Goal: Task Accomplishment & Management: Manage account settings

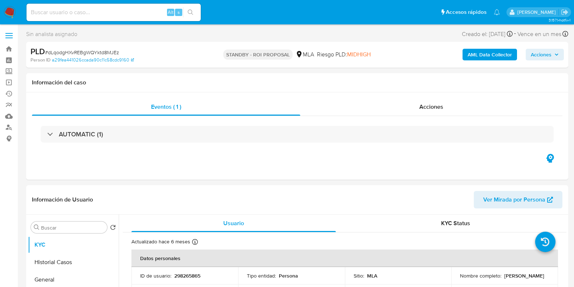
select select "10"
click at [74, 10] on input at bounding box center [114, 12] width 174 height 9
paste input "e96ICCnY5mmSaHR57GXYQTog"
type input "e96ICCnY5mmSaHR57GXYQTog"
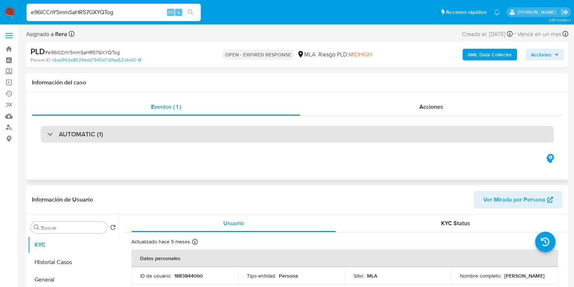
select select "10"
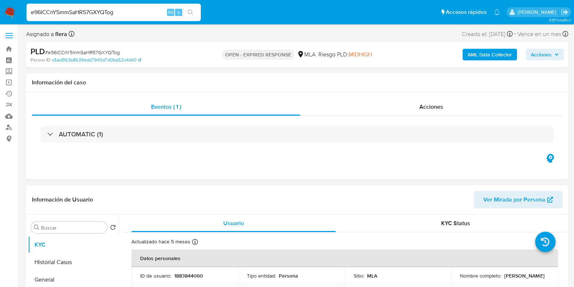
drag, startPoint x: 517, startPoint y: 277, endPoint x: 458, endPoint y: 277, distance: 58.5
click at [460, 277] on div "Nombre completo : Claudio Alejandro Acuña" at bounding box center [504, 275] width 89 height 7
copy p "Claudio Alejandro Acuña"
click at [194, 276] on p "1883844060" at bounding box center [188, 275] width 29 height 7
click at [195, 276] on p "1883844060" at bounding box center [188, 275] width 29 height 7
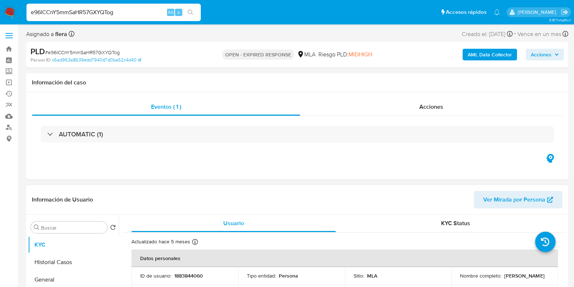
drag, startPoint x: 195, startPoint y: 274, endPoint x: 188, endPoint y: 275, distance: 7.3
click at [188, 275] on p "1883844060" at bounding box center [188, 275] width 29 height 7
copy p "1883844060"
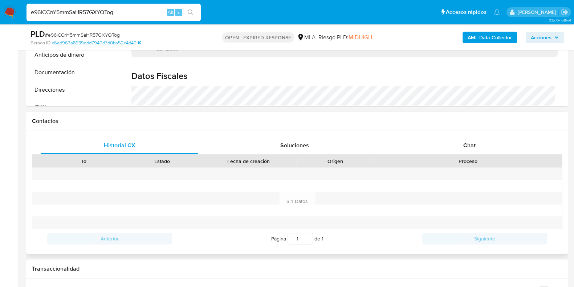
scroll to position [272, 0]
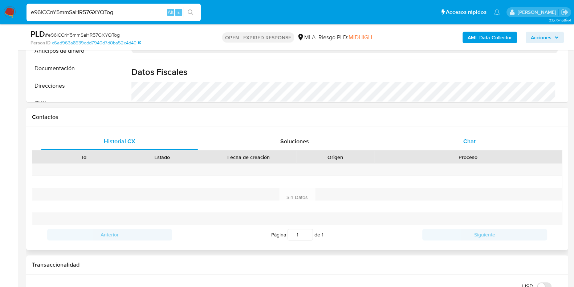
click at [461, 139] on div "Chat" at bounding box center [470, 141] width 158 height 17
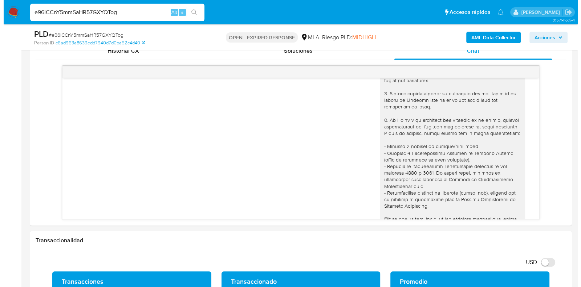
scroll to position [0, 0]
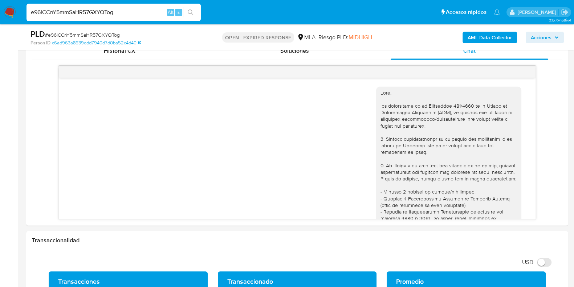
click at [475, 37] on b "AML Data Collector" at bounding box center [490, 38] width 44 height 12
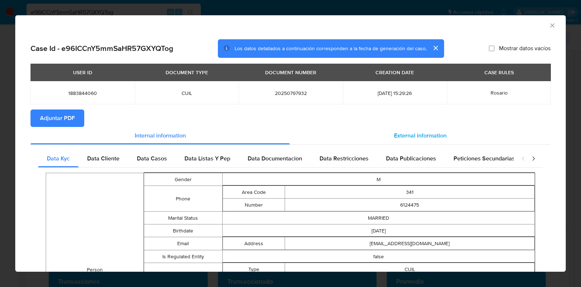
click at [430, 137] on span "External information" at bounding box center [420, 135] width 53 height 8
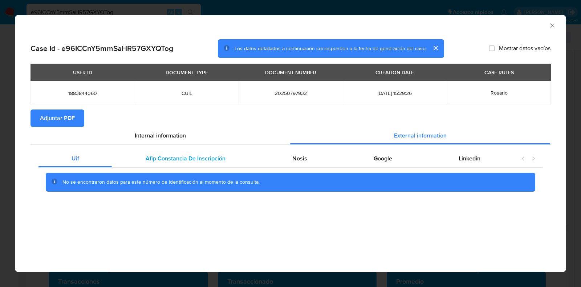
click at [174, 159] on span "Afip Constancia De Inscripción" at bounding box center [186, 158] width 80 height 8
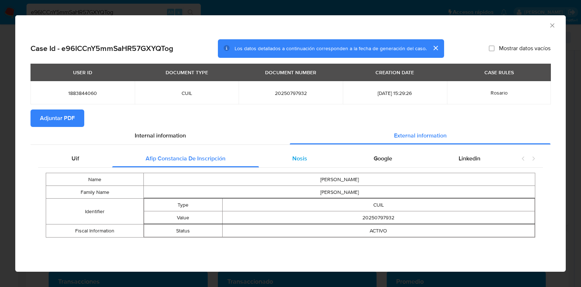
click at [309, 159] on div "Nosis" at bounding box center [299, 158] width 81 height 17
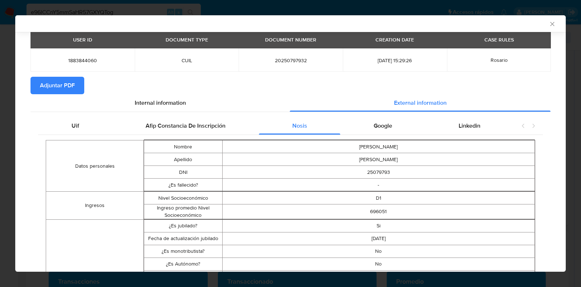
scroll to position [89, 0]
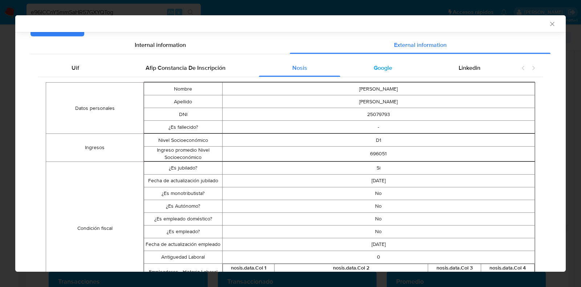
click at [382, 70] on span "Google" at bounding box center [383, 68] width 19 height 8
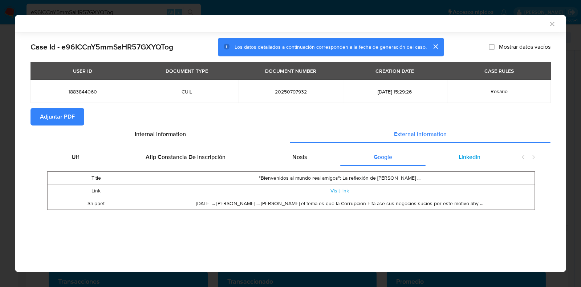
click at [470, 157] on span "Linkedin" at bounding box center [470, 157] width 22 height 8
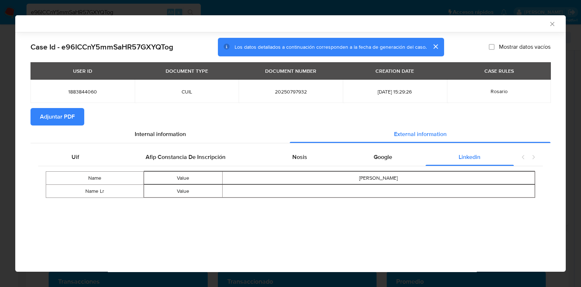
click at [64, 115] on span "Adjuntar PDF" at bounding box center [57, 117] width 35 height 16
click at [309, 157] on div "Nosis" at bounding box center [299, 156] width 81 height 17
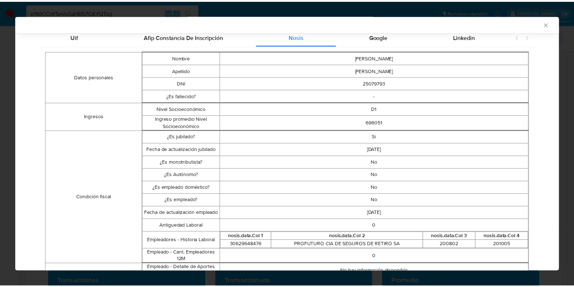
scroll to position [134, 0]
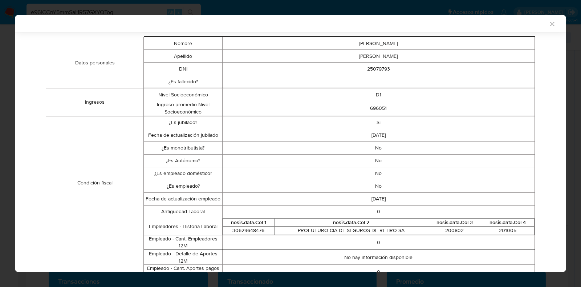
click at [549, 24] on icon "Cerrar ventana" at bounding box center [552, 23] width 7 height 7
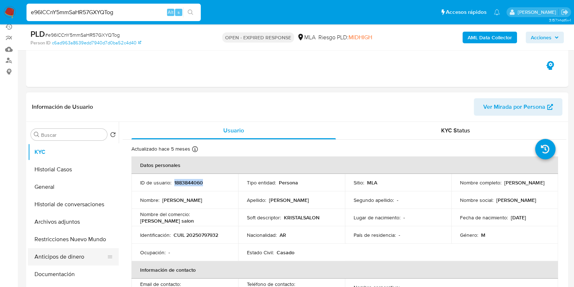
scroll to position [45, 0]
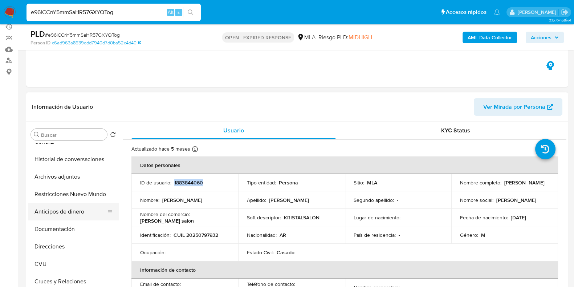
click at [50, 262] on button "CVU" at bounding box center [73, 263] width 91 height 17
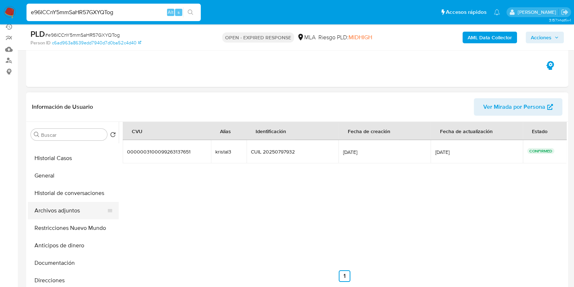
scroll to position [0, 0]
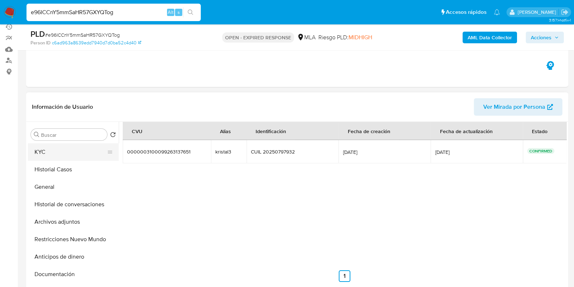
click at [72, 153] on button "KYC" at bounding box center [70, 151] width 85 height 17
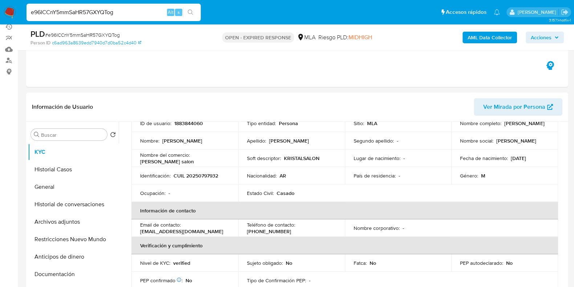
scroll to position [45, 0]
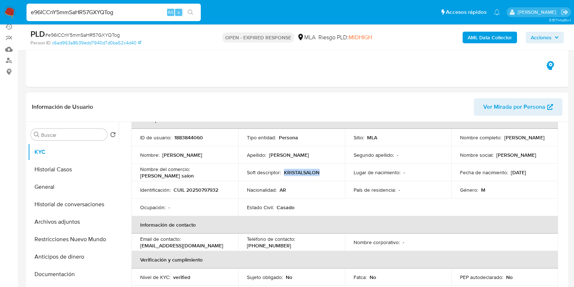
drag, startPoint x: 320, startPoint y: 171, endPoint x: 282, endPoint y: 173, distance: 37.5
click at [282, 173] on div "Soft descriptor : KRISTALSALON" at bounding box center [291, 172] width 89 height 7
drag, startPoint x: 221, startPoint y: 173, endPoint x: 192, endPoint y: 171, distance: 29.1
click at [192, 171] on div "Nombre del comercio : Kristal salon" at bounding box center [184, 172] width 89 height 13
copy p "Kristal salon"
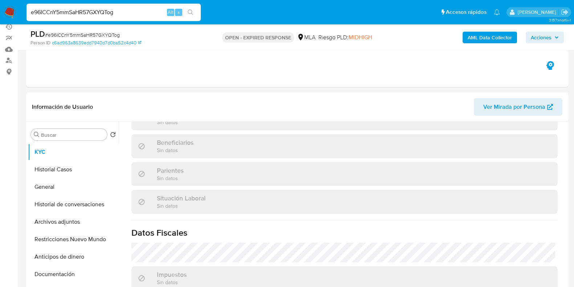
scroll to position [389, 0]
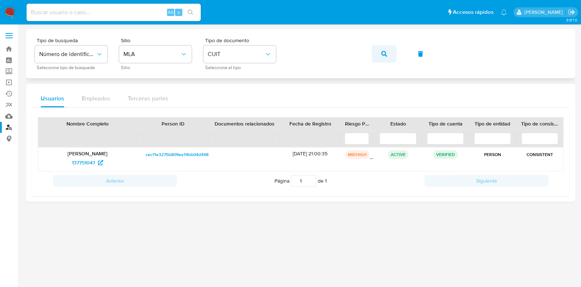
click at [381, 52] on icon "button" at bounding box center [384, 54] width 6 height 6
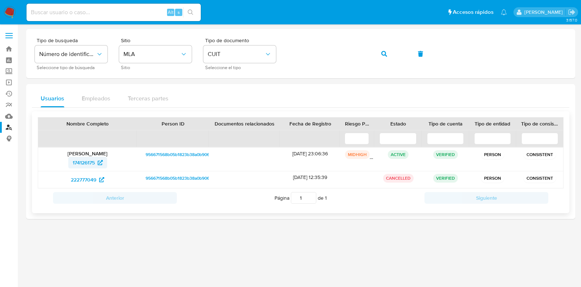
click at [74, 164] on span "174126175" at bounding box center [84, 163] width 22 height 12
click at [86, 183] on span "222777049" at bounding box center [83, 180] width 25 height 12
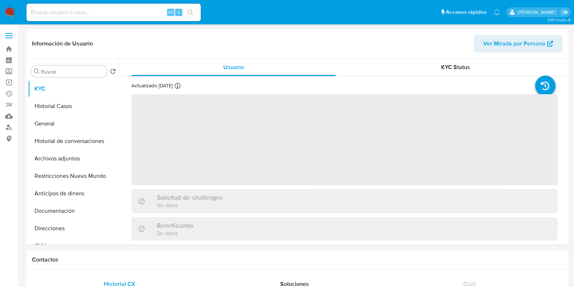
select select "10"
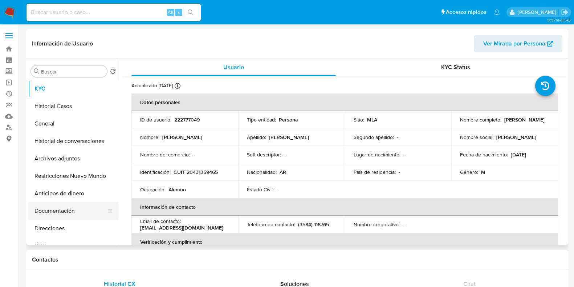
click at [57, 213] on button "Documentación" at bounding box center [70, 210] width 85 height 17
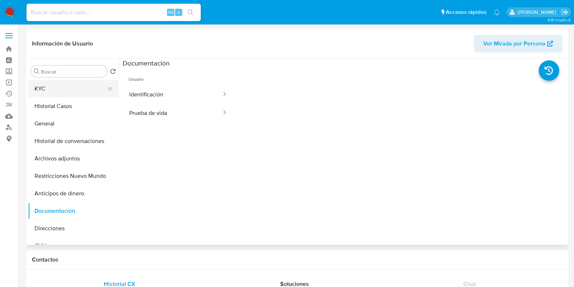
click at [67, 88] on button "KYC" at bounding box center [70, 88] width 85 height 17
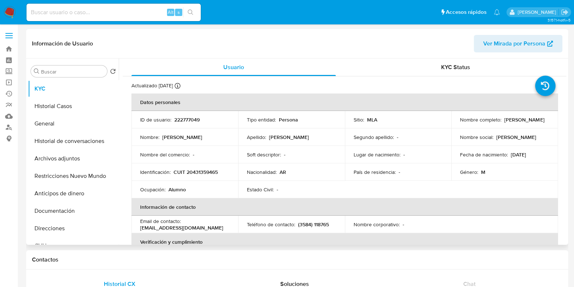
click at [206, 170] on p "CUIT 20431359465" at bounding box center [196, 172] width 44 height 7
copy p "20431359465"
select select "10"
click at [56, 101] on button "Historial Casos" at bounding box center [70, 105] width 85 height 17
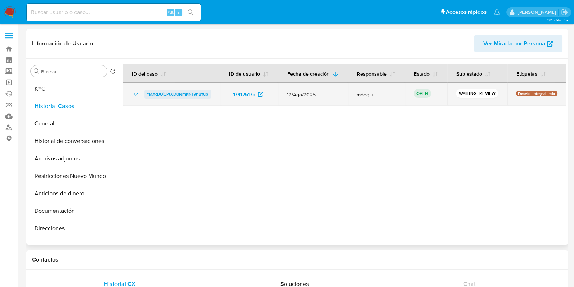
click at [164, 92] on span "fMXqJ0j0PtXD0NmKN19nBf0p" at bounding box center [177, 94] width 61 height 9
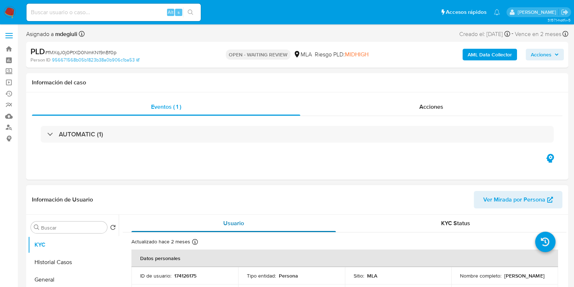
select select "10"
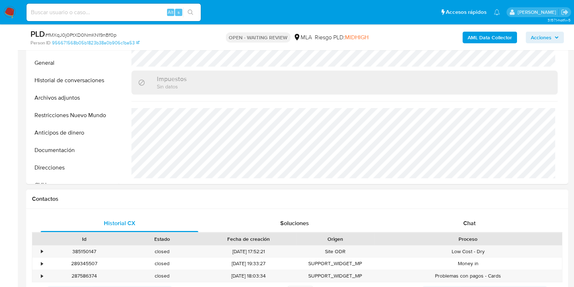
scroll to position [272, 0]
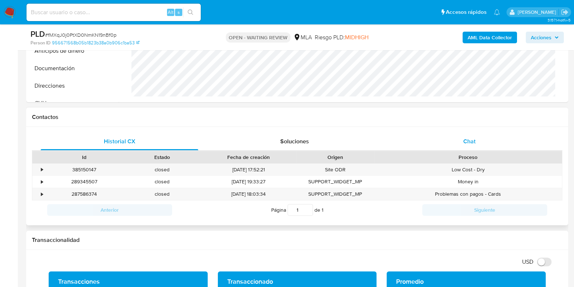
click at [472, 143] on span "Chat" at bounding box center [469, 141] width 12 height 8
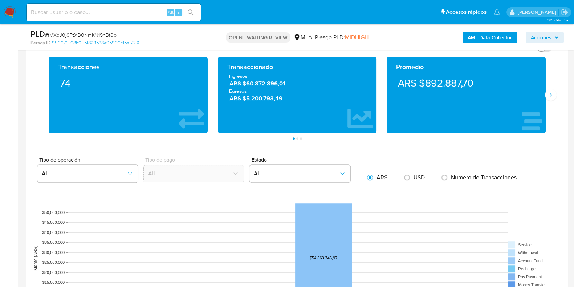
scroll to position [499, 0]
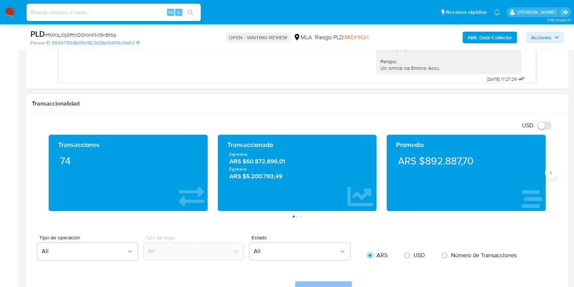
click at [551, 167] on button "Siguiente" at bounding box center [551, 173] width 12 height 12
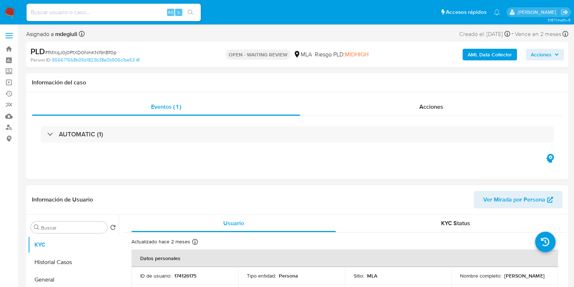
scroll to position [45, 0]
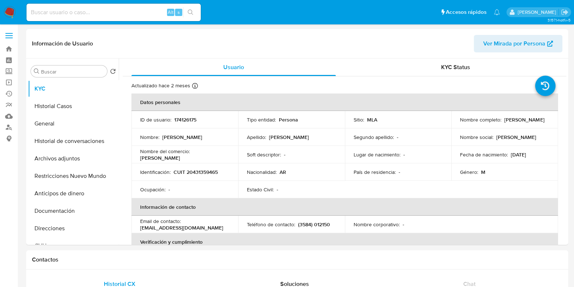
select select "10"
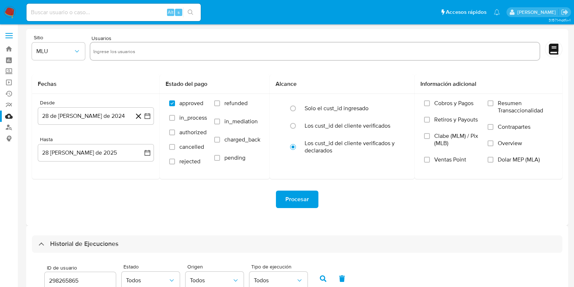
select select "10"
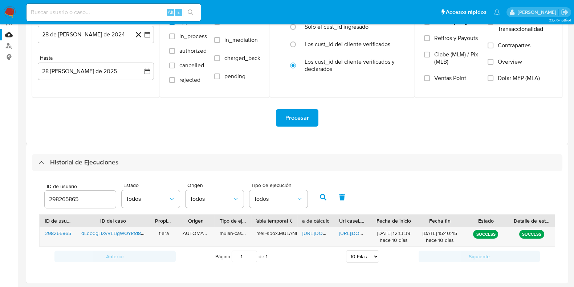
click at [71, 195] on input "298265865" at bounding box center [80, 198] width 71 height 9
type input "1883844060"
click at [323, 197] on icon "button" at bounding box center [323, 197] width 7 height 7
click at [316, 232] on span "https://docs.google.com/spreadsheets/d/14ODHCuAgly3XVYhDvrsEvbxIzvjvT6iJcxmuhec…" at bounding box center [328, 232] width 50 height 7
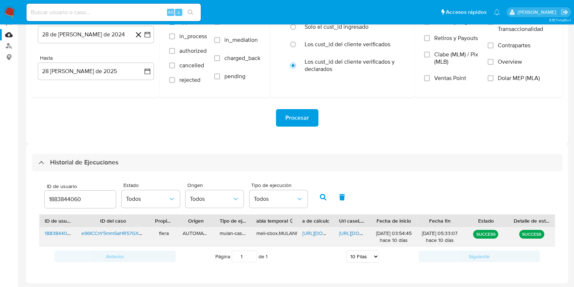
click at [347, 232] on span "https://docs.google.com/document/d/1kl4C0hvrroptr4aTngcv91r12NhjbrdHltipPqqwkmU…" at bounding box center [364, 232] width 50 height 7
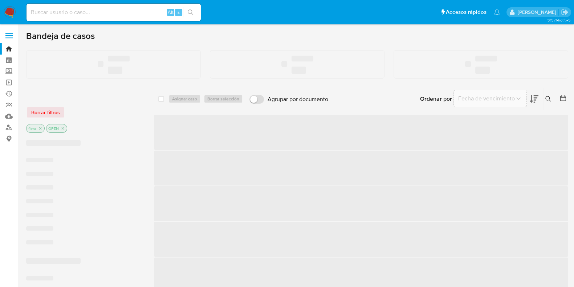
click at [65, 18] on div "Alt s" at bounding box center [114, 12] width 174 height 17
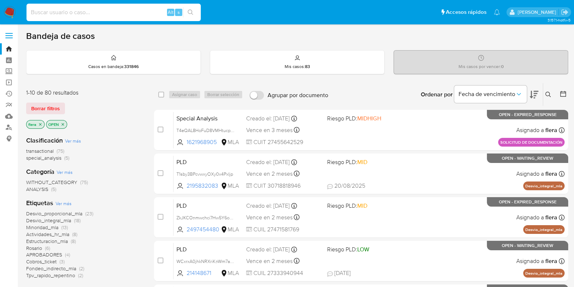
click at [66, 12] on input at bounding box center [114, 12] width 174 height 9
paste input "sA8y8NSPGLTWQ4csy4S9JqAv"
type input "sA8y8NSPGLTWQ4csy4S9JqAv"
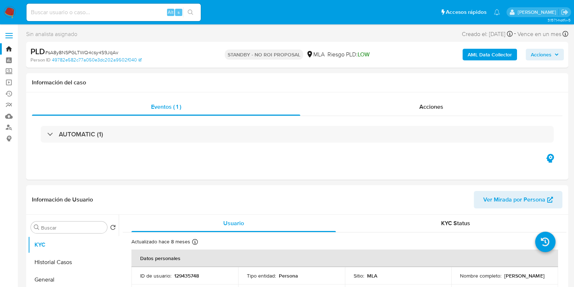
select select "10"
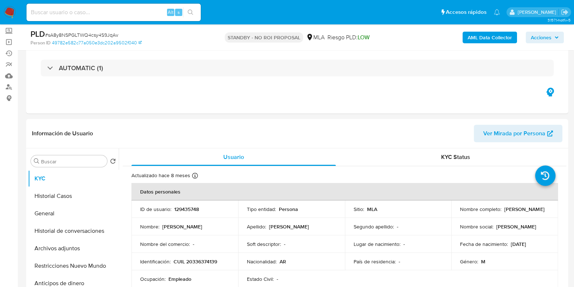
scroll to position [90, 0]
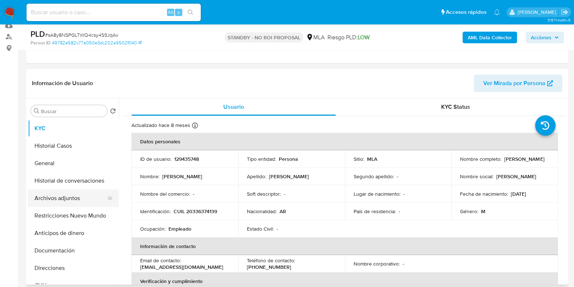
click at [62, 200] on button "Archivos adjuntos" at bounding box center [70, 197] width 85 height 17
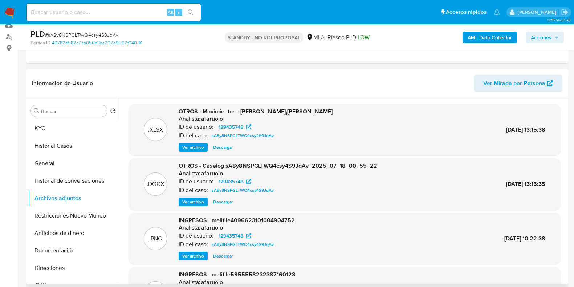
click at [224, 145] on span "Descargar" at bounding box center [223, 146] width 20 height 7
click at [226, 200] on span "Descargar" at bounding box center [223, 201] width 20 height 7
click at [229, 250] on div "INGRESOS - melifile4096623101004904752 Analista: afaruolo ID de usuario: 129435…" at bounding box center [237, 238] width 116 height 44
click at [226, 253] on span "Descargar" at bounding box center [223, 255] width 20 height 7
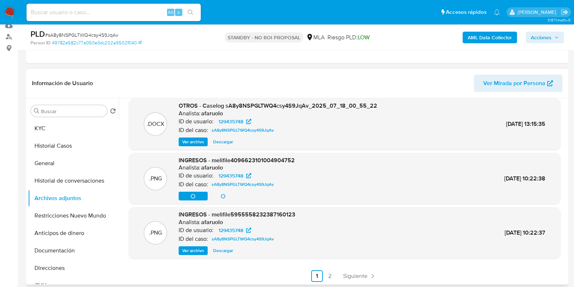
scroll to position [61, 0]
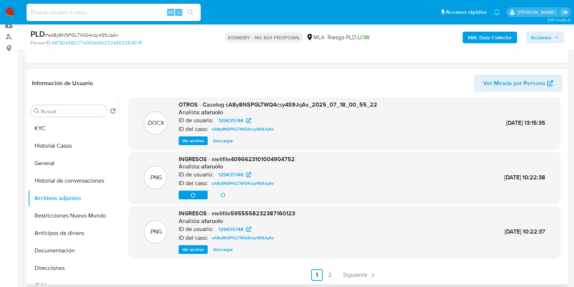
click at [224, 250] on span "Descargar" at bounding box center [223, 249] width 20 height 7
click at [364, 274] on span "Siguiente" at bounding box center [355, 275] width 24 height 6
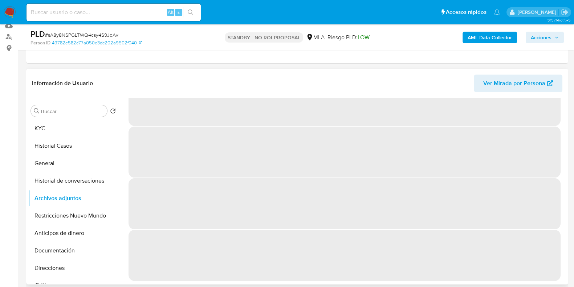
scroll to position [0, 0]
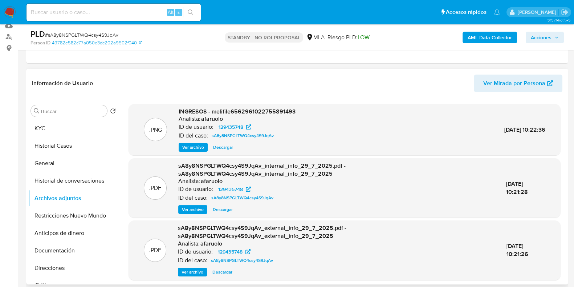
click at [219, 146] on span "Descargar" at bounding box center [223, 146] width 20 height 7
click at [42, 124] on button "KYC" at bounding box center [70, 127] width 85 height 17
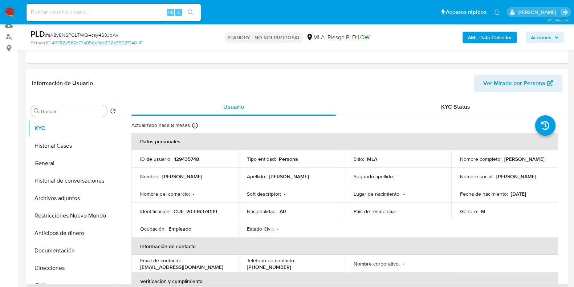
drag, startPoint x: 539, startPoint y: 159, endPoint x: 501, endPoint y: 158, distance: 37.8
click at [501, 158] on div "Nombre completo : Sebastián Rivas" at bounding box center [504, 158] width 89 height 7
copy div "Sebastián Rivas"
click at [13, 10] on img at bounding box center [10, 12] width 12 height 12
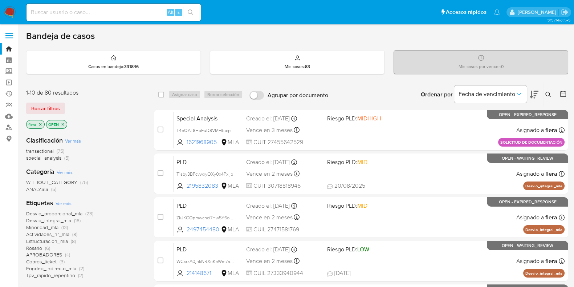
click at [104, 12] on input at bounding box center [114, 12] width 174 height 9
paste input "AZiRTgm3aROKYHttvcDIvyWe"
type input "AZiRTgm3aROKYHttvcDIvyWe"
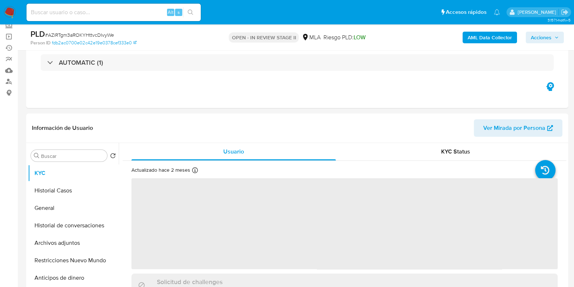
scroll to position [90, 0]
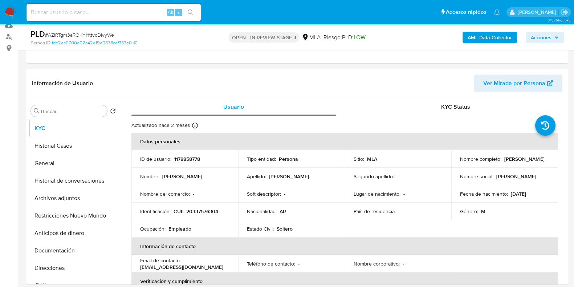
select select "10"
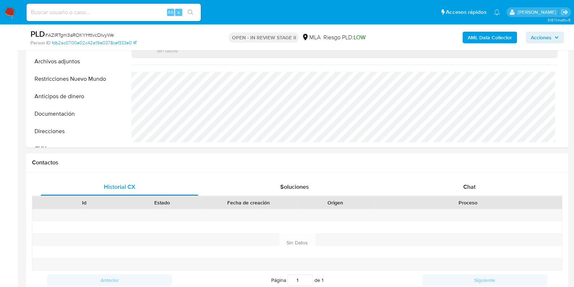
scroll to position [317, 0]
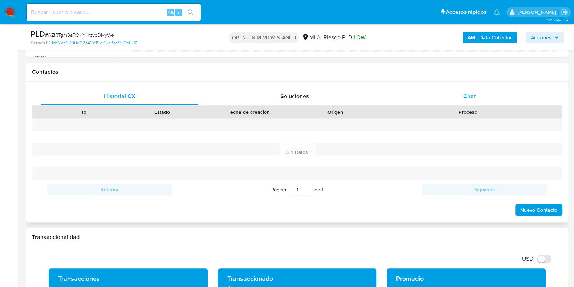
click at [464, 90] on div "Chat" at bounding box center [470, 96] width 158 height 17
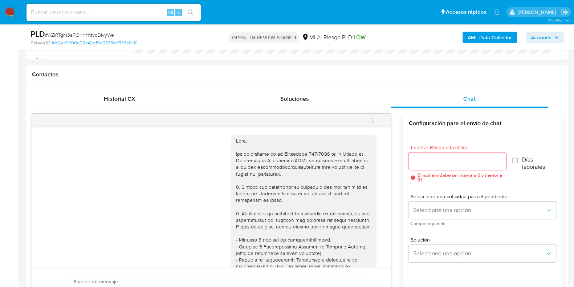
scroll to position [90, 0]
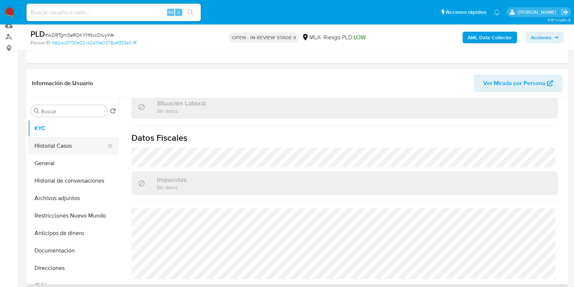
click at [54, 151] on button "Historial Casos" at bounding box center [70, 145] width 85 height 17
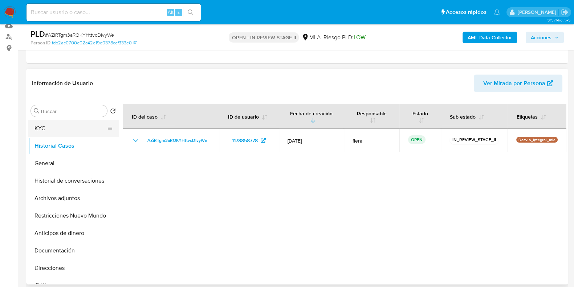
click at [55, 127] on button "KYC" at bounding box center [70, 127] width 85 height 17
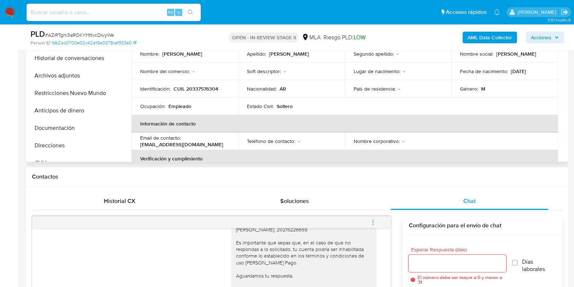
scroll to position [31, 0]
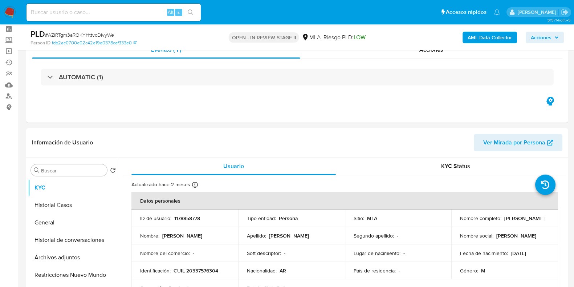
click at [80, 33] on span "# AZiRTgm3aROKYHttvcDIvyWe" at bounding box center [79, 34] width 69 height 7
copy span "AZiRTgm3aROKYHttvcDIvyWe"
click at [8, 10] on img at bounding box center [10, 12] width 12 height 12
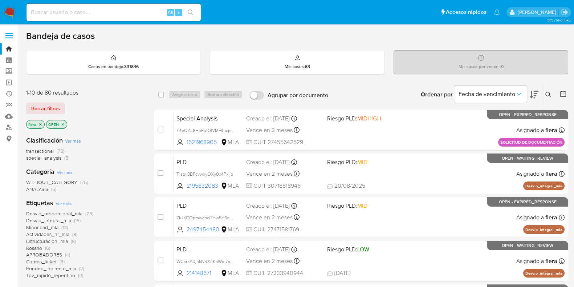
click at [109, 7] on div "Alt s" at bounding box center [114, 12] width 174 height 17
click at [113, 13] on input at bounding box center [114, 12] width 174 height 9
paste input "sA8y8NSPGLTWQ4csy4S9JqAv"
type input "sA8y8NSPGLTWQ4csy4S9JqAv"
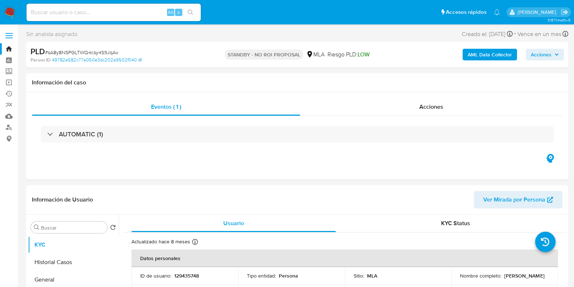
select select "10"
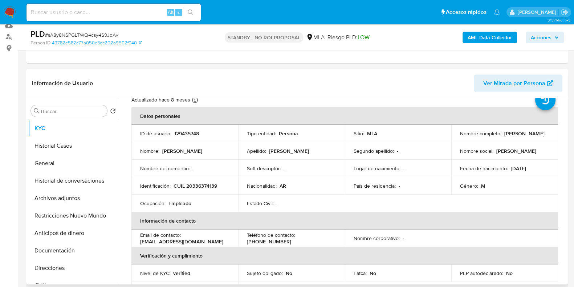
scroll to position [45, 0]
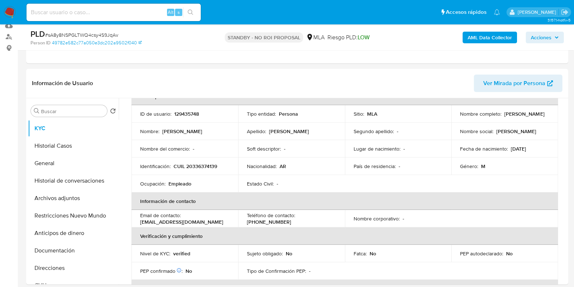
click at [108, 32] on span "# sA8y8NSPGLTWQ4csy4S9JqAv" at bounding box center [81, 34] width 73 height 7
copy span "sA8y8NSPGLTWQ4csy4S9JqAv"
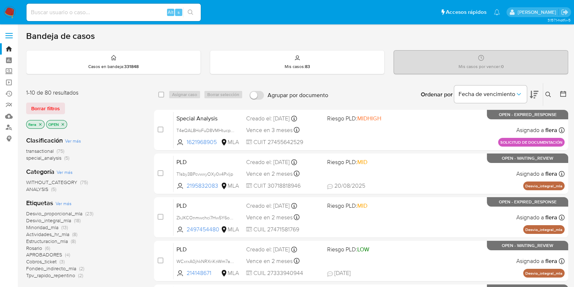
click at [551, 92] on button at bounding box center [549, 94] width 12 height 9
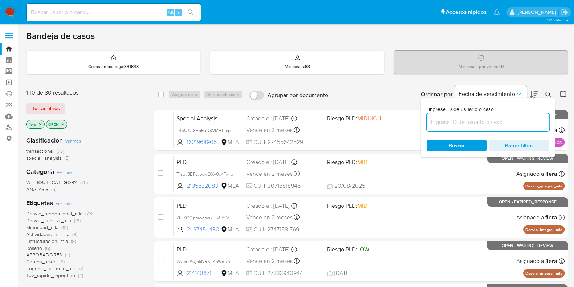
click at [484, 119] on input at bounding box center [488, 121] width 123 height 9
type input "sA8y8NSPGLTWQ4csy4S9JqAv"
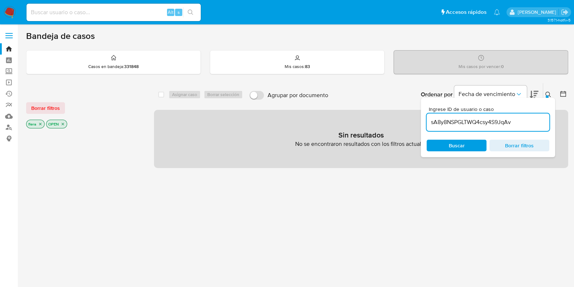
click at [63, 122] on icon "close-filter" at bounding box center [63, 124] width 4 height 4
click at [40, 122] on icon "close-filter" at bounding box center [40, 124] width 4 height 4
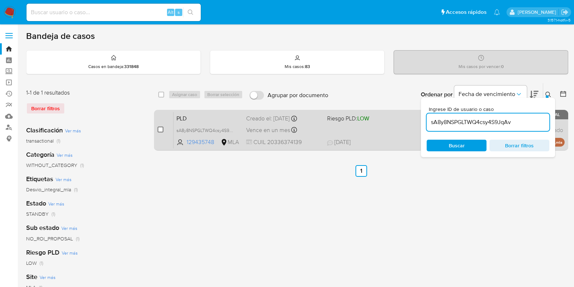
click at [159, 131] on input "checkbox" at bounding box center [161, 129] width 6 height 6
checkbox input "true"
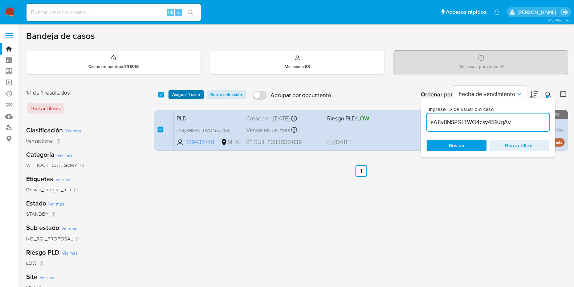
click at [190, 96] on span "Asignar 1 caso" at bounding box center [186, 94] width 28 height 7
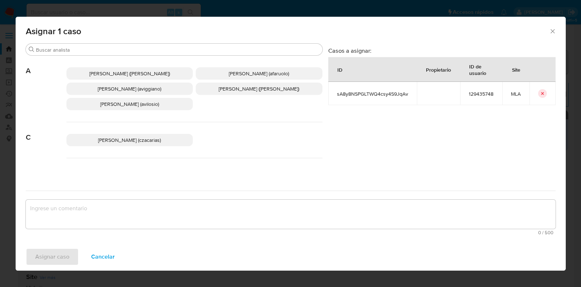
click at [247, 72] on span "Agostina Dinora Faruolo (afaruolo)" at bounding box center [259, 73] width 60 height 7
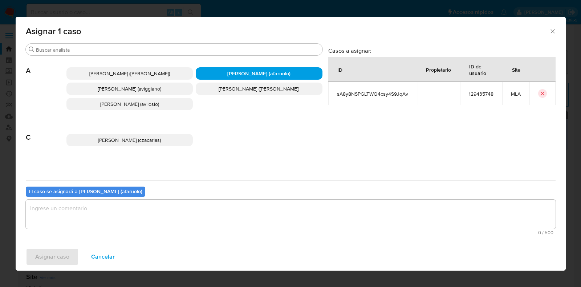
click at [205, 207] on textarea "assign-modal" at bounding box center [291, 213] width 530 height 29
click at [69, 252] on button "Asignar caso" at bounding box center [52, 256] width 53 height 17
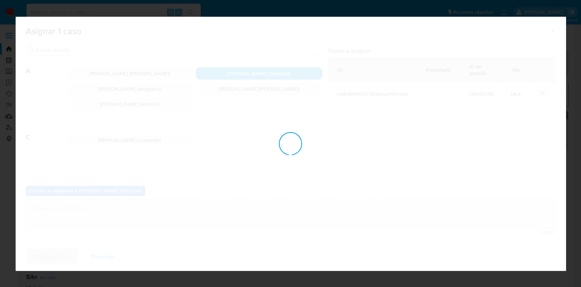
checkbox input "false"
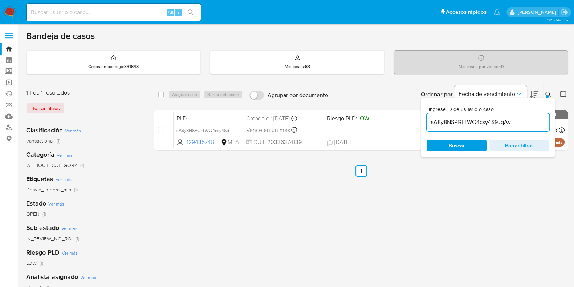
click at [104, 11] on input at bounding box center [114, 12] width 174 height 9
click at [471, 122] on input "sA8y8NSPGLTWQ4csy4S9JqAv" at bounding box center [488, 121] width 123 height 9
paste input "AZiRTgm3aROKYHttvcDIvyWe"
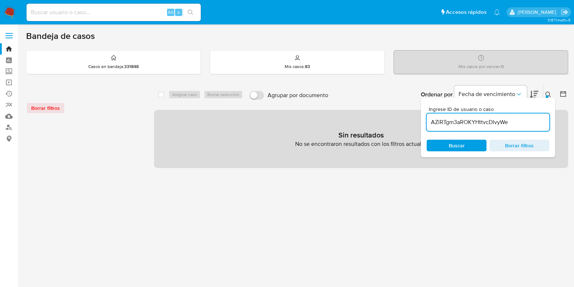
click at [520, 122] on input "AZiRTgm3aROKYHttvcDIvyWe" at bounding box center [488, 121] width 123 height 9
type input "AZiRTgm3aROKYHttvcDIvyWe"
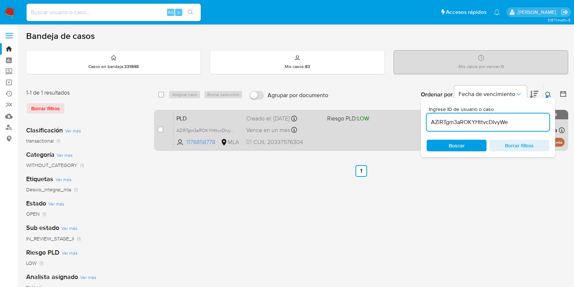
click at [238, 118] on span "PLD" at bounding box center [209, 117] width 64 height 9
click at [159, 128] on input "checkbox" at bounding box center [161, 129] width 6 height 6
checkbox input "true"
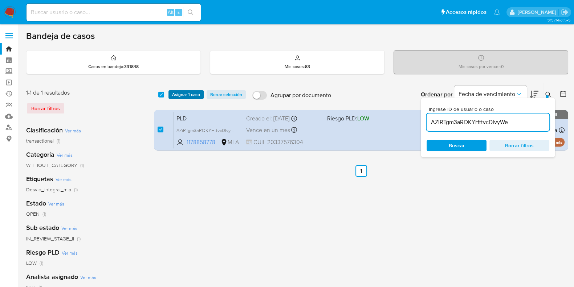
click at [193, 93] on span "Asignar 1 caso" at bounding box center [186, 94] width 28 height 7
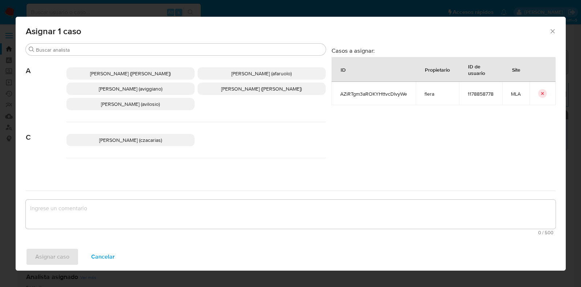
click at [244, 70] on span "Agostina Dinora Faruolo (afaruolo)" at bounding box center [261, 73] width 60 height 7
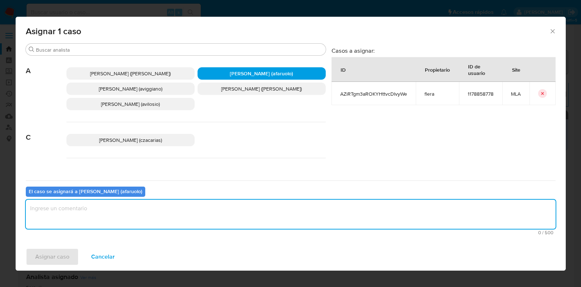
click at [154, 219] on textarea "assign-modal" at bounding box center [291, 213] width 530 height 29
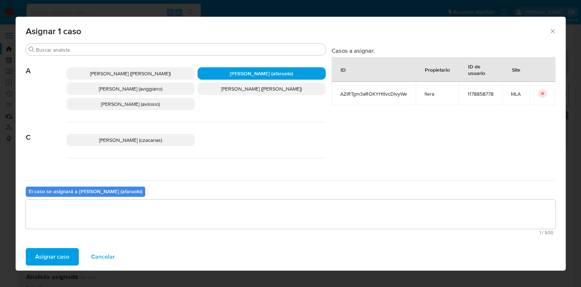
click at [64, 251] on span "Asignar caso" at bounding box center [52, 256] width 34 height 16
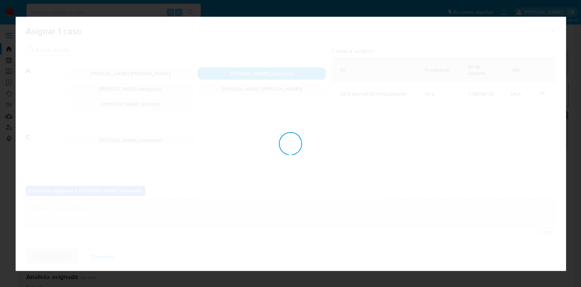
checkbox input "false"
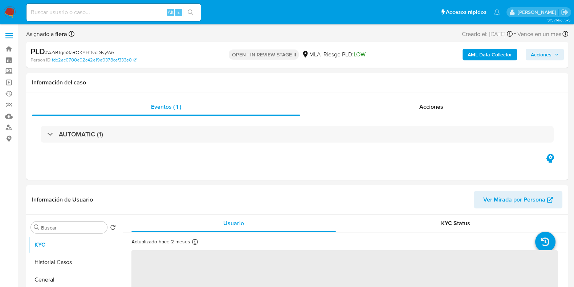
select select "10"
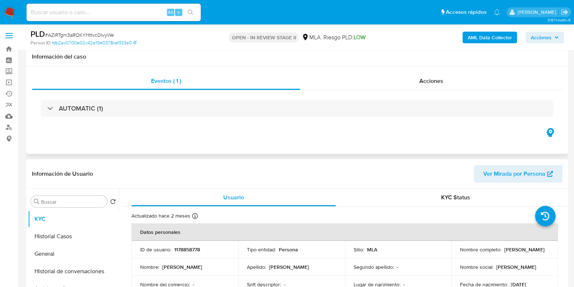
scroll to position [90, 0]
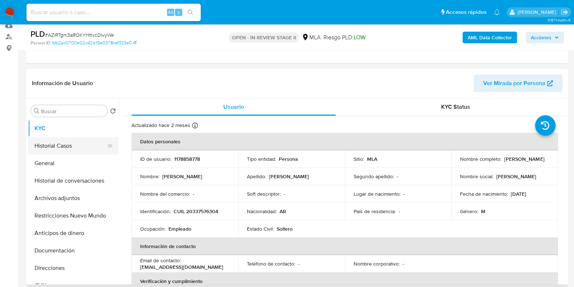
click at [51, 143] on button "Historial Casos" at bounding box center [70, 145] width 85 height 17
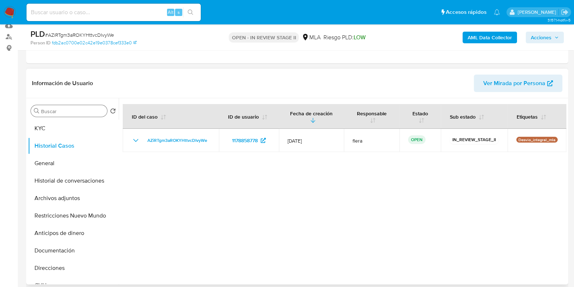
scroll to position [0, 0]
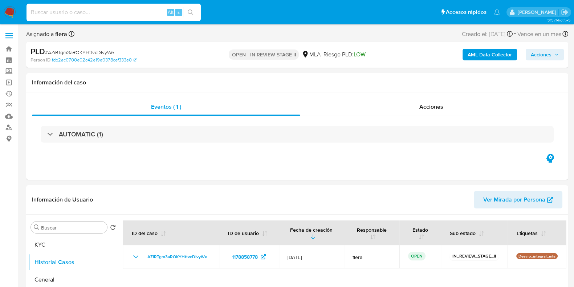
click at [113, 13] on input at bounding box center [114, 12] width 174 height 9
paste input "AZiRTgm3aROKYHttvcDIvyWe"
type input "AZiRTgm3aROKYHttvcDIvyWe"
click at [442, 112] on div "Acciones" at bounding box center [431, 106] width 262 height 17
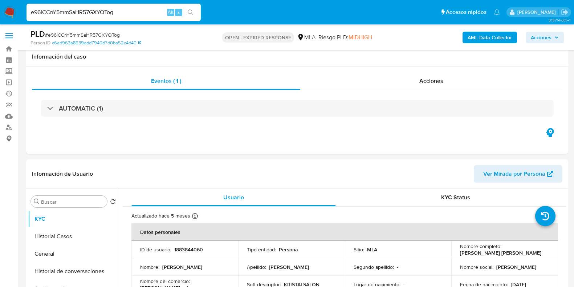
select select "10"
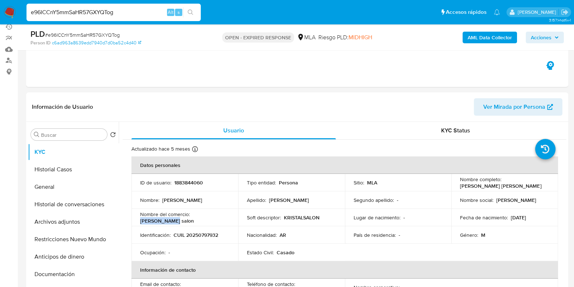
scroll to position [430, 0]
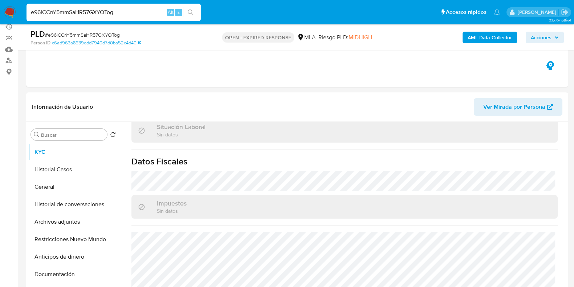
click at [89, 10] on input "e96ICCnY5mmSaHR57GXYQTog" at bounding box center [114, 12] width 174 height 9
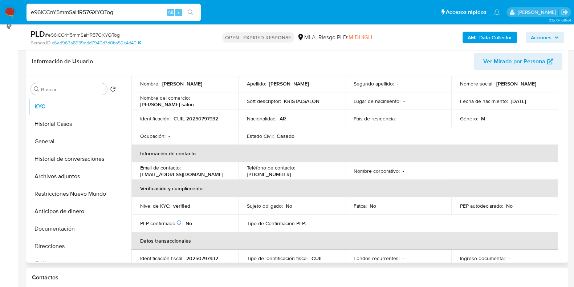
scroll to position [0, 0]
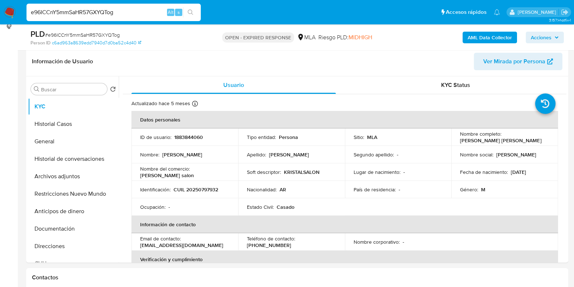
click at [85, 12] on input "e96ICCnY5mmSaHR57GXYQTog" at bounding box center [114, 12] width 174 height 9
paste input "aPB6sMx6leNOKAZ3KQJPSZWS"
type input "aPB6sMx6leNOKAZ3KQJPSZWS"
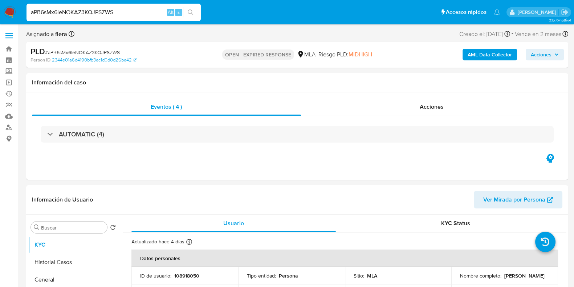
select select "10"
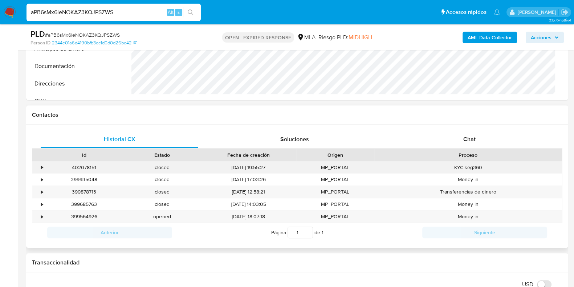
scroll to position [288, 0]
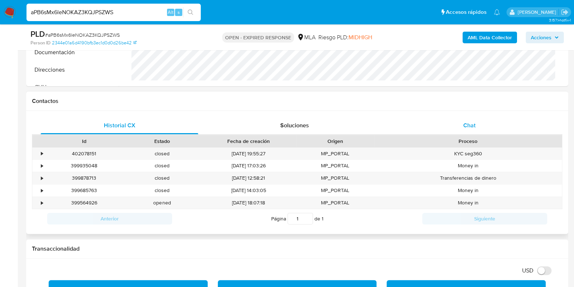
click at [471, 122] on span "Chat" at bounding box center [469, 125] width 12 height 8
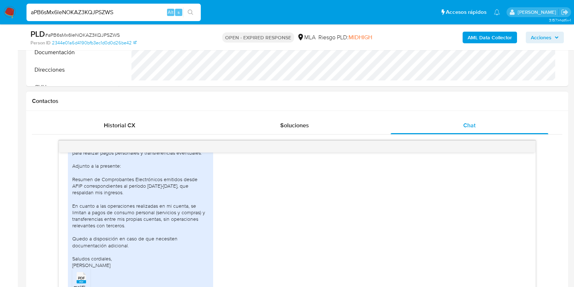
scroll to position [480, 0]
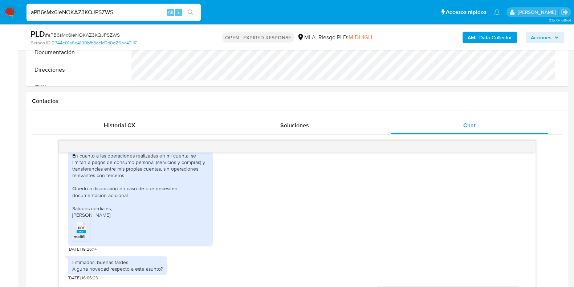
click at [84, 230] on span "PDF" at bounding box center [81, 227] width 7 height 5
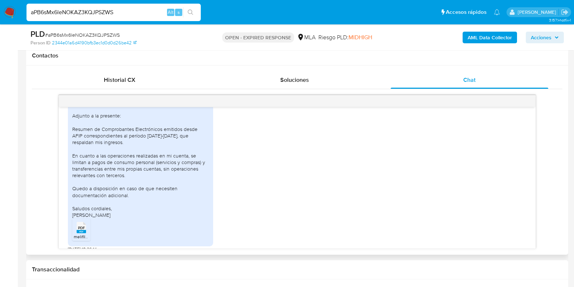
scroll to position [344, 0]
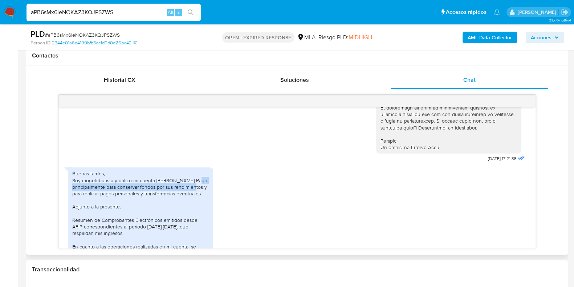
drag, startPoint x: 72, startPoint y: 199, endPoint x: 202, endPoint y: 200, distance: 129.7
click at [202, 200] on div "Buenas tardes, Soy monotributista y utilizo mi cuenta de Mercado Pago principal…" at bounding box center [140, 239] width 137 height 139
copy div "principalmente para conservar fondos por sus rendimientos"
click at [89, 32] on span "# aPB6sMx6leNOKAZ3KQJPSZWS" at bounding box center [82, 34] width 75 height 7
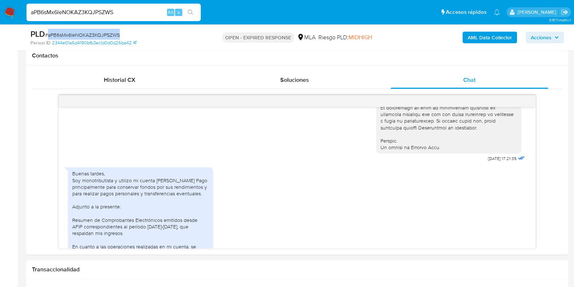
click at [89, 32] on span "# aPB6sMx6leNOKAZ3KQJPSZWS" at bounding box center [82, 34] width 75 height 7
copy span "aPB6sMx6leNOKAZ3KQJPSZWS"
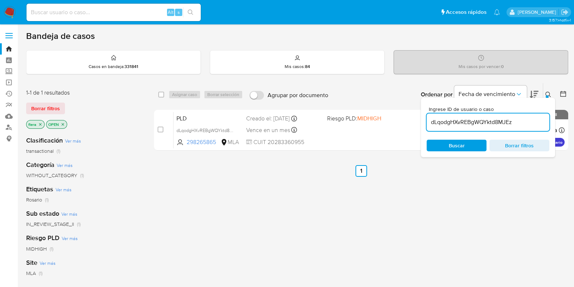
click at [452, 118] on input "dLqodgHXvREBgWQYktd8MJEz" at bounding box center [488, 121] width 123 height 9
paste input "aPB6sMx6leNOKAZ3KQJPSZWS"
type input "aPB6sMx6leNOKAZ3KQJPSZWS"
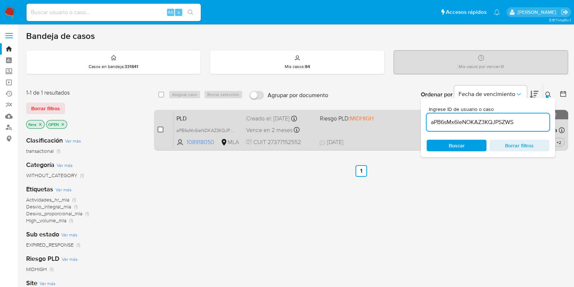
click at [162, 130] on input "checkbox" at bounding box center [161, 129] width 6 height 6
checkbox input "true"
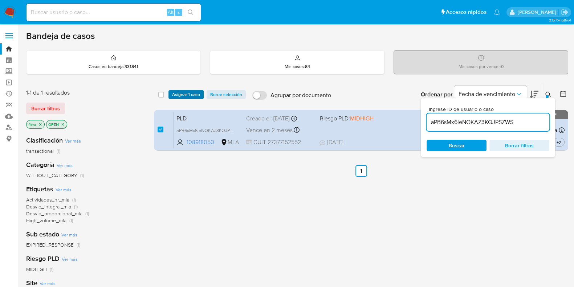
click at [188, 97] on span "Asignar 1 caso" at bounding box center [186, 94] width 28 height 7
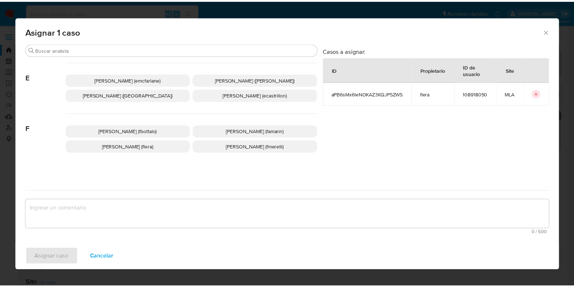
scroll to position [181, 0]
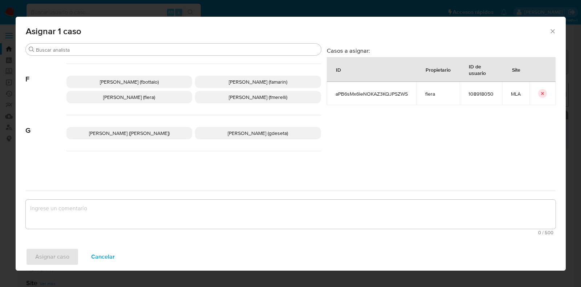
click at [165, 96] on p "Florencia Cecilia Lera (flera)" at bounding box center [129, 97] width 126 height 12
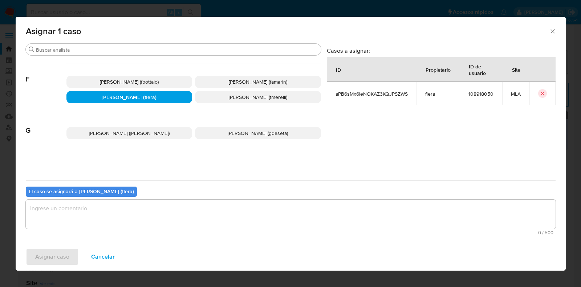
click at [152, 223] on textarea "assign-modal" at bounding box center [291, 213] width 530 height 29
click at [57, 259] on span "Asignar caso" at bounding box center [52, 256] width 34 height 16
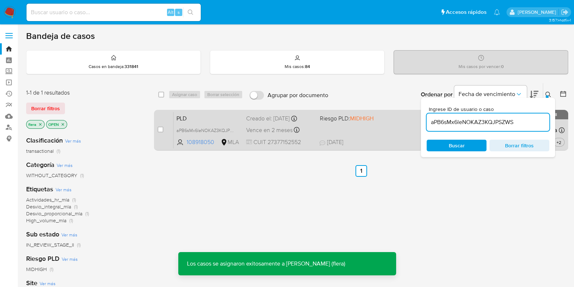
click at [219, 117] on span "PLD" at bounding box center [209, 117] width 64 height 9
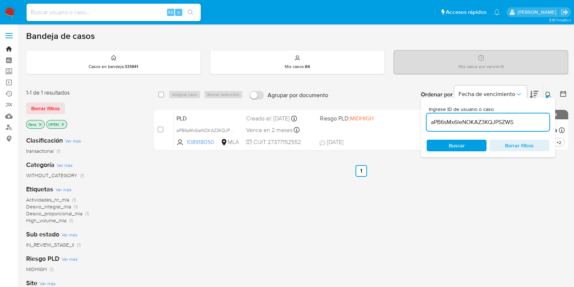
click at [11, 48] on link "Bandeja" at bounding box center [43, 48] width 86 height 11
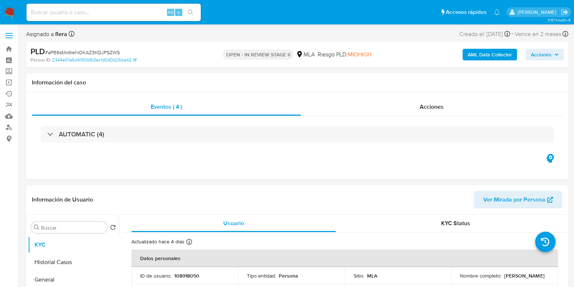
select select "10"
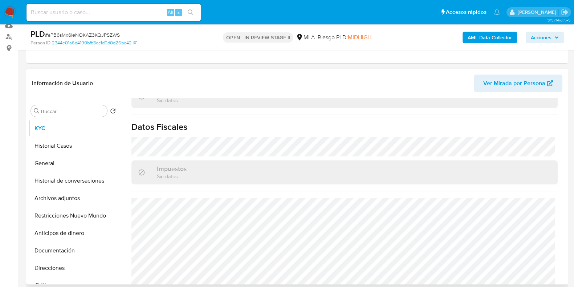
scroll to position [401, 0]
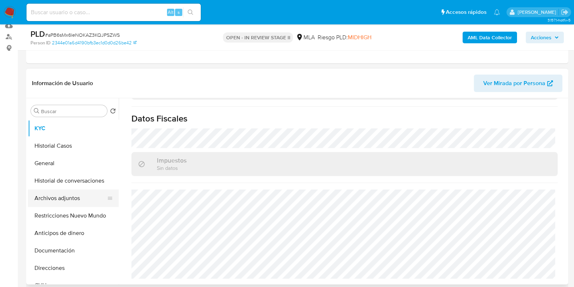
click at [56, 193] on button "Archivos adjuntos" at bounding box center [70, 197] width 85 height 17
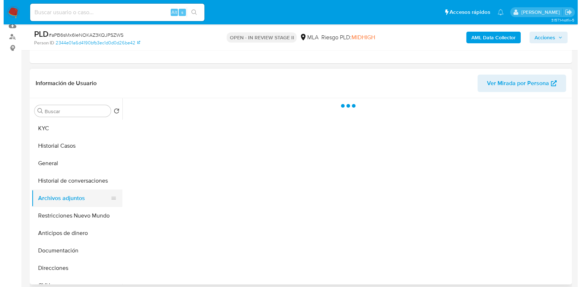
scroll to position [0, 0]
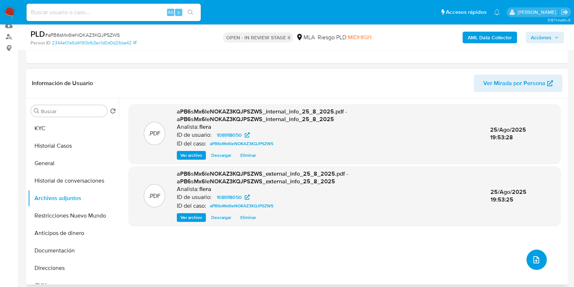
click at [532, 255] on icon "upload-file" at bounding box center [536, 259] width 9 height 9
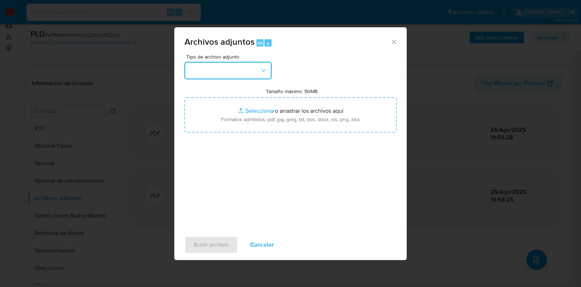
click at [202, 67] on button "button" at bounding box center [227, 70] width 87 height 17
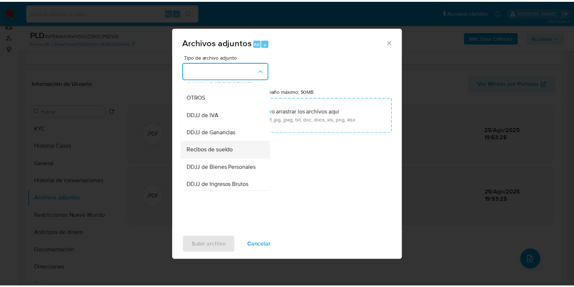
scroll to position [136, 0]
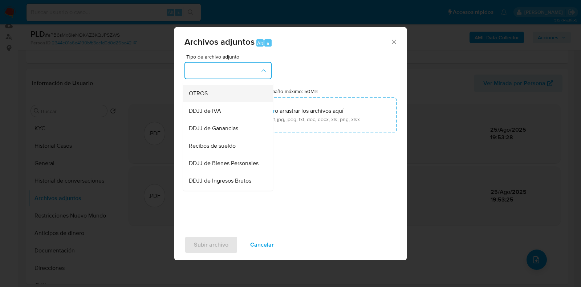
click at [221, 102] on div "OTROS" at bounding box center [226, 93] width 74 height 17
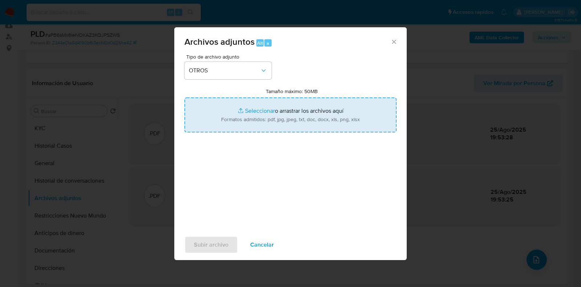
type input "C:\fakepath\Movimientos-Aladdin- Sofia Hojberg.xlsx"
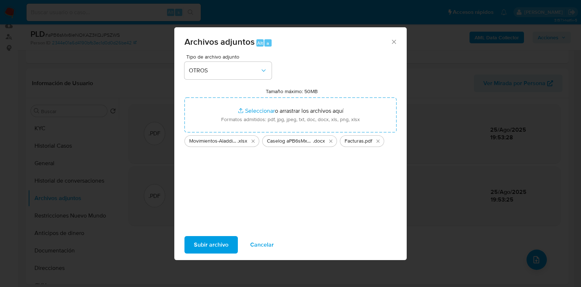
click at [215, 241] on span "Subir archivo" at bounding box center [211, 244] width 35 height 16
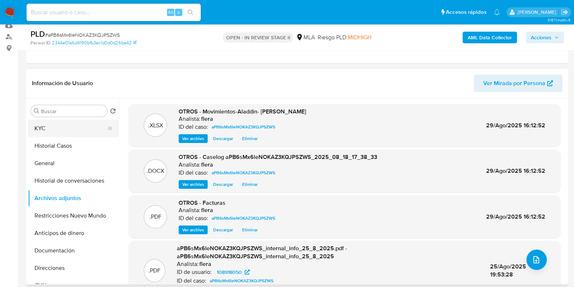
click at [58, 126] on button "KYC" at bounding box center [70, 127] width 85 height 17
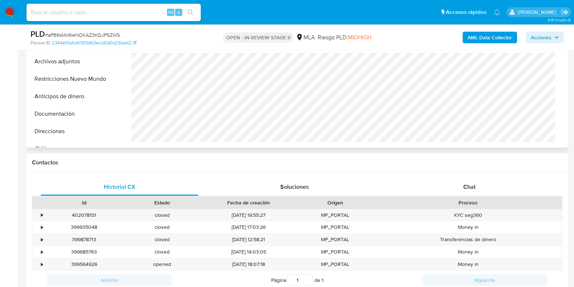
scroll to position [317, 0]
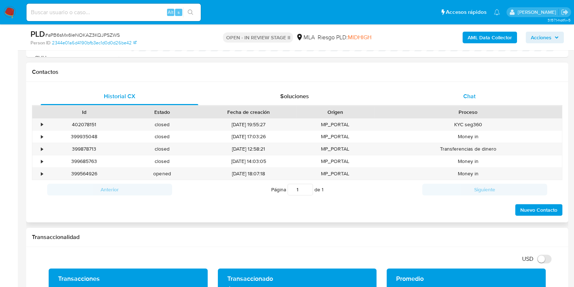
click at [457, 91] on div "Chat" at bounding box center [470, 96] width 158 height 17
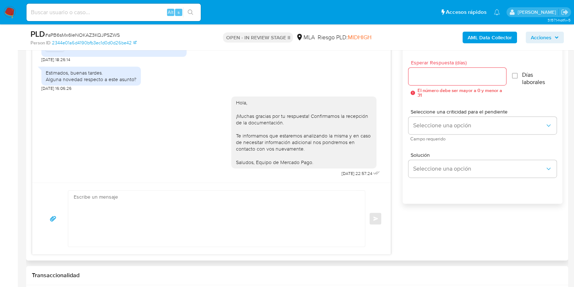
scroll to position [409, 0]
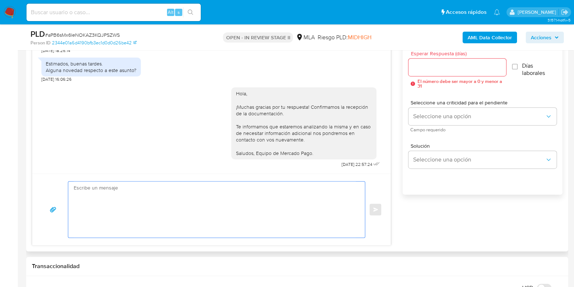
click at [204, 192] on textarea at bounding box center [215, 209] width 282 height 56
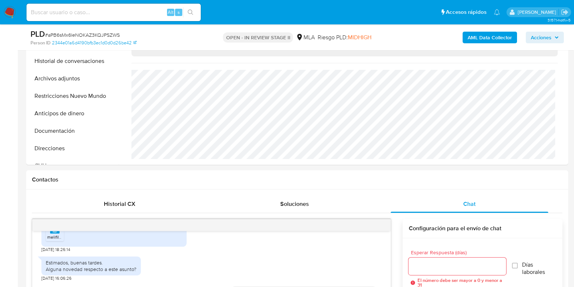
scroll to position [90, 0]
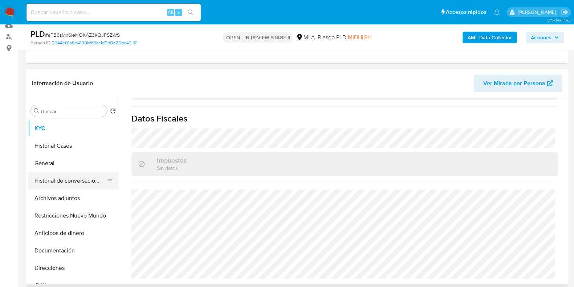
click at [62, 182] on button "Historial de conversaciones" at bounding box center [70, 180] width 85 height 17
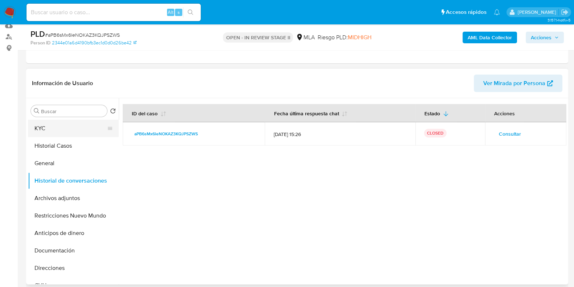
click at [44, 127] on button "KYC" at bounding box center [70, 127] width 85 height 17
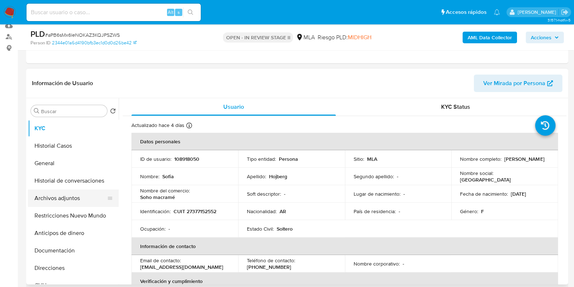
click at [56, 198] on button "Archivos adjuntos" at bounding box center [70, 197] width 85 height 17
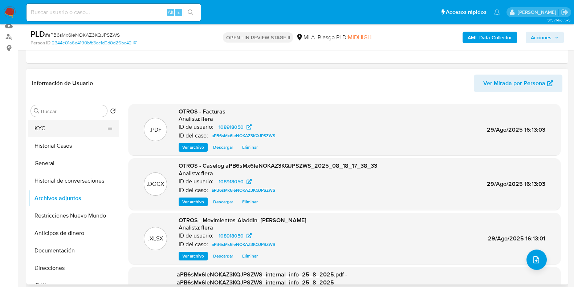
click at [44, 127] on button "KYC" at bounding box center [70, 127] width 85 height 17
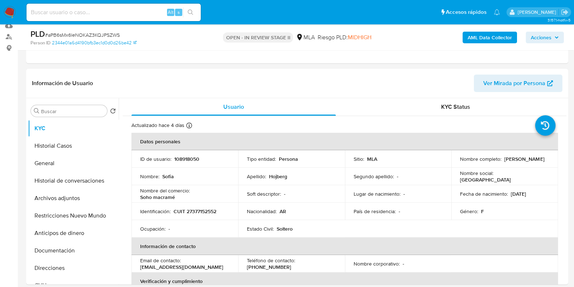
click at [557, 36] on icon "button" at bounding box center [557, 37] width 4 height 4
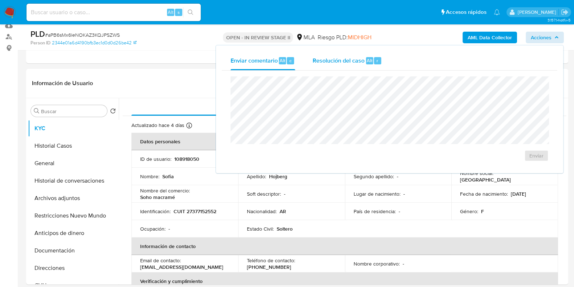
click at [329, 66] on div "Resolución del caso Alt r" at bounding box center [347, 60] width 69 height 19
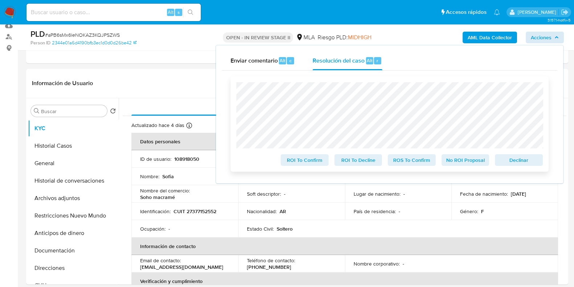
click at [465, 161] on span "No ROI Proposal" at bounding box center [466, 160] width 38 height 10
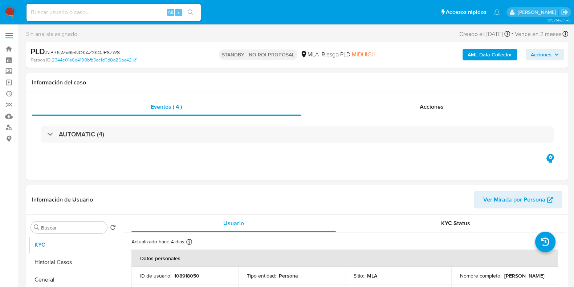
select select "10"
click at [62, 11] on input at bounding box center [114, 12] width 174 height 9
paste input "4ia5M0o1DzYjcJLNqYSTXBiJ"
type input "4ia5M0o1DzYjcJLNqYSTXBiJ"
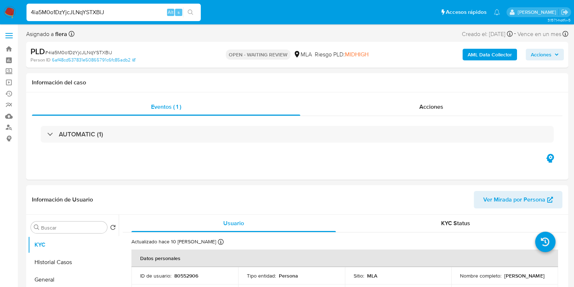
select select "10"
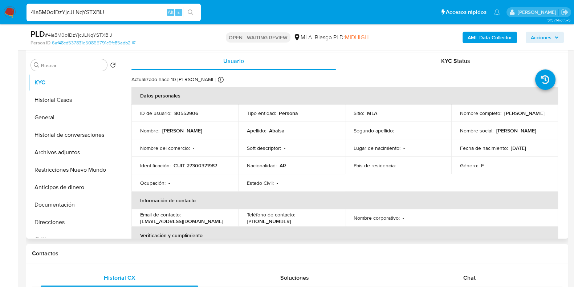
click at [214, 162] on p "CUIT 27300371987" at bounding box center [196, 165] width 44 height 7
copy p "27300371987"
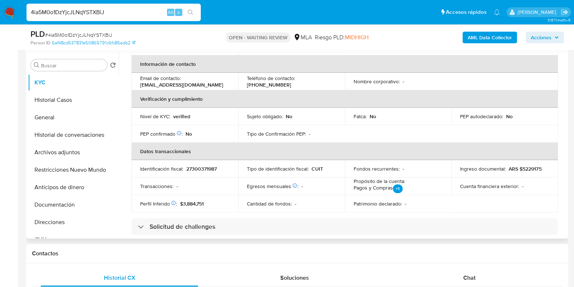
scroll to position [227, 0]
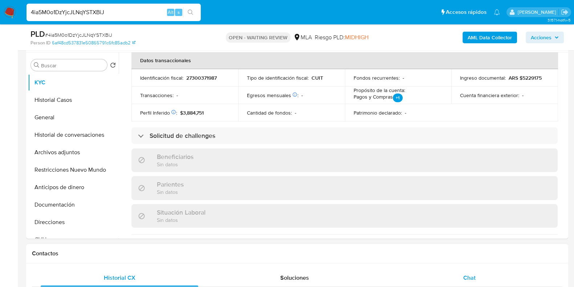
click at [469, 271] on div "Chat" at bounding box center [470, 277] width 158 height 17
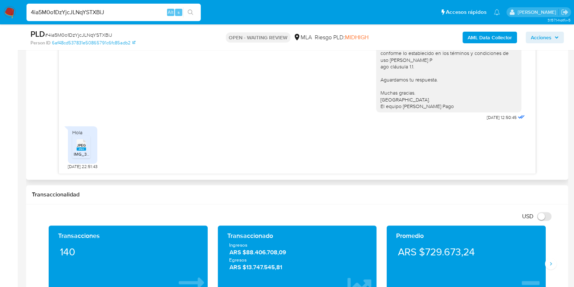
scroll to position [477, 0]
click at [84, 33] on span "# 4ia5M0o1DzYjcJLNqYSTXBiJ" at bounding box center [78, 34] width 67 height 7
copy span "4ia5M0o1DzYjcJLNqYSTXBiJ"
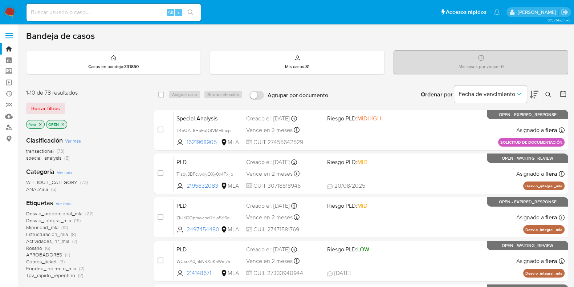
click at [550, 93] on icon at bounding box center [549, 95] width 6 height 6
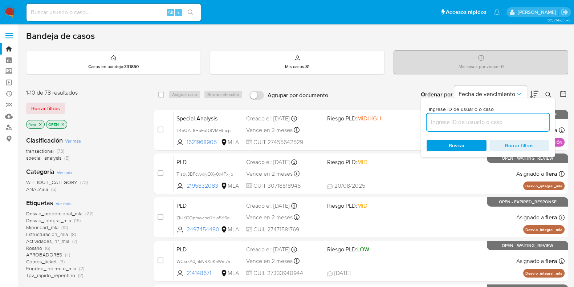
click at [456, 126] on input at bounding box center [488, 121] width 123 height 9
type input "4ia5M0o1DzYjcJLNqYSTXBiJ"
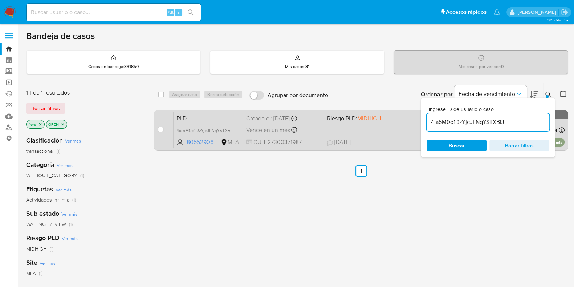
click at [159, 129] on input "checkbox" at bounding box center [161, 129] width 6 height 6
checkbox input "true"
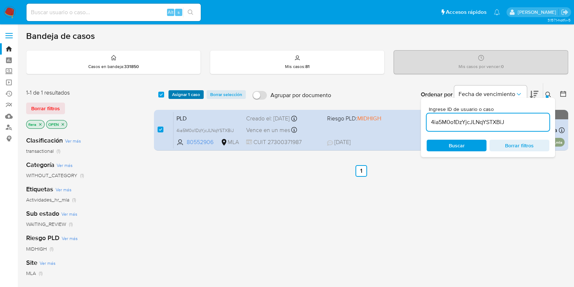
click at [181, 93] on span "Asignar 1 caso" at bounding box center [186, 94] width 28 height 7
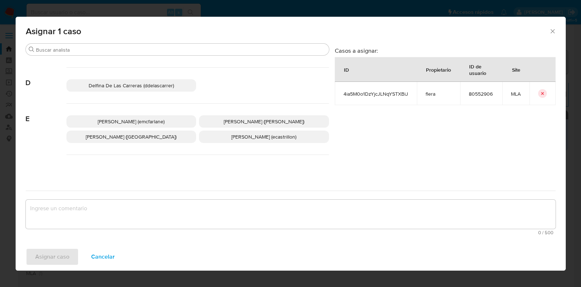
scroll to position [136, 0]
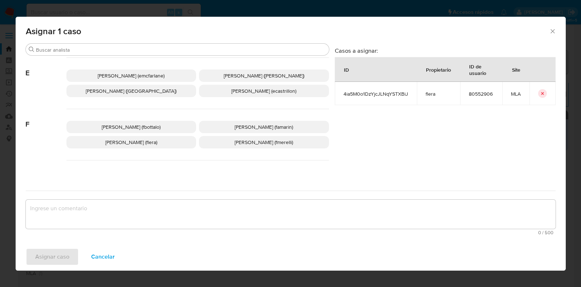
click at [157, 139] on span "[PERSON_NAME] (flera)" at bounding box center [131, 141] width 52 height 7
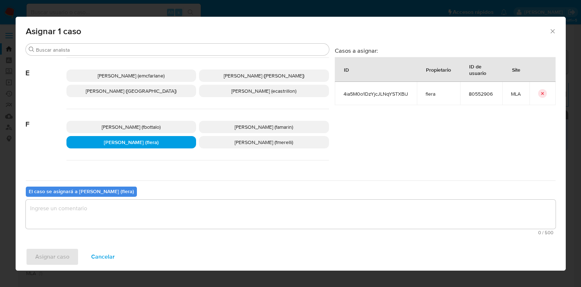
click at [123, 219] on textarea "assign-modal" at bounding box center [291, 213] width 530 height 29
click at [62, 250] on span "Asignar caso" at bounding box center [52, 256] width 34 height 16
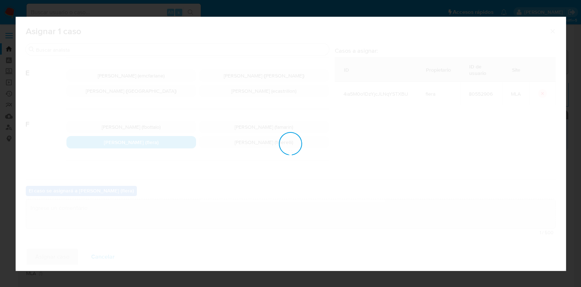
checkbox input "false"
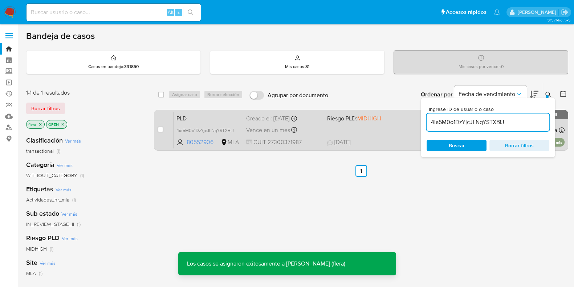
click at [210, 118] on span "PLD" at bounding box center [209, 117] width 64 height 9
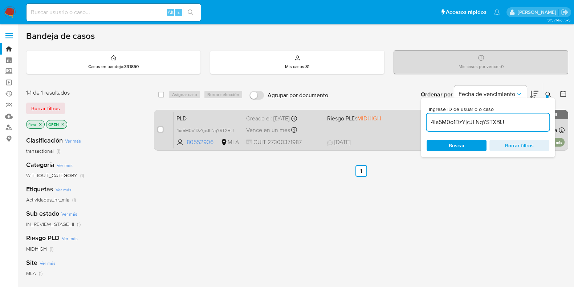
click at [162, 128] on input "checkbox" at bounding box center [161, 129] width 6 height 6
checkbox input "true"
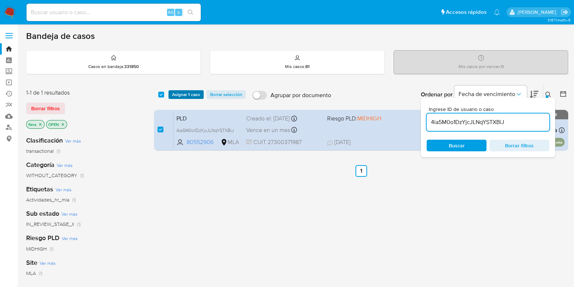
click at [198, 94] on span "Asignar 1 caso" at bounding box center [186, 94] width 28 height 7
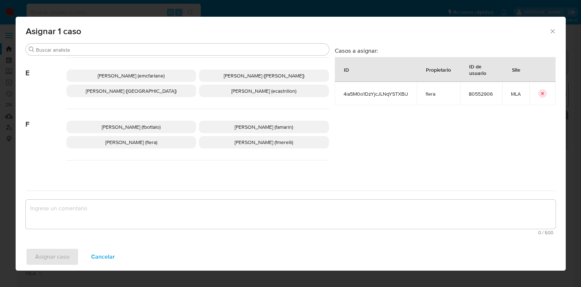
click at [134, 139] on span "Florencia Cecilia Lera (flera)" at bounding box center [131, 141] width 52 height 7
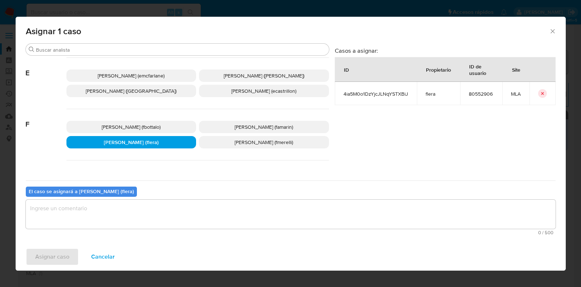
click at [114, 223] on textarea "assign-modal" at bounding box center [291, 213] width 530 height 29
click at [63, 255] on span "Asignar caso" at bounding box center [52, 256] width 34 height 16
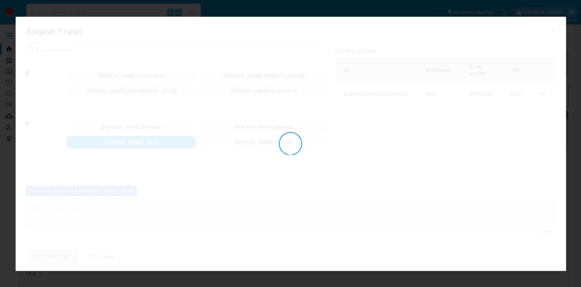
checkbox input "false"
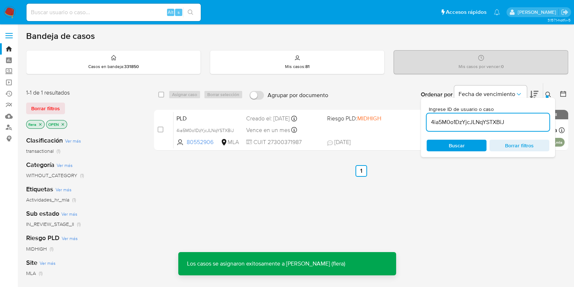
click at [188, 115] on span "PLD" at bounding box center [209, 117] width 64 height 9
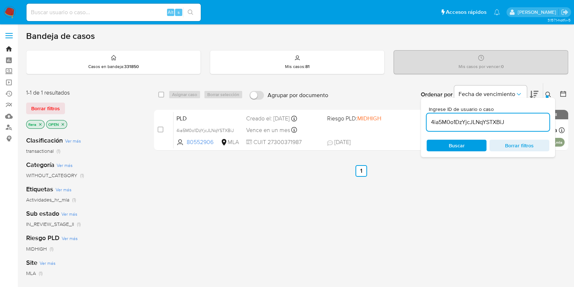
click at [9, 48] on link "Bandeja" at bounding box center [43, 48] width 86 height 11
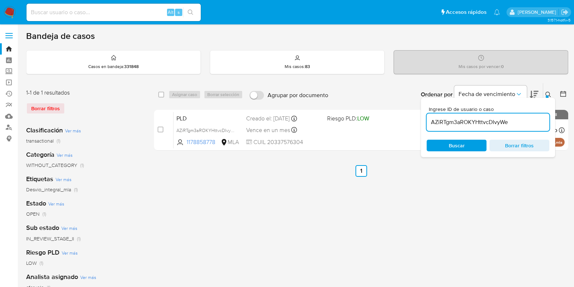
click at [89, 13] on input at bounding box center [114, 12] width 174 height 9
paste input "sA8y8NSPGLTWQ4csy4S9JqAv"
type input "sA8y8NSPGLTWQ4csy4S9JqAv"
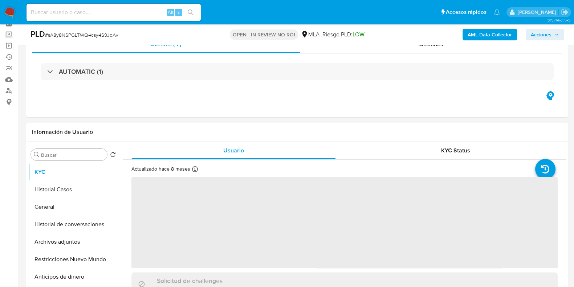
scroll to position [45, 0]
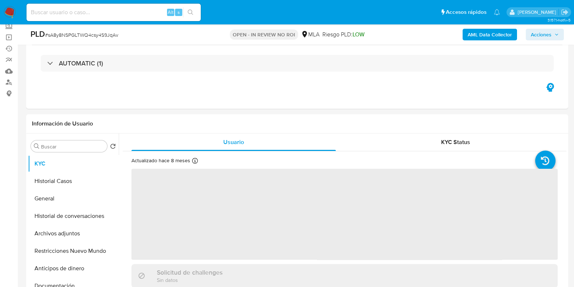
select select "10"
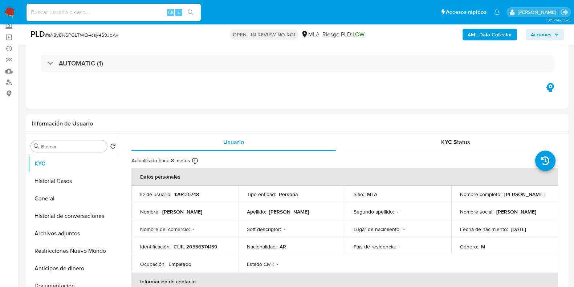
scroll to position [90, 0]
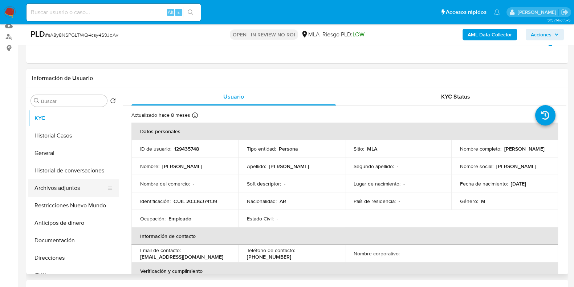
click at [54, 191] on button "Archivos adjuntos" at bounding box center [70, 187] width 85 height 17
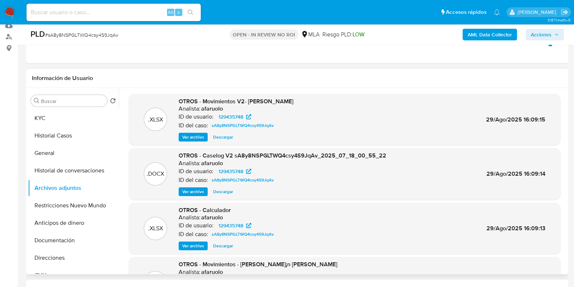
click at [226, 190] on span "Descargar" at bounding box center [223, 191] width 20 height 7
click at [214, 136] on span "Descargar" at bounding box center [223, 136] width 20 height 7
click at [238, 243] on div "Ver archivo Descargar" at bounding box center [228, 245] width 98 height 9
click at [225, 244] on span "Descargar" at bounding box center [223, 245] width 20 height 7
click at [49, 117] on button "KYC" at bounding box center [70, 117] width 85 height 17
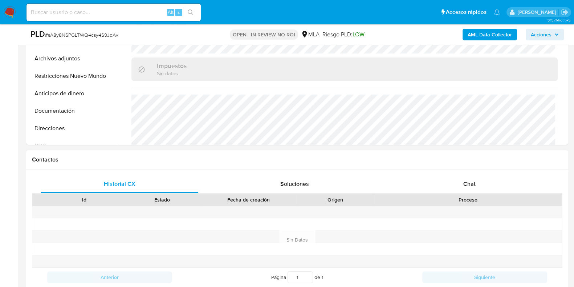
scroll to position [272, 0]
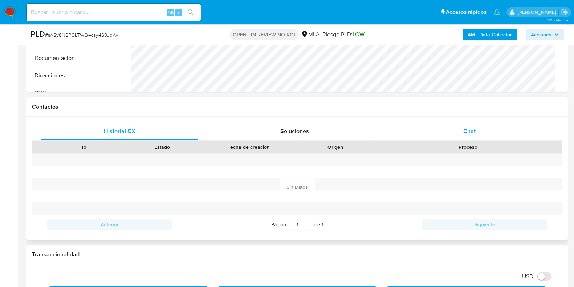
click at [475, 129] on span "Chat" at bounding box center [469, 131] width 12 height 8
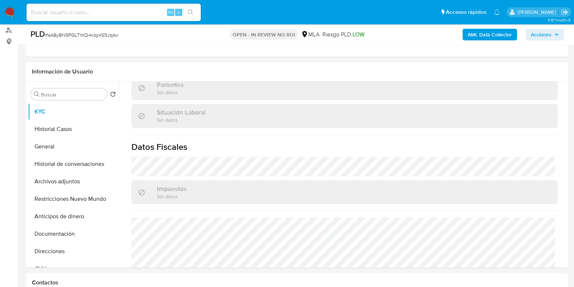
scroll to position [90, 0]
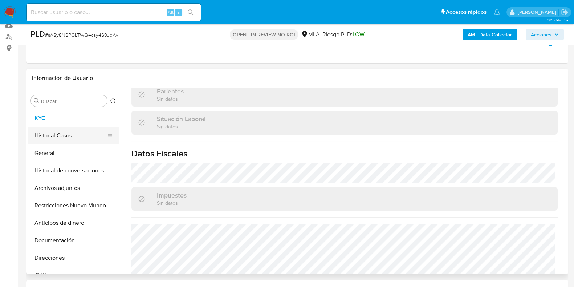
click at [69, 136] on button "Historial Casos" at bounding box center [70, 135] width 85 height 17
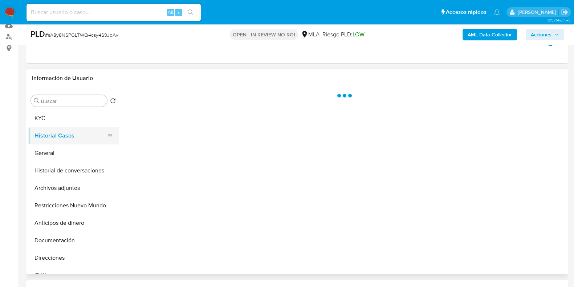
scroll to position [0, 0]
click at [67, 164] on button "Historial de conversaciones" at bounding box center [70, 170] width 85 height 17
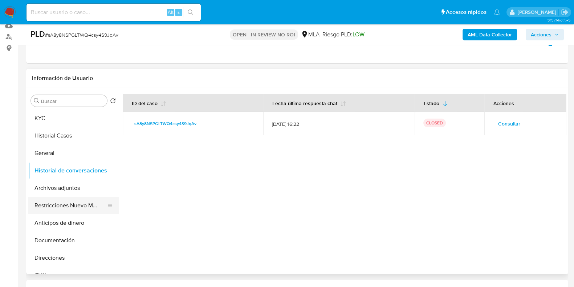
click at [59, 202] on button "Restricciones Nuevo Mundo" at bounding box center [70, 204] width 85 height 17
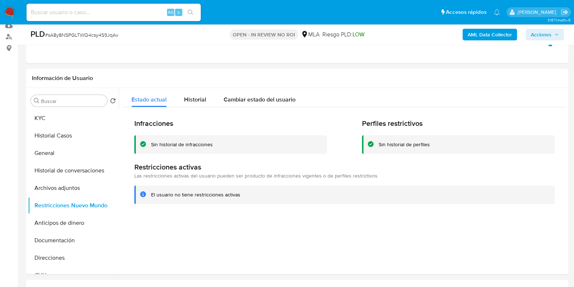
click at [12, 16] on img at bounding box center [10, 12] width 12 height 12
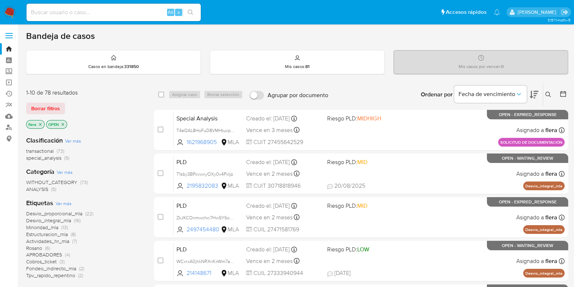
click at [549, 94] on icon at bounding box center [548, 94] width 5 height 5
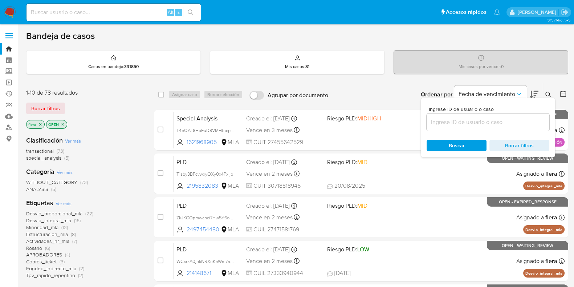
click at [482, 119] on input at bounding box center [488, 121] width 123 height 9
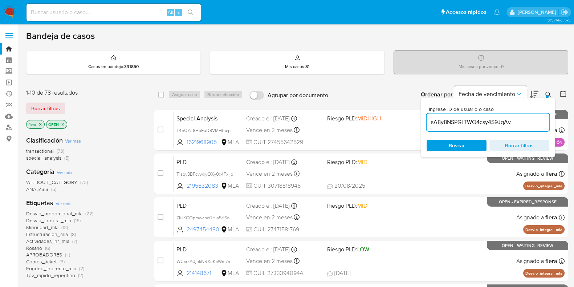
type input "sA8y8NSPGLTWQ4csy4S9JqAv"
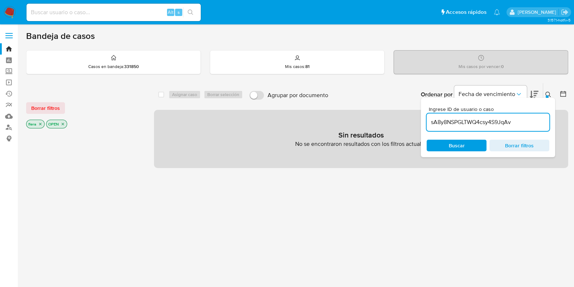
click at [64, 123] on icon "close-filter" at bounding box center [63, 124] width 4 height 4
click at [41, 125] on icon "close-filter" at bounding box center [40, 124] width 4 height 4
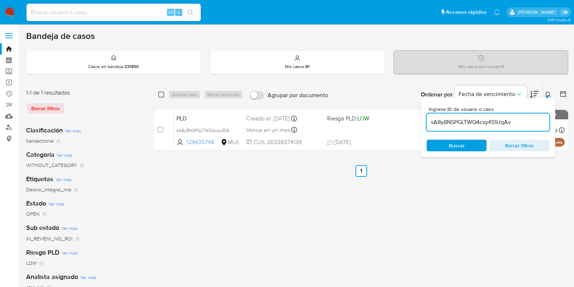
click at [160, 95] on input "checkbox" at bounding box center [161, 95] width 6 height 6
checkbox input "true"
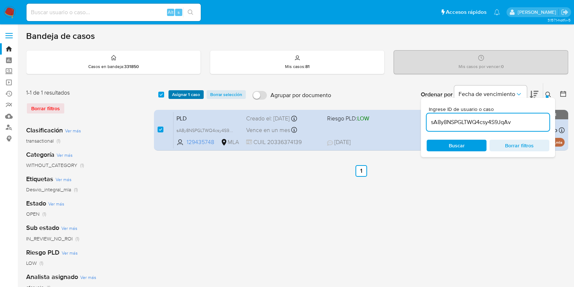
click at [183, 94] on span "Asignar 1 caso" at bounding box center [186, 94] width 28 height 7
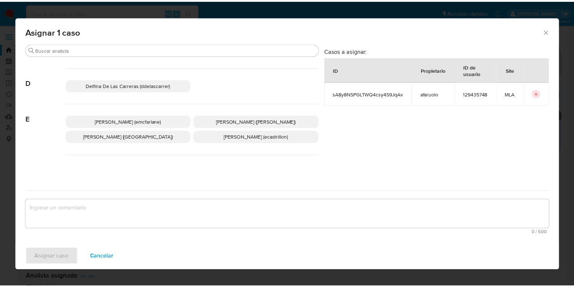
scroll to position [136, 0]
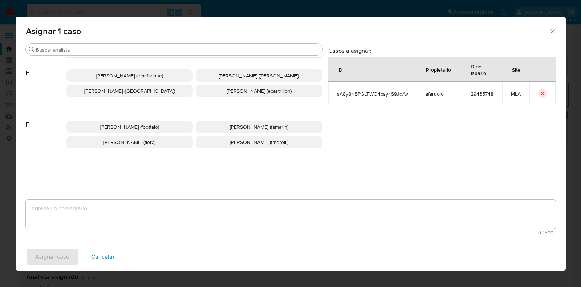
click at [160, 142] on p "Florencia Cecilia Lera (flera)" at bounding box center [129, 142] width 127 height 12
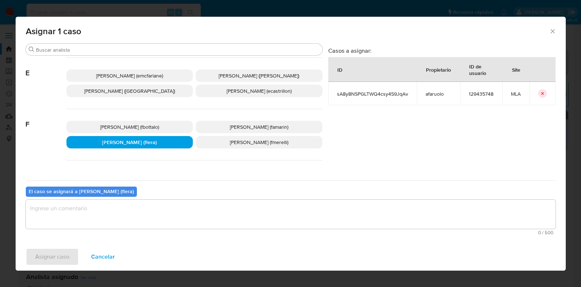
click at [140, 216] on textarea "assign-modal" at bounding box center [291, 213] width 530 height 29
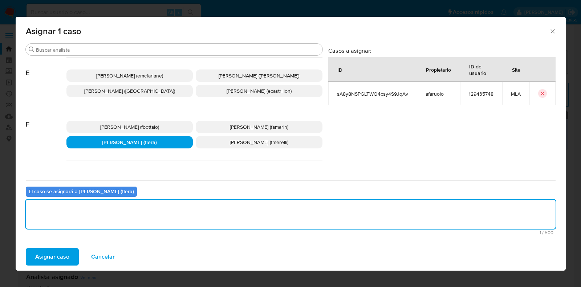
click at [66, 257] on span "Asignar caso" at bounding box center [52, 256] width 34 height 16
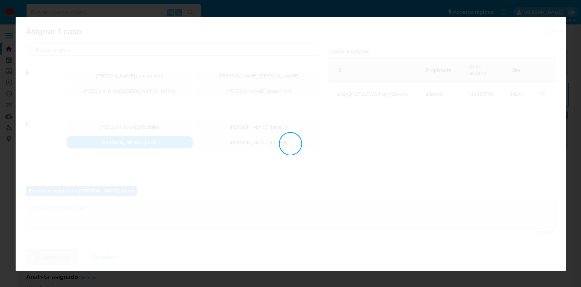
checkbox input "false"
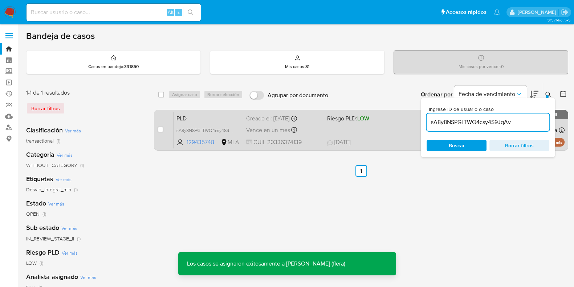
click at [215, 117] on span "PLD" at bounding box center [209, 117] width 64 height 9
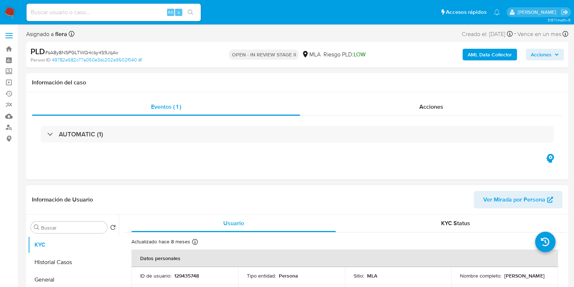
select select "10"
click at [62, 268] on button "Archivos adjuntos" at bounding box center [73, 268] width 91 height 17
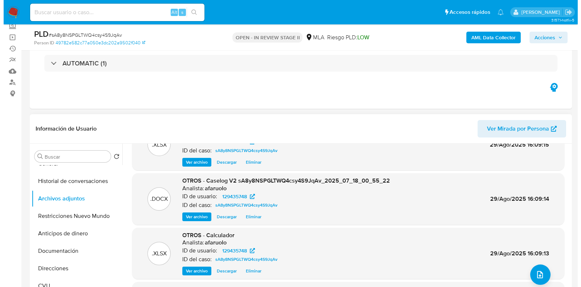
scroll to position [61, 0]
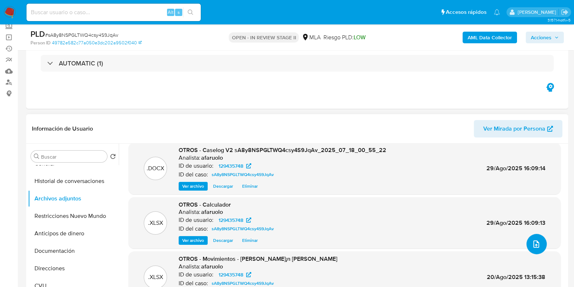
click at [528, 246] on button "upload-file" at bounding box center [537, 244] width 20 height 20
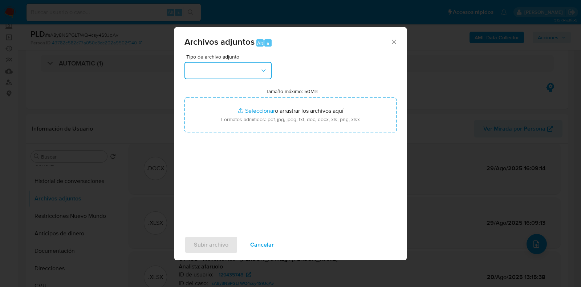
click at [213, 71] on button "button" at bounding box center [227, 70] width 87 height 17
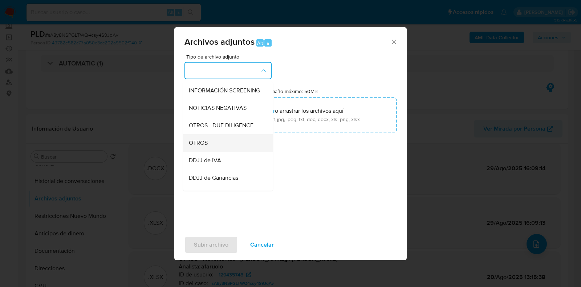
scroll to position [90, 0]
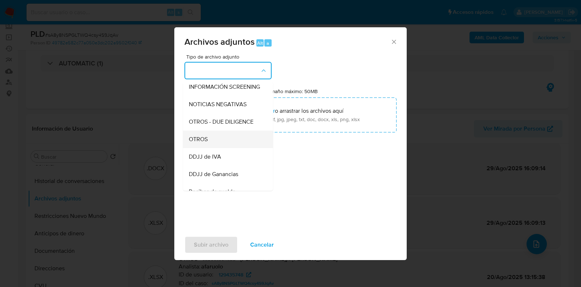
click at [220, 147] on div "OTROS" at bounding box center [226, 138] width 74 height 17
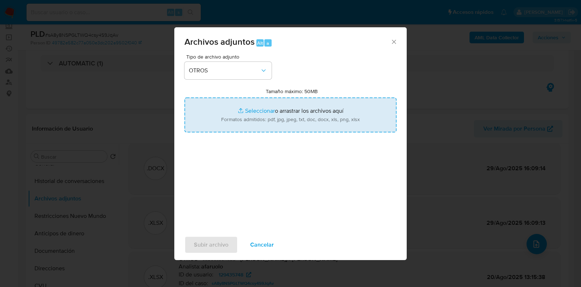
type input "C:\fakepath\v3Caselog sA8y8NSPGLTWQ4csy4S9JqAv_2025_07_18_00_55_22.docx"
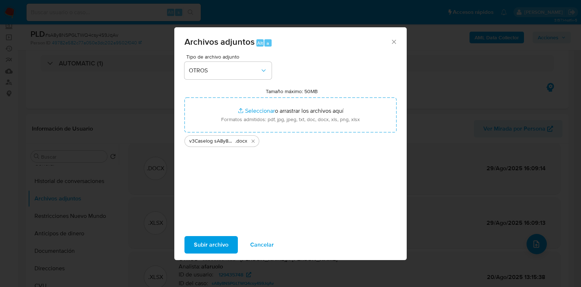
click at [205, 242] on span "Subir archivo" at bounding box center [211, 244] width 35 height 16
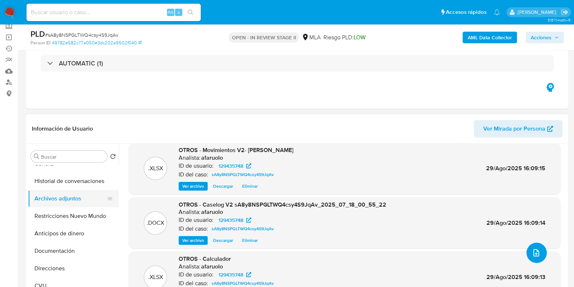
scroll to position [0, 0]
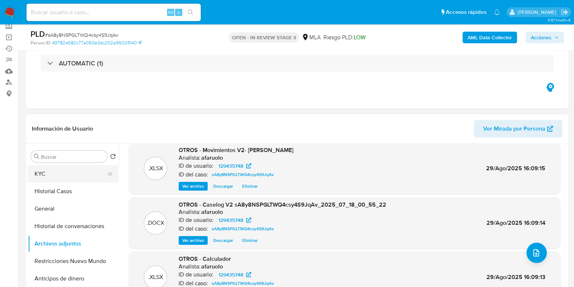
click at [64, 172] on button "KYC" at bounding box center [70, 173] width 85 height 17
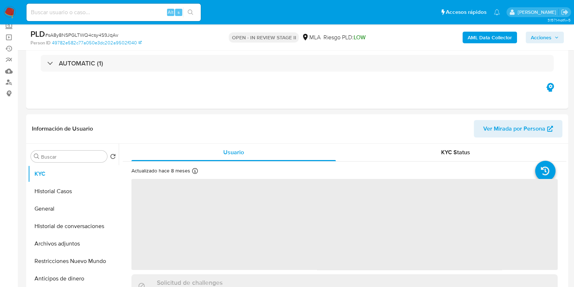
click at [545, 38] on span "Acciones" at bounding box center [541, 38] width 21 height 12
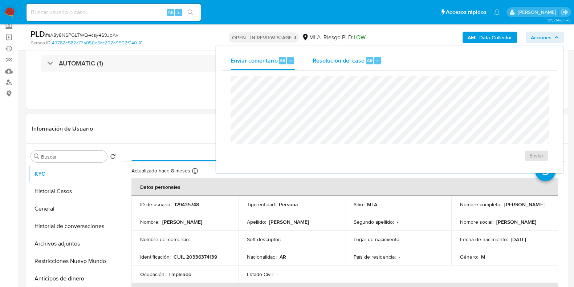
click at [367, 55] on div "Resolución del caso Alt r" at bounding box center [347, 60] width 69 height 19
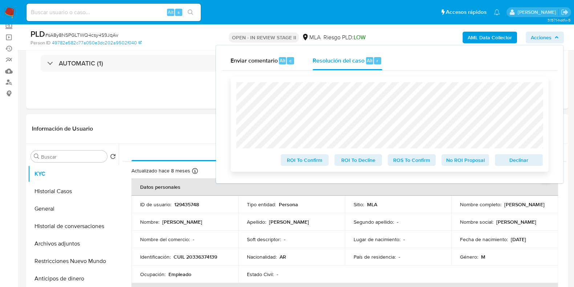
click at [454, 160] on span "No ROI Proposal" at bounding box center [466, 160] width 38 height 10
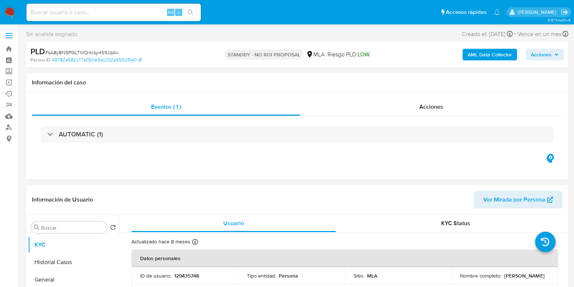
select select "10"
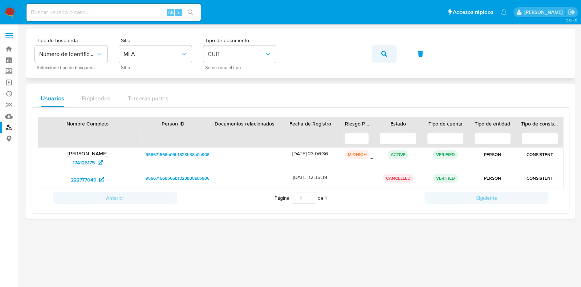
click at [383, 51] on icon "button" at bounding box center [384, 54] width 6 height 6
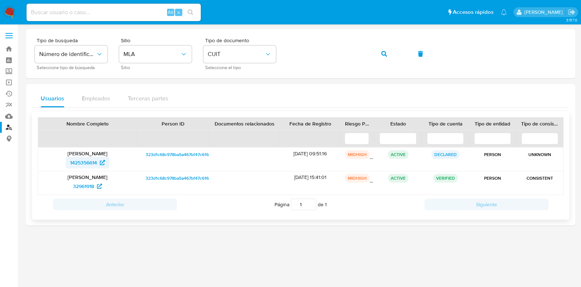
click at [92, 160] on span "1425356614" at bounding box center [83, 163] width 27 height 12
click at [82, 186] on span "32961918" at bounding box center [83, 186] width 21 height 12
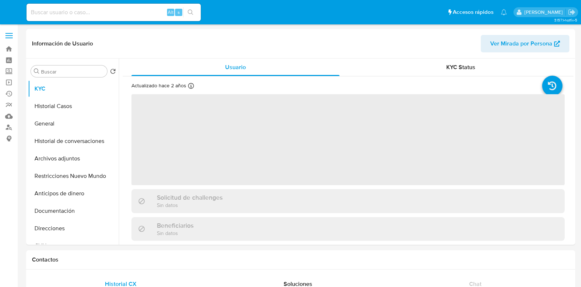
select select "10"
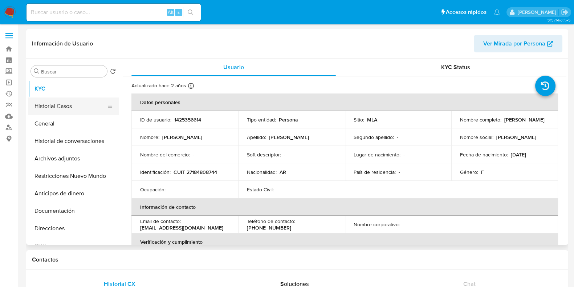
click at [66, 102] on button "Historial Casos" at bounding box center [70, 105] width 85 height 17
select select "10"
click at [72, 106] on button "Historial Casos" at bounding box center [70, 105] width 85 height 17
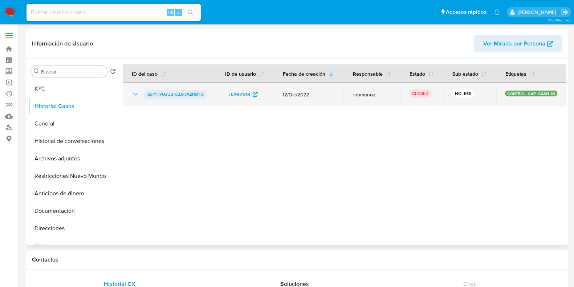
click at [183, 95] on span "qdIYHyUsUqTo2Jx7AZI1sfFd" at bounding box center [175, 94] width 56 height 9
click at [176, 90] on span "qdIYHyUsUqTo2Jx7AZI1sfFd" at bounding box center [175, 94] width 56 height 9
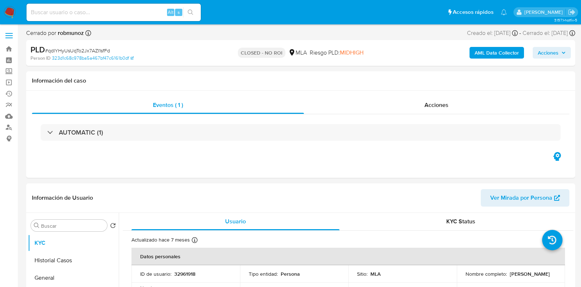
select select "10"
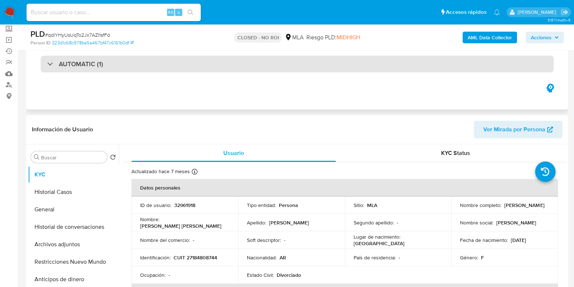
scroll to position [90, 0]
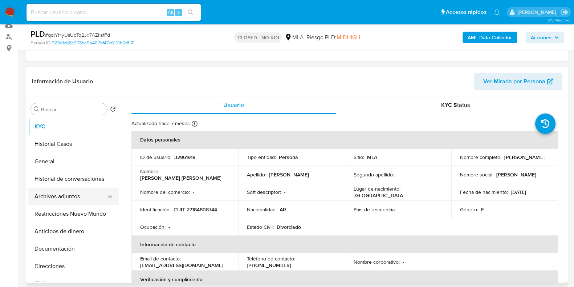
click at [61, 198] on button "Archivos adjuntos" at bounding box center [70, 195] width 85 height 17
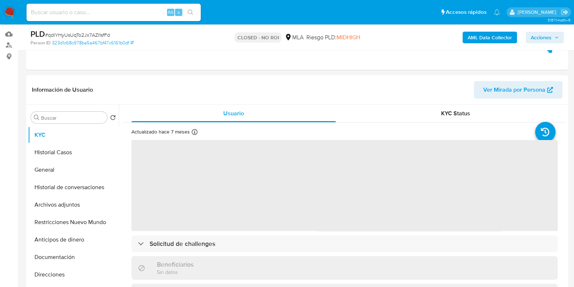
scroll to position [90, 0]
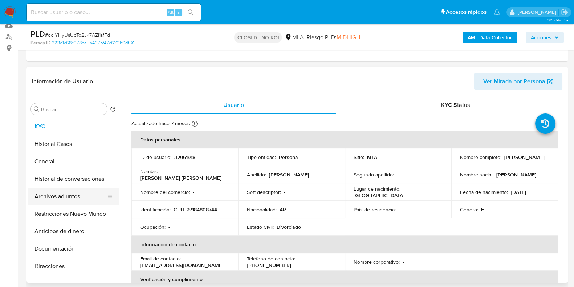
click at [67, 193] on button "Archivos adjuntos" at bounding box center [70, 195] width 85 height 17
select select "10"
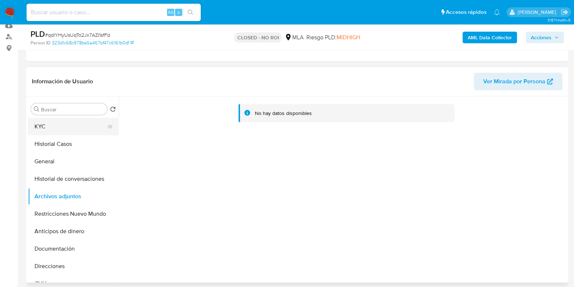
click at [39, 126] on button "KYC" at bounding box center [70, 126] width 85 height 17
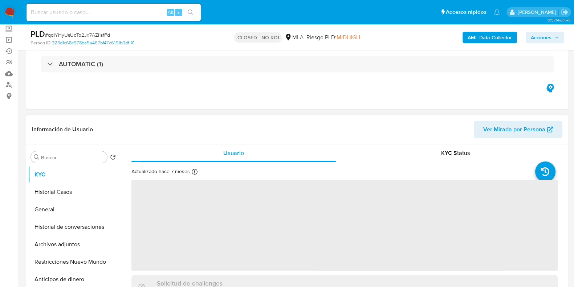
scroll to position [0, 0]
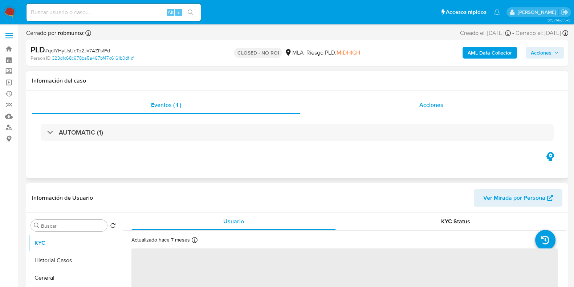
click at [427, 101] on span "Acciones" at bounding box center [431, 105] width 24 height 8
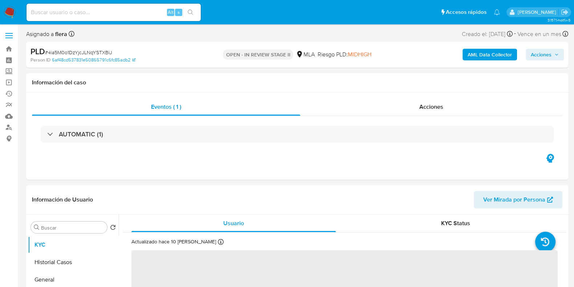
select select "10"
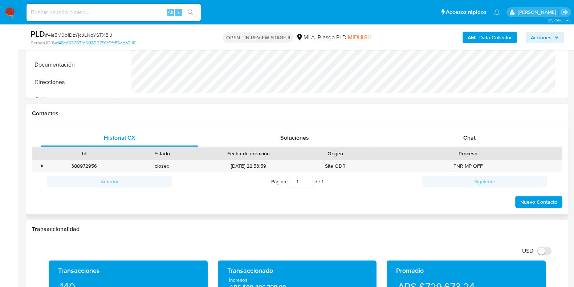
scroll to position [272, 0]
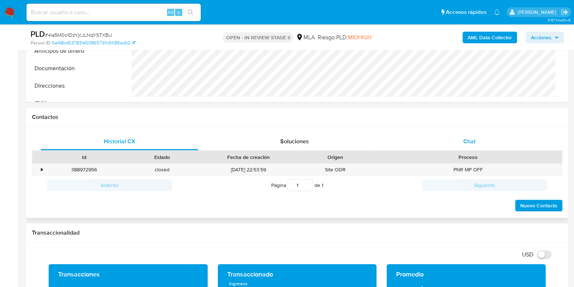
click at [476, 139] on span "Chat" at bounding box center [469, 141] width 12 height 8
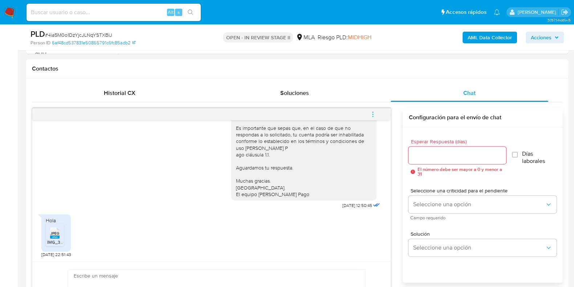
scroll to position [363, 0]
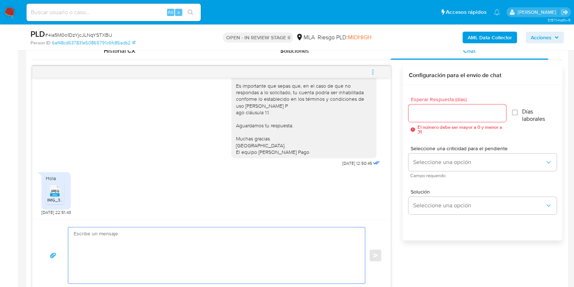
click at [116, 261] on textarea at bounding box center [215, 255] width 282 height 56
paste textarea "Hola, ¡Muchas gracias por tu respuesta! Confirmamos la recepción de la document…"
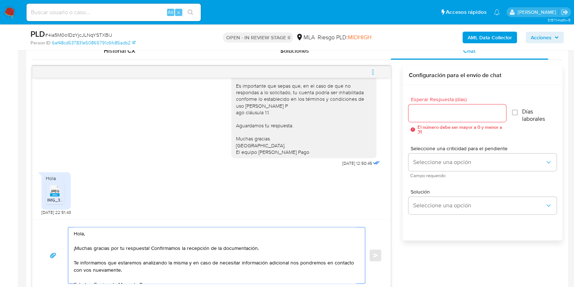
scroll to position [370, 0]
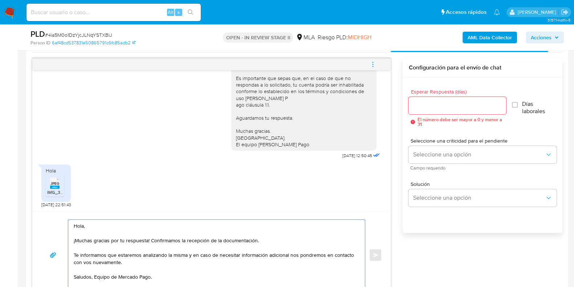
type textarea "Hola, ¡Muchas gracias por tu respuesta! Confirmamos la recepción de la document…"
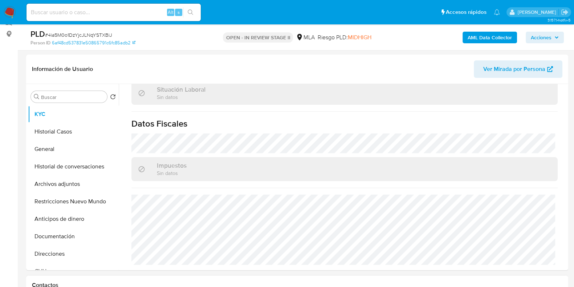
scroll to position [98, 0]
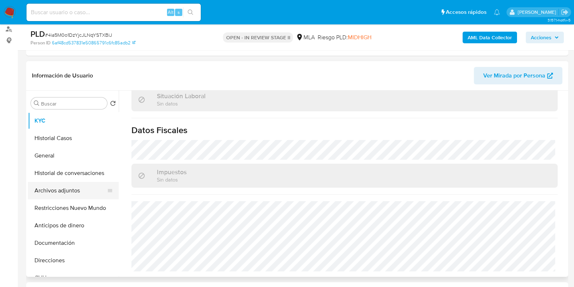
click at [47, 193] on button "Archivos adjuntos" at bounding box center [70, 190] width 85 height 17
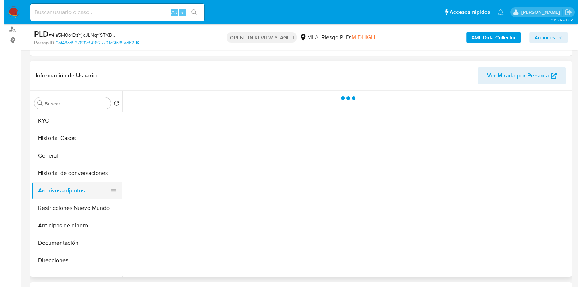
scroll to position [0, 0]
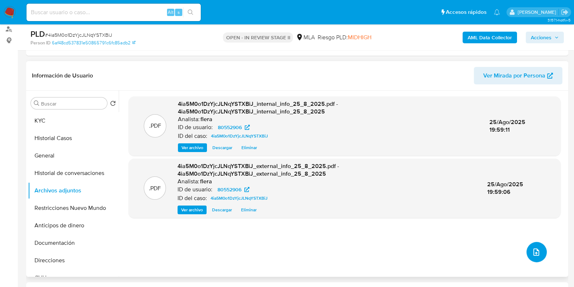
click at [538, 247] on span "upload-file" at bounding box center [536, 251] width 9 height 9
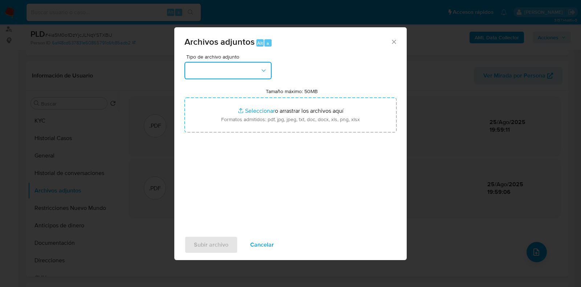
click at [254, 72] on button "button" at bounding box center [227, 70] width 87 height 17
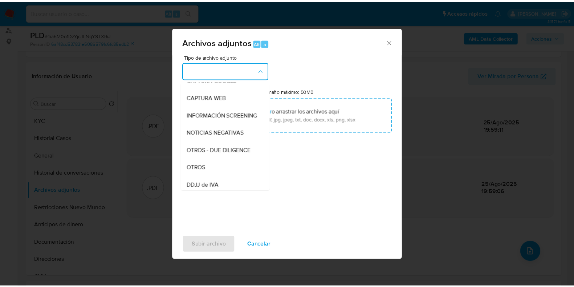
scroll to position [90, 0]
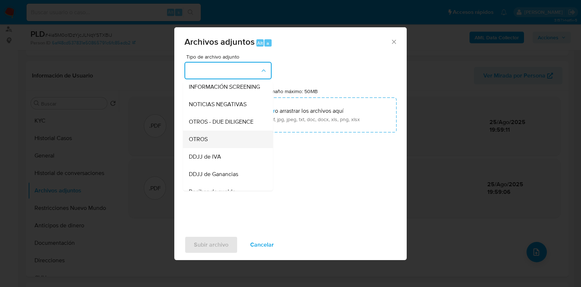
click at [219, 148] on div "OTROS" at bounding box center [226, 138] width 74 height 17
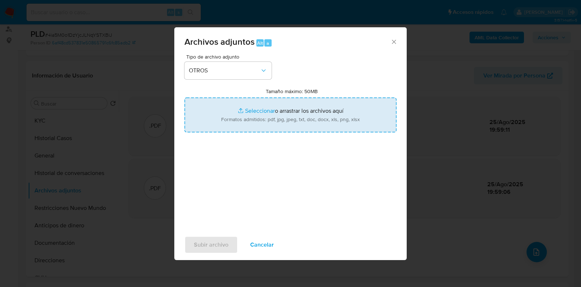
type input "C:\fakepath\Movimientos-Aladdin- Natalia Romina Abalsa.xlsx"
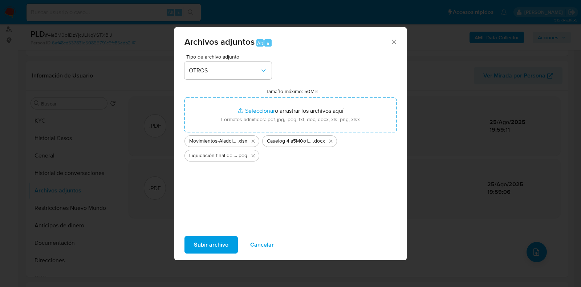
drag, startPoint x: 348, startPoint y: 102, endPoint x: 217, endPoint y: 240, distance: 189.6
click at [217, 240] on span "Subir archivo" at bounding box center [211, 244] width 35 height 16
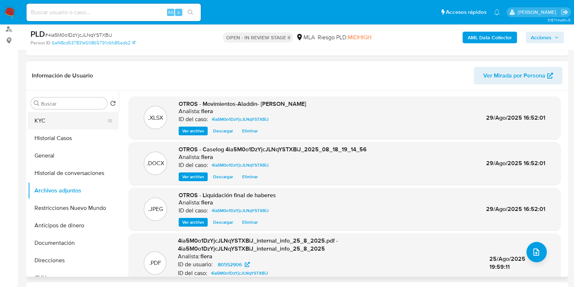
click at [68, 114] on button "KYC" at bounding box center [70, 120] width 85 height 17
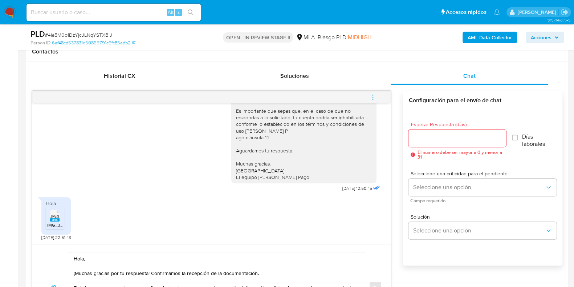
scroll to position [325, 0]
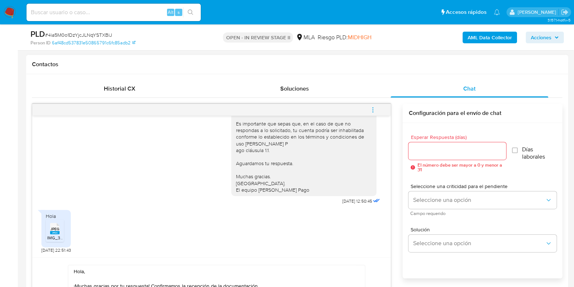
click at [423, 152] on input "Esperar Respuesta (días)" at bounding box center [457, 150] width 97 height 9
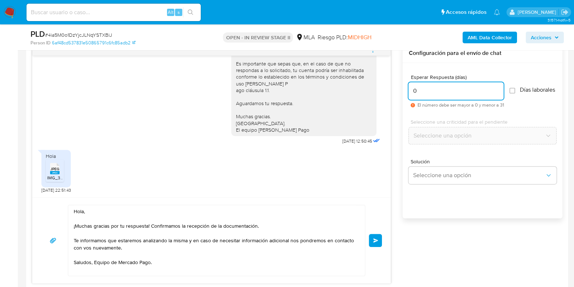
scroll to position [370, 0]
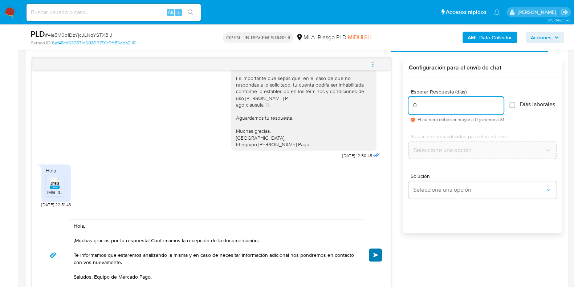
type input "0"
click at [373, 252] on span "Enviar" at bounding box center [375, 254] width 5 height 4
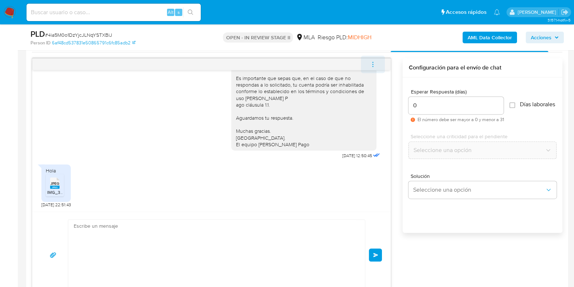
scroll to position [564, 0]
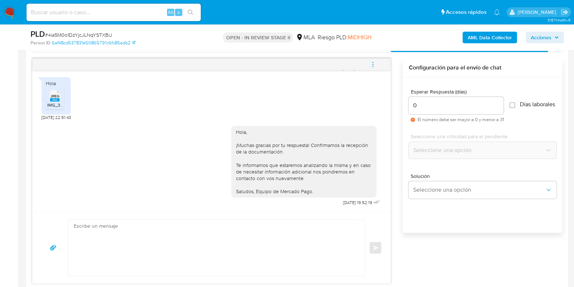
click at [374, 65] on icon "menu-action" at bounding box center [373, 64] width 7 height 7
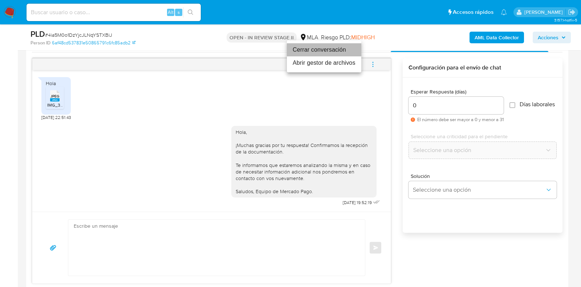
click at [320, 50] on li "Cerrar conversación" at bounding box center [324, 49] width 74 height 13
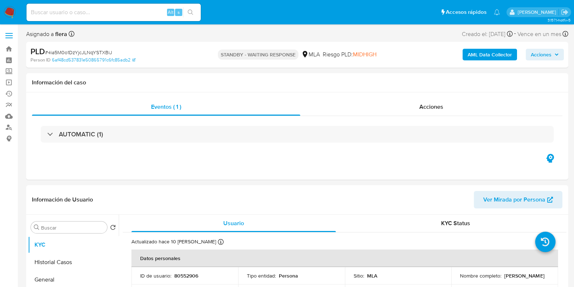
select select "10"
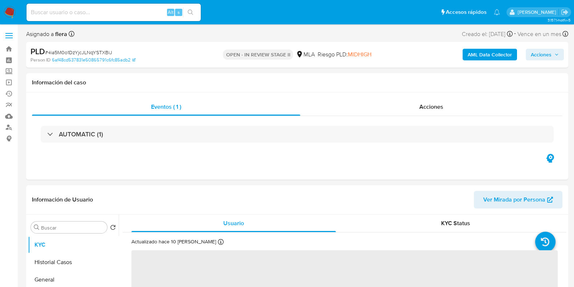
click at [541, 57] on span "Acciones" at bounding box center [541, 55] width 21 height 12
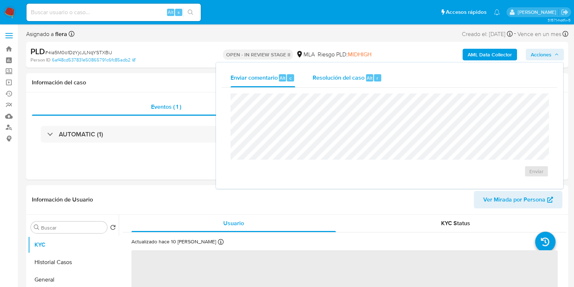
select select "10"
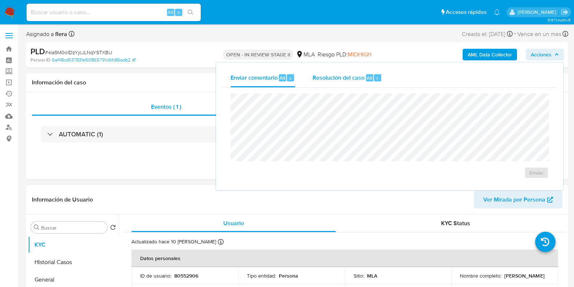
click at [340, 78] on span "Resolución del caso" at bounding box center [339, 77] width 52 height 8
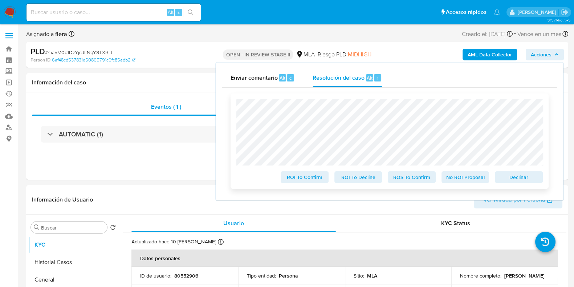
click at [463, 178] on span "No ROI Proposal" at bounding box center [466, 177] width 38 height 10
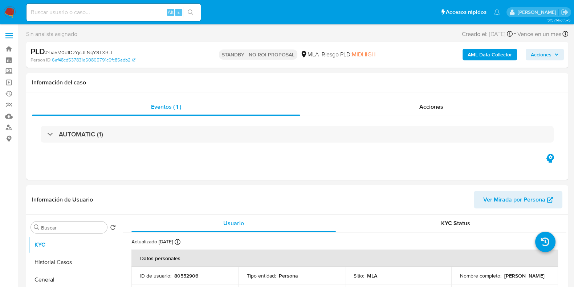
select select "10"
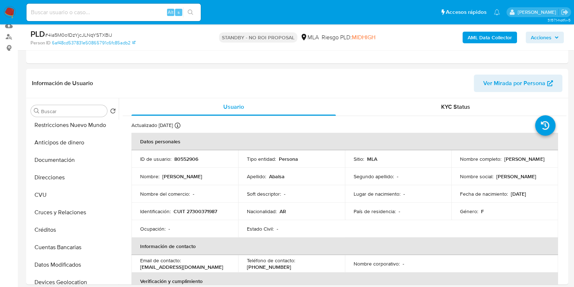
click at [86, 8] on input at bounding box center [114, 12] width 174 height 9
paste input "yiiLR0DNfYo4vQwczdXSeyMU"
type input "yiiLR0DNfYo4vQwczdXSeyMU"
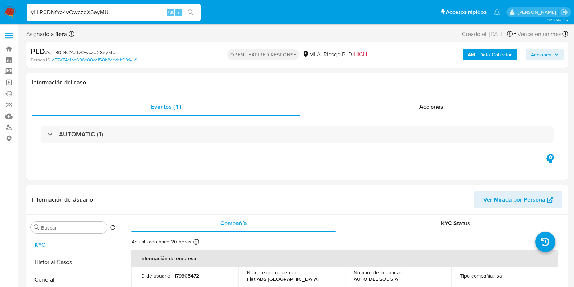
select select "10"
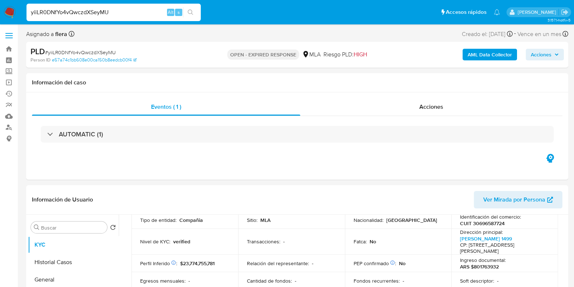
scroll to position [45, 0]
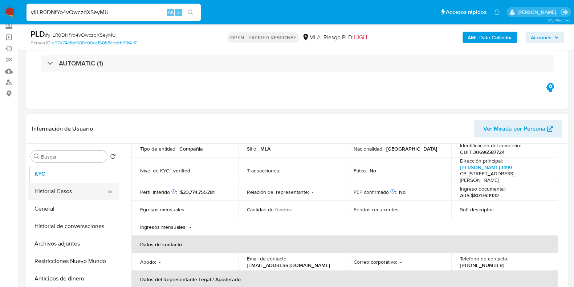
click at [73, 191] on button "Historial Casos" at bounding box center [70, 190] width 85 height 17
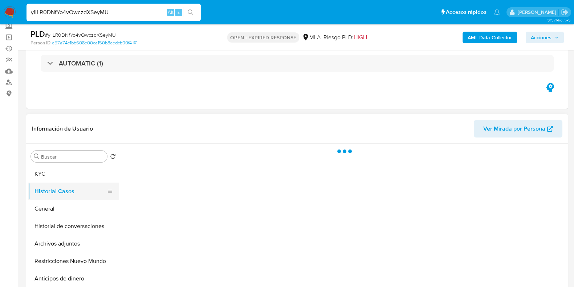
scroll to position [0, 0]
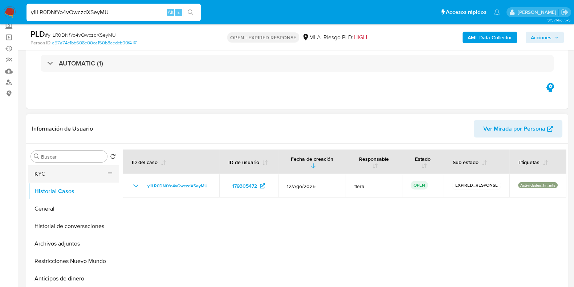
click at [49, 173] on button "KYC" at bounding box center [70, 173] width 85 height 17
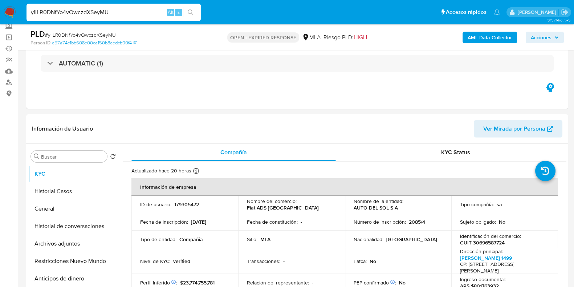
click at [87, 12] on input "yiiLR0DNfYo4vQwczdXSeyMU" at bounding box center [114, 12] width 174 height 9
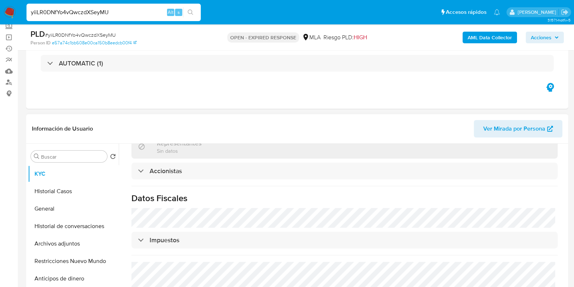
scroll to position [498, 0]
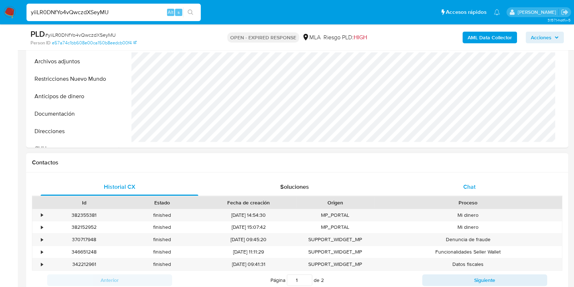
click at [479, 189] on div "Chat" at bounding box center [470, 186] width 158 height 17
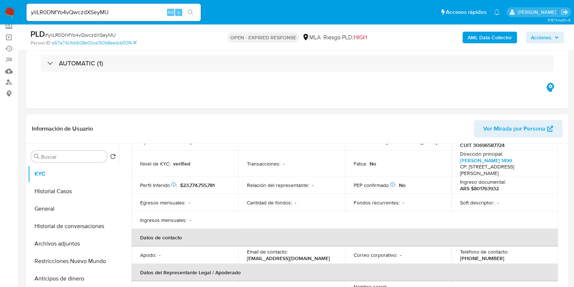
scroll to position [0, 0]
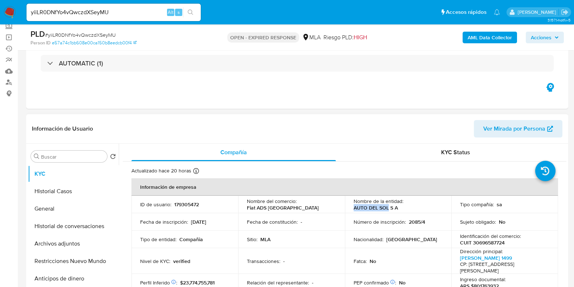
drag, startPoint x: 387, startPoint y: 207, endPoint x: 353, endPoint y: 207, distance: 34.5
click at [354, 207] on p "AUTO DEL SOL S A" at bounding box center [376, 207] width 44 height 7
copy p "AUTO DEL SOL"
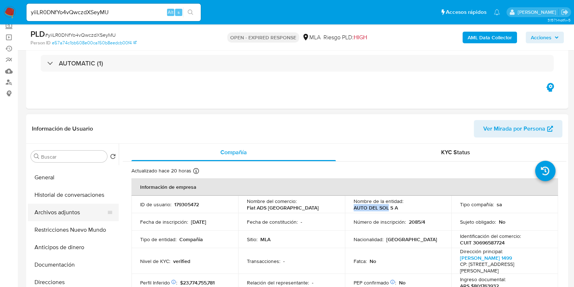
scroll to position [45, 0]
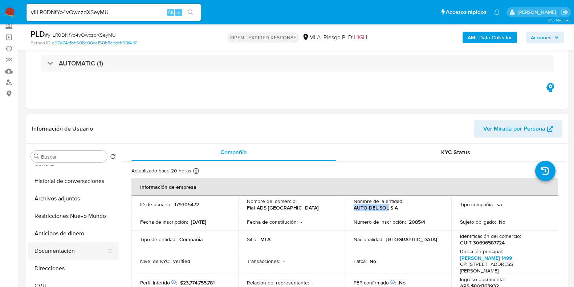
click at [68, 251] on button "Documentación" at bounding box center [70, 250] width 85 height 17
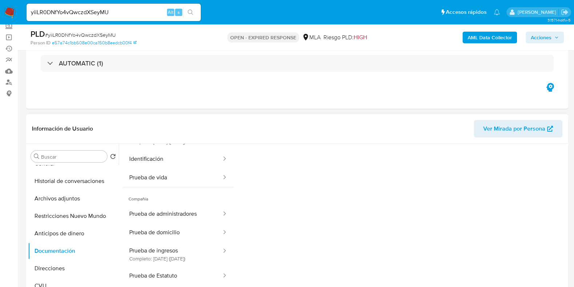
scroll to position [59, 0]
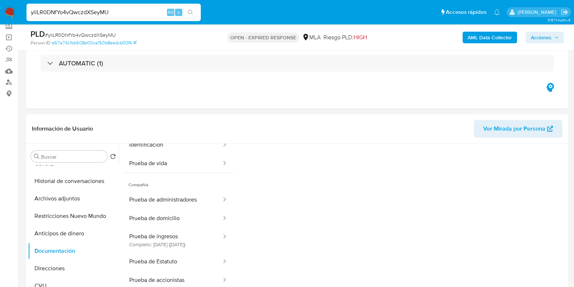
click at [90, 16] on input "yiiLR0DNfYo4vQwczdXSeyMU" at bounding box center [114, 12] width 174 height 9
paste input "e96ICCnY5mmSaHR57GXYQTog"
type input "e96ICCnY5mmSaHR57GXYQTog"
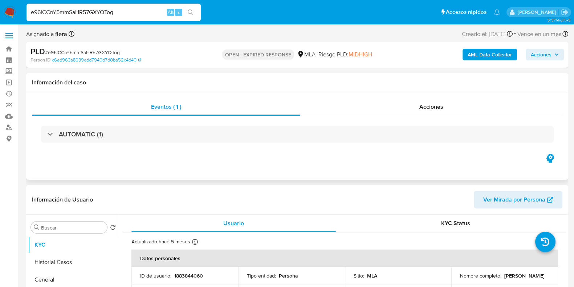
select select "10"
click at [184, 274] on p "1883844060" at bounding box center [188, 275] width 29 height 7
copy p "1883844060"
drag, startPoint x: 518, startPoint y: 278, endPoint x: 458, endPoint y: 280, distance: 60.7
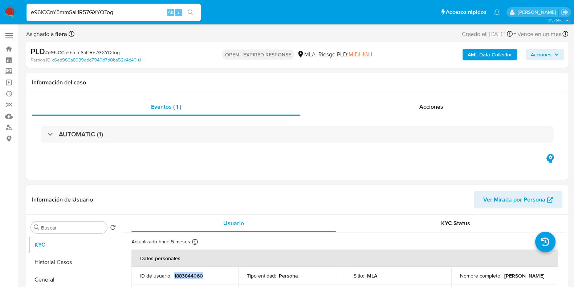
click at [458, 280] on td "Nombre completo : Claudio Alejandro Acuña" at bounding box center [504, 275] width 107 height 17
copy p "Claudio Alejandro Acuña"
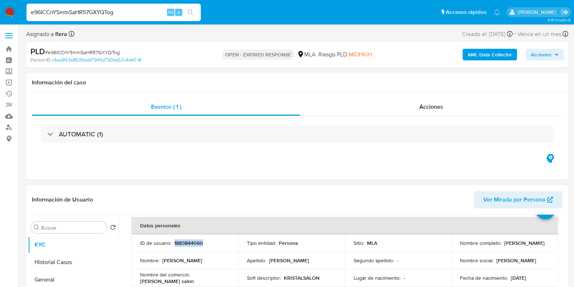
scroll to position [45, 0]
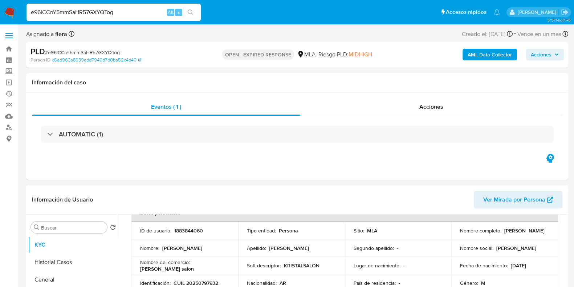
click at [204, 280] on p "CUIL 20250797932" at bounding box center [196, 282] width 45 height 7
copy p "20250797932"
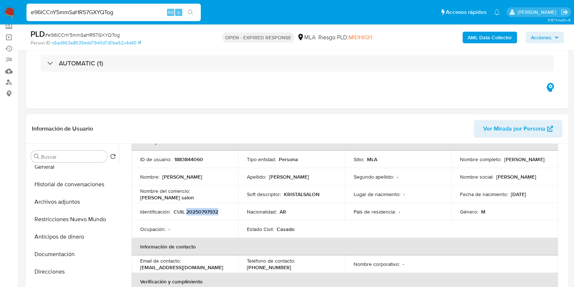
scroll to position [90, 0]
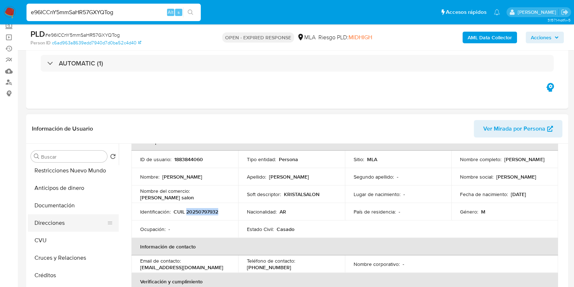
click at [51, 230] on button "Direcciones" at bounding box center [70, 222] width 85 height 17
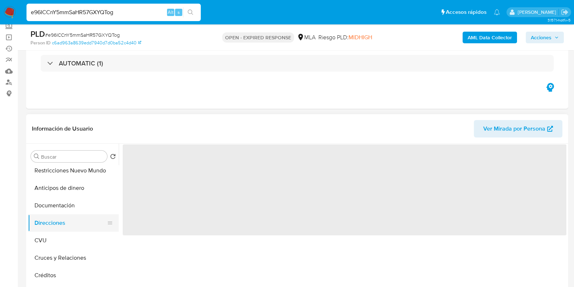
scroll to position [0, 0]
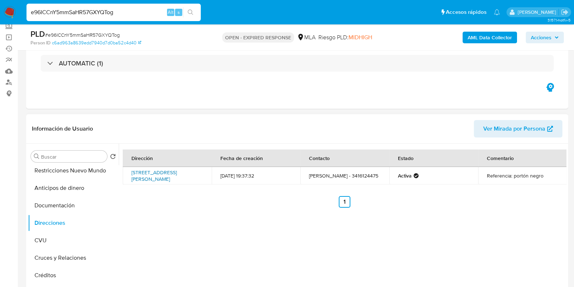
click at [145, 177] on link "Calle Ingeniero Guillermo White 7273, Rosario, Santa Fe, 2000, Argentina 7273" at bounding box center [153, 176] width 45 height 14
click at [69, 209] on button "Documentación" at bounding box center [70, 204] width 85 height 17
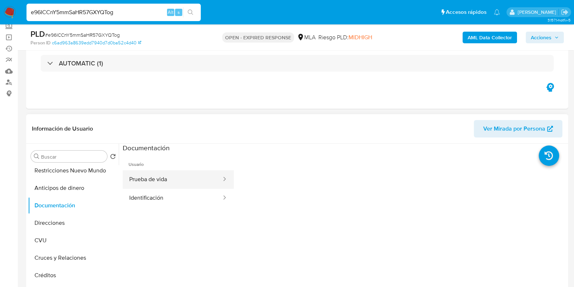
click at [154, 182] on button "Prueba de vida" at bounding box center [173, 179] width 100 height 19
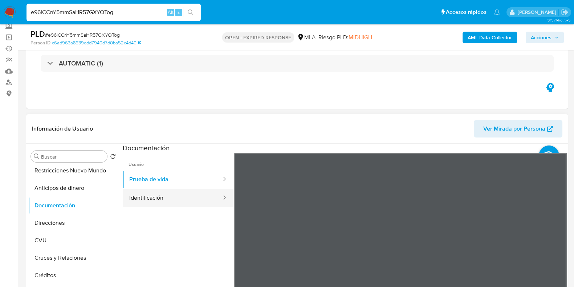
click at [183, 190] on button "Identificación" at bounding box center [173, 197] width 100 height 19
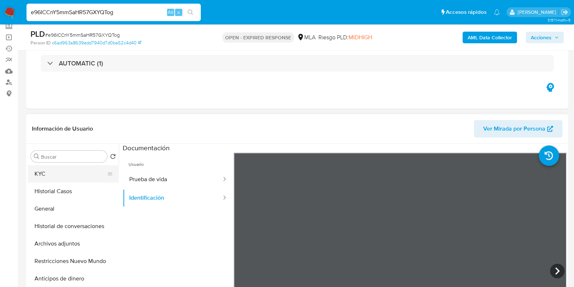
click at [83, 171] on button "KYC" at bounding box center [70, 173] width 85 height 17
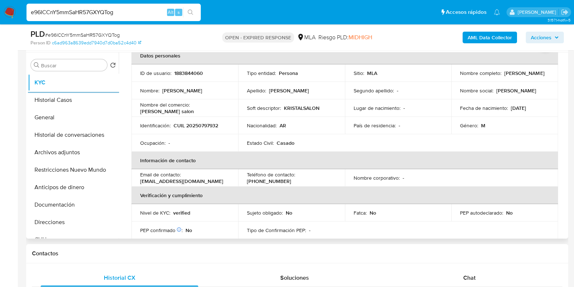
scroll to position [25, 0]
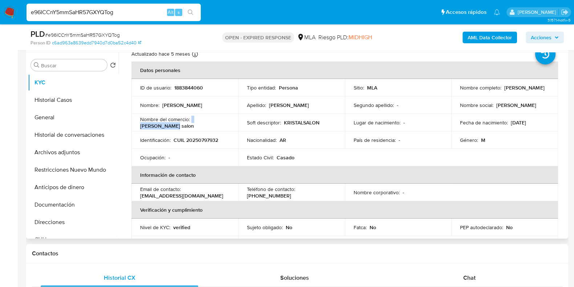
drag, startPoint x: 220, startPoint y: 123, endPoint x: 190, endPoint y: 122, distance: 29.8
click at [190, 122] on div "Nombre del comercio : Kristal salon" at bounding box center [184, 122] width 89 height 13
copy div "Kristal salon"
click at [66, 220] on button "Direcciones" at bounding box center [70, 221] width 85 height 17
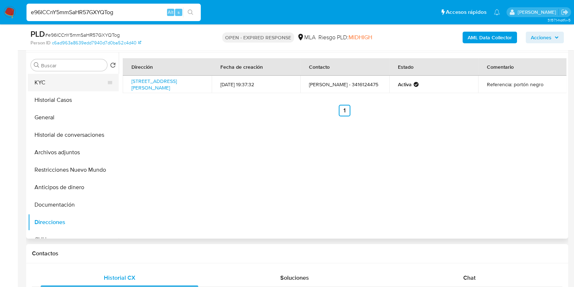
click at [65, 88] on button "KYC" at bounding box center [70, 82] width 85 height 17
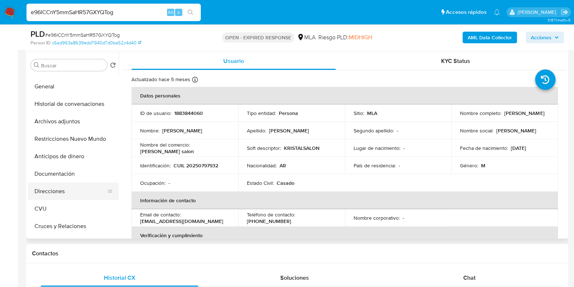
scroll to position [45, 0]
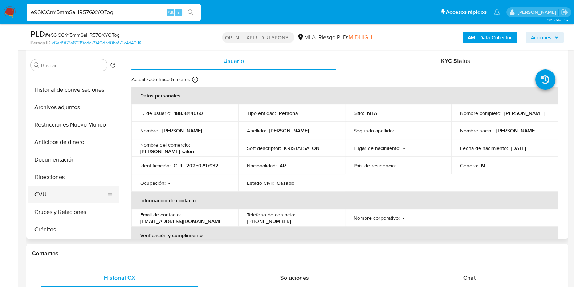
click at [58, 190] on button "CVU" at bounding box center [70, 194] width 85 height 17
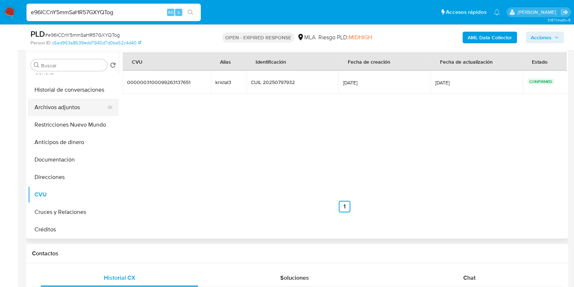
scroll to position [0, 0]
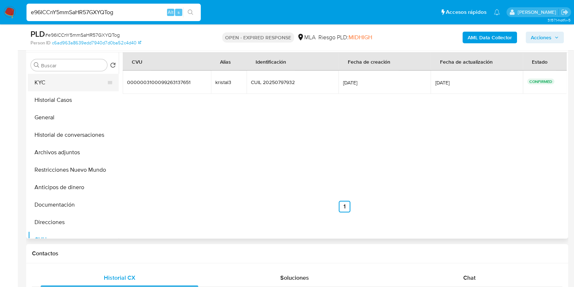
click at [71, 82] on button "KYC" at bounding box center [70, 82] width 85 height 17
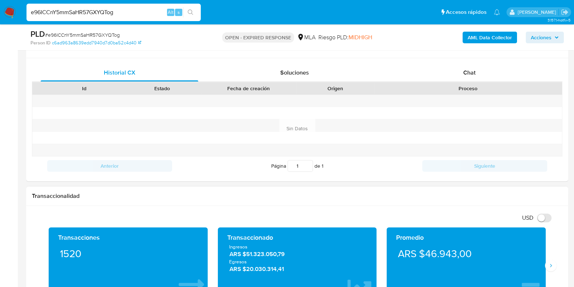
scroll to position [272, 0]
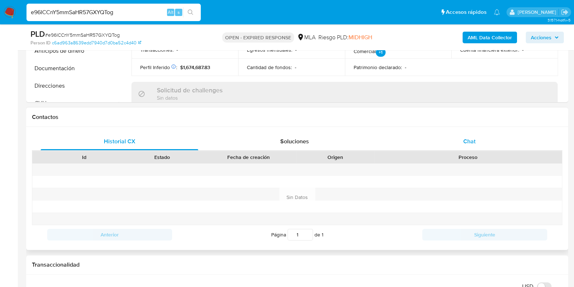
click at [465, 139] on span "Chat" at bounding box center [469, 141] width 12 height 8
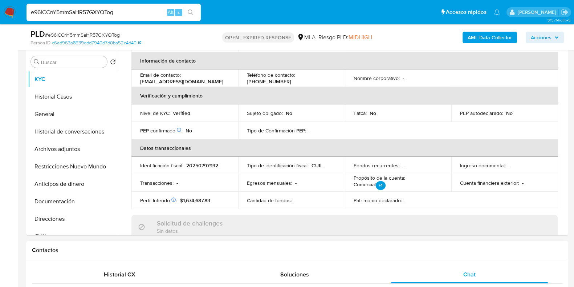
scroll to position [90, 0]
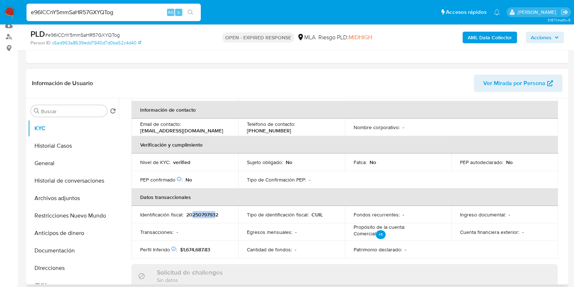
drag, startPoint x: 192, startPoint y: 214, endPoint x: 216, endPoint y: 216, distance: 24.1
click at [216, 216] on p "20250797932" at bounding box center [202, 214] width 32 height 7
copy p "25079793"
click at [202, 213] on p "20250797932" at bounding box center [202, 214] width 32 height 7
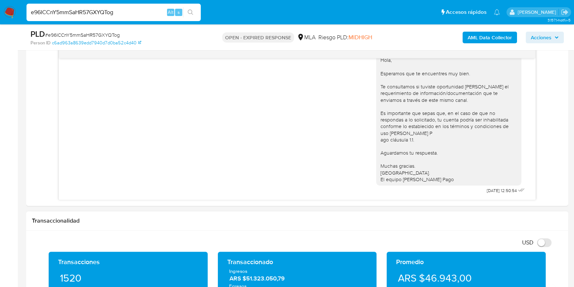
scroll to position [409, 0]
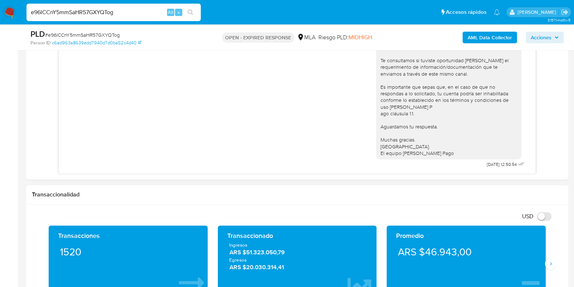
click at [83, 32] on span "# e96ICCnY5mmSaHR57GXYQTog" at bounding box center [82, 34] width 75 height 7
copy span "e96ICCnY5mmSaHR57GXYQTog"
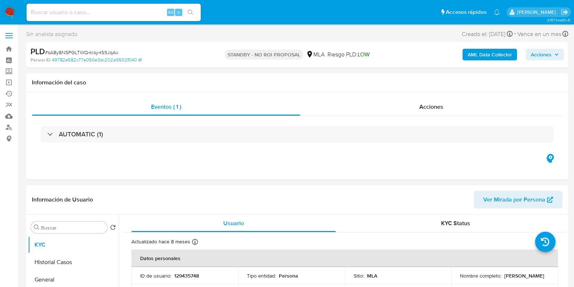
select select "10"
click at [74, 17] on input at bounding box center [114, 12] width 174 height 9
paste input "AZiRTgm3aROKYHttvcDIvyWe"
type input "AZiRTgm3aROKYHttvcDIvyWe"
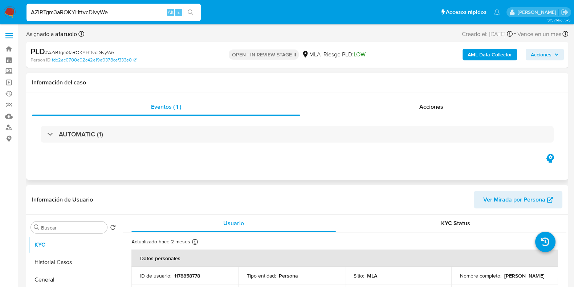
select select "10"
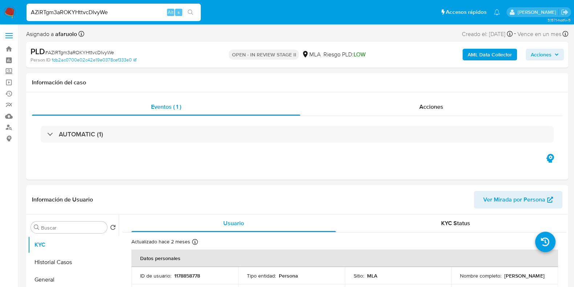
click at [556, 54] on icon "button" at bounding box center [556, 55] width 3 height 2
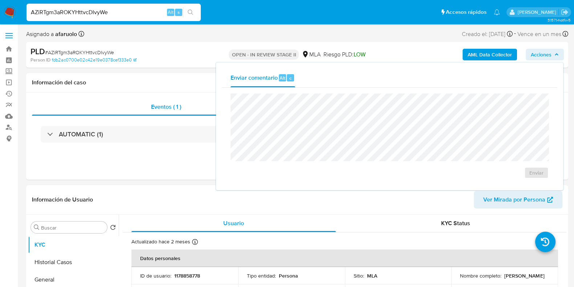
click at [556, 54] on icon "button" at bounding box center [556, 54] width 3 height 2
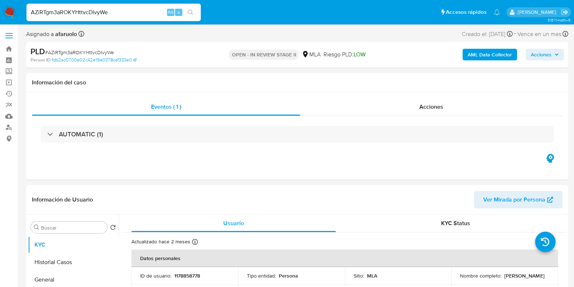
click at [538, 55] on span "Acciones" at bounding box center [541, 55] width 21 height 12
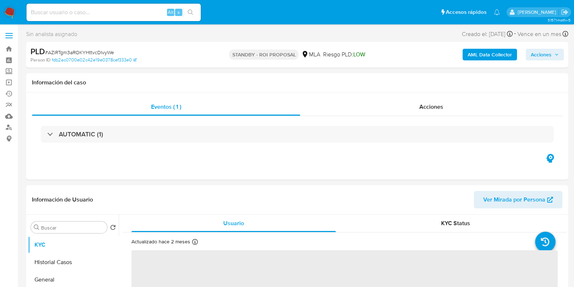
select select "10"
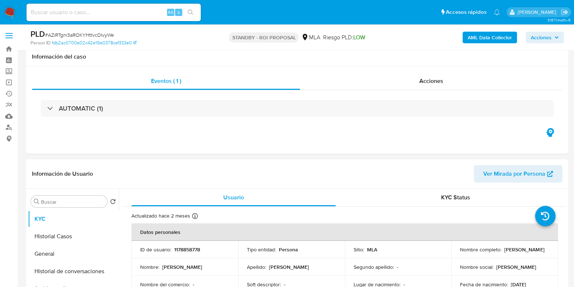
scroll to position [90, 0]
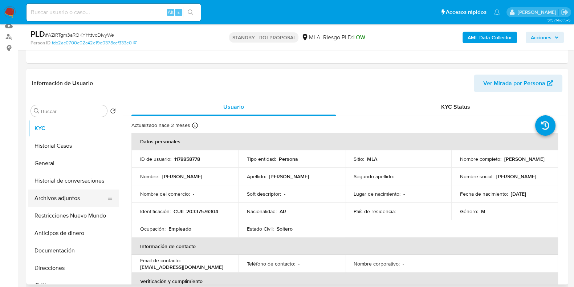
click at [53, 199] on button "Archivos adjuntos" at bounding box center [70, 197] width 85 height 17
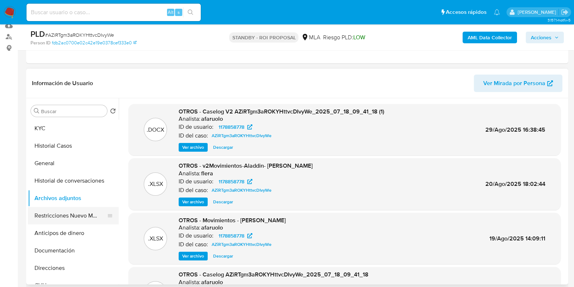
click at [51, 218] on button "Restricciones Nuevo Mundo" at bounding box center [70, 215] width 85 height 17
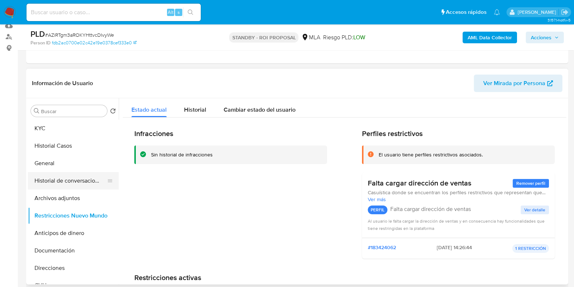
click at [49, 173] on button "Historial de conversaciones" at bounding box center [70, 180] width 85 height 17
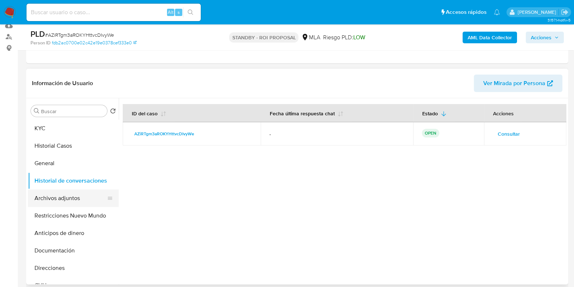
click at [66, 194] on button "Archivos adjuntos" at bounding box center [70, 197] width 85 height 17
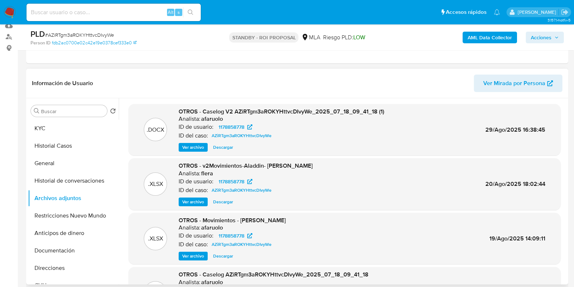
click at [224, 146] on span "Descargar" at bounding box center [223, 146] width 20 height 7
click at [58, 130] on button "KYC" at bounding box center [70, 127] width 85 height 17
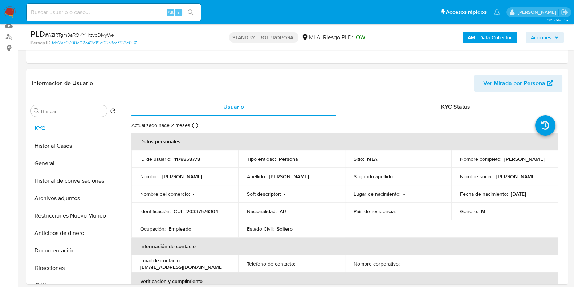
click at [98, 35] on span "# AZiRTgm3aROKYHttvcDIvyWe" at bounding box center [79, 34] width 69 height 7
copy span "AZiRTgm3aROKYHttvcDIvyWe"
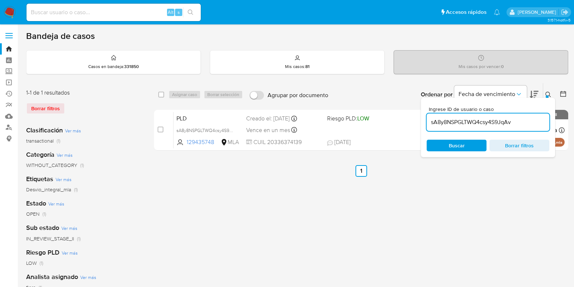
click at [453, 118] on input "sA8y8NSPGLTWQ4csy4S9JqAv" at bounding box center [488, 121] width 123 height 9
paste input "AZiRTgm3aROKYHttvcDIvyWe"
type input "AZiRTgm3aROKYHttvcDIvyWe"
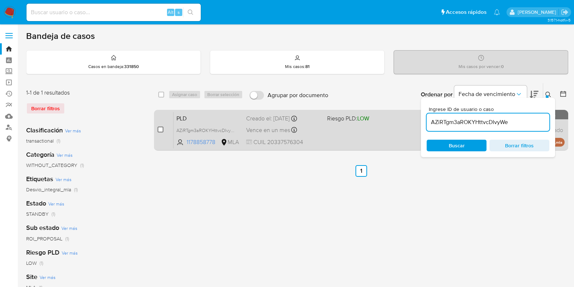
click at [159, 131] on input "checkbox" at bounding box center [161, 129] width 6 height 6
checkbox input "true"
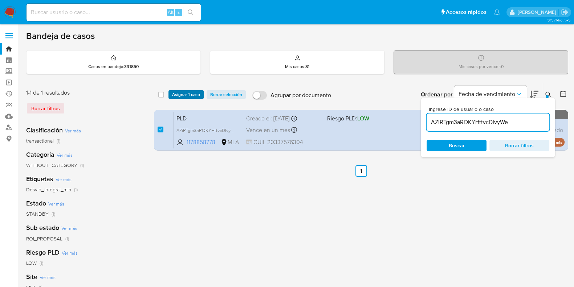
click at [174, 91] on span "Asignar 1 caso" at bounding box center [186, 94] width 28 height 7
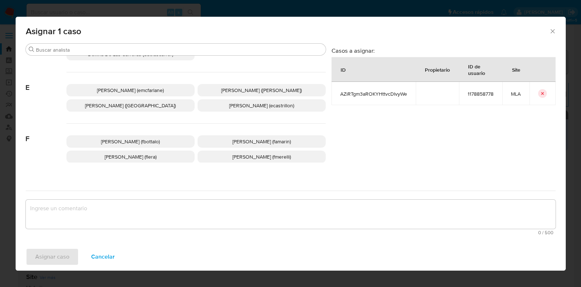
scroll to position [136, 0]
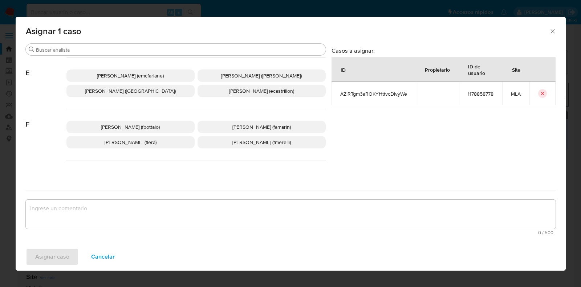
click at [149, 141] on span "[PERSON_NAME] (flera)" at bounding box center [131, 141] width 52 height 7
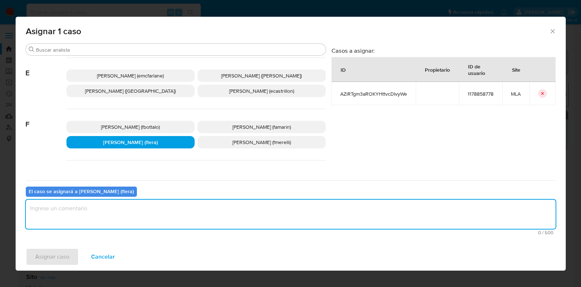
click at [135, 218] on textarea "assign-modal" at bounding box center [291, 213] width 530 height 29
click at [54, 255] on span "Asignar caso" at bounding box center [52, 256] width 34 height 16
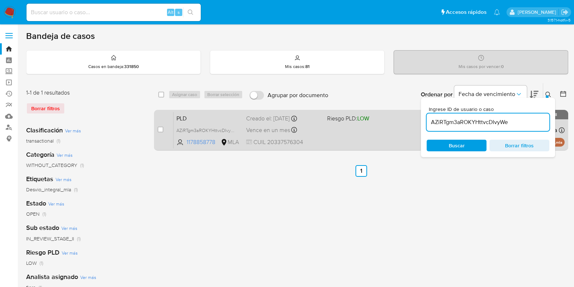
click at [228, 117] on span "PLD" at bounding box center [209, 117] width 64 height 9
click at [161, 128] on input "checkbox" at bounding box center [161, 129] width 6 height 6
checkbox input "true"
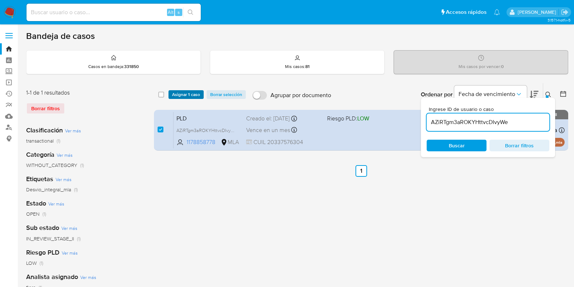
click at [186, 94] on span "Asignar 1 caso" at bounding box center [186, 94] width 28 height 7
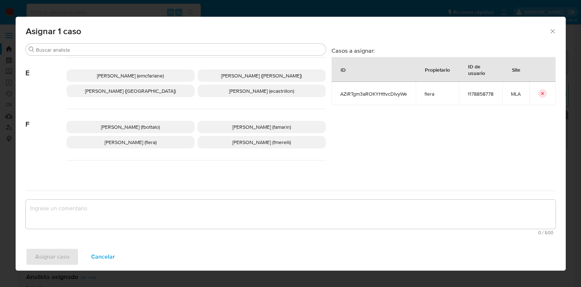
click at [161, 137] on p "Florencia Cecilia Lera (flera)" at bounding box center [130, 142] width 128 height 12
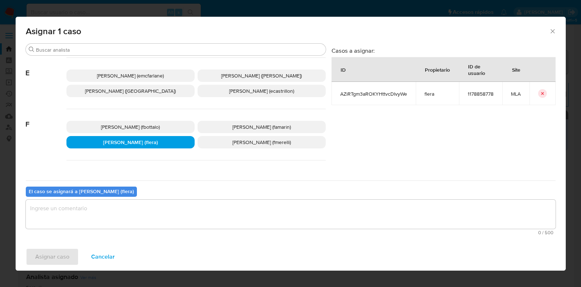
click at [147, 199] on div "0 / 500 500 caracteres restantes" at bounding box center [291, 216] width 530 height 35
click at [142, 212] on textarea "assign-modal" at bounding box center [291, 213] width 530 height 29
click at [57, 256] on span "Asignar caso" at bounding box center [52, 256] width 34 height 16
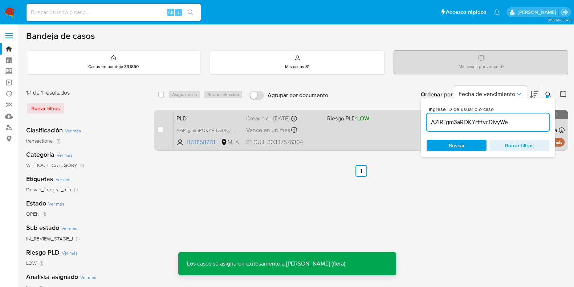
click at [256, 126] on span "Vence en un mes" at bounding box center [268, 130] width 44 height 8
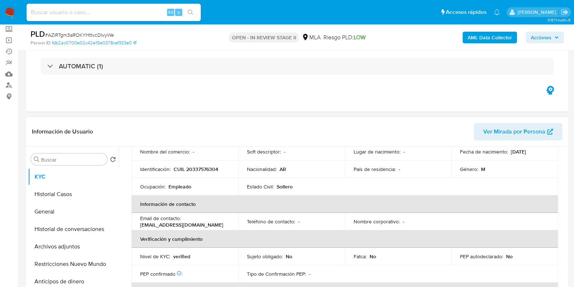
scroll to position [90, 0]
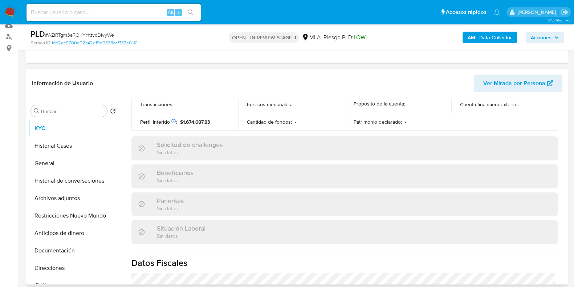
select select "10"
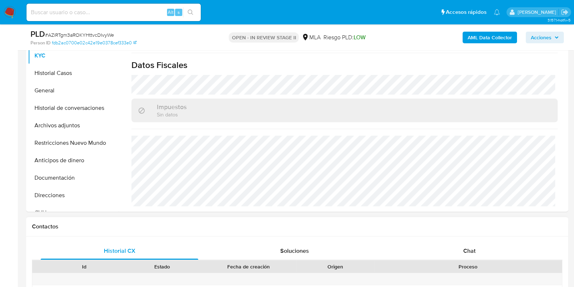
scroll to position [227, 0]
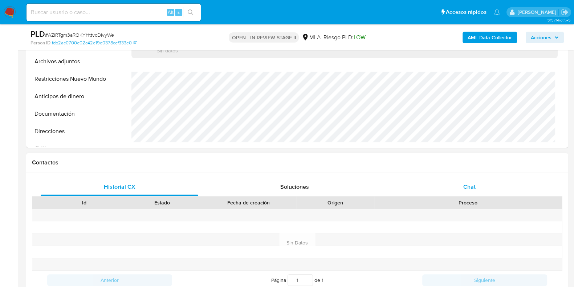
click at [461, 182] on div "Chat" at bounding box center [470, 186] width 158 height 17
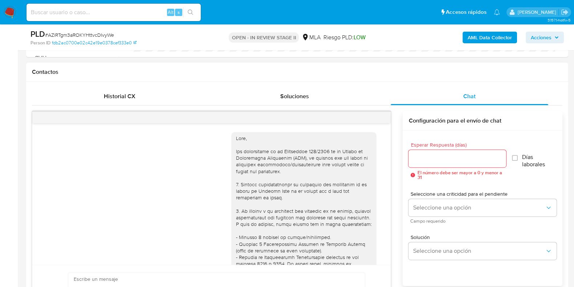
scroll to position [961, 0]
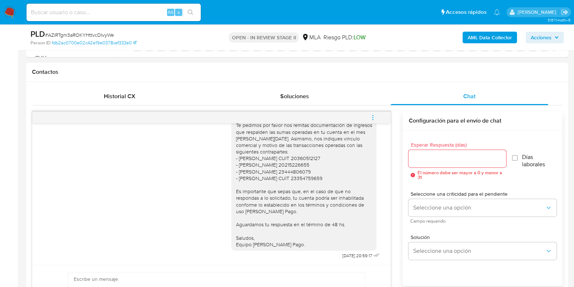
click at [374, 115] on icon "menu-action" at bounding box center [373, 117] width 7 height 7
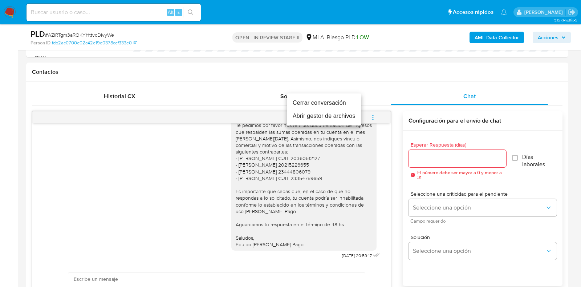
click at [308, 98] on li "Cerrar conversación" at bounding box center [324, 102] width 74 height 13
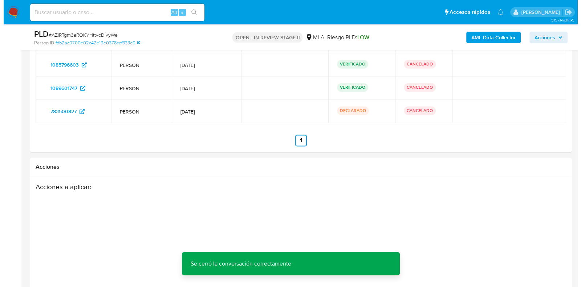
scroll to position [1488, 0]
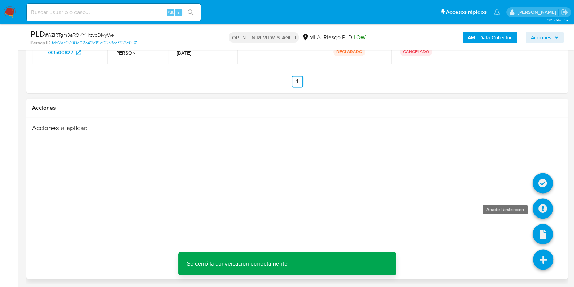
click at [542, 204] on icon at bounding box center [543, 208] width 20 height 20
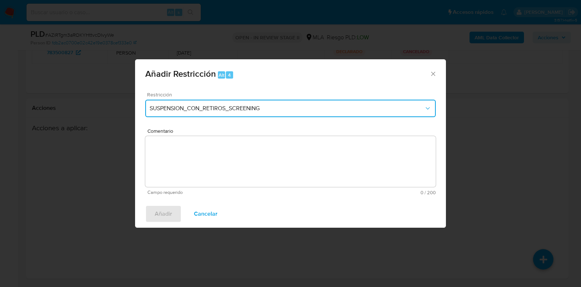
click at [223, 113] on button "SUSPENSION_CON_RETIROS_SCREENING" at bounding box center [290, 108] width 291 height 17
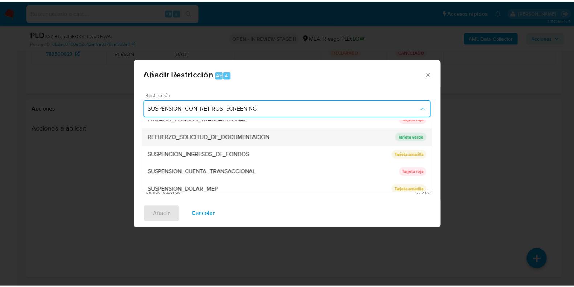
scroll to position [154, 0]
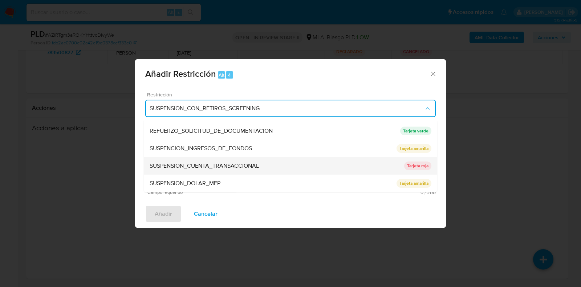
click at [239, 165] on span "SUSPENSION_CUENTA_TRANSACCIONAL" at bounding box center [204, 165] width 109 height 7
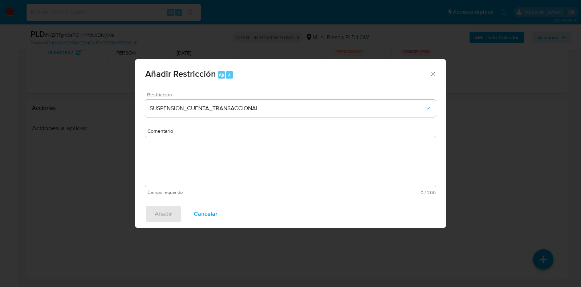
click at [238, 175] on textarea "Comentario" at bounding box center [290, 161] width 291 height 51
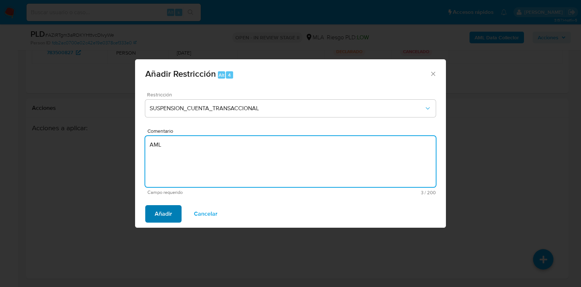
type textarea "AML"
click at [166, 211] on span "Añadir" at bounding box center [163, 214] width 17 height 16
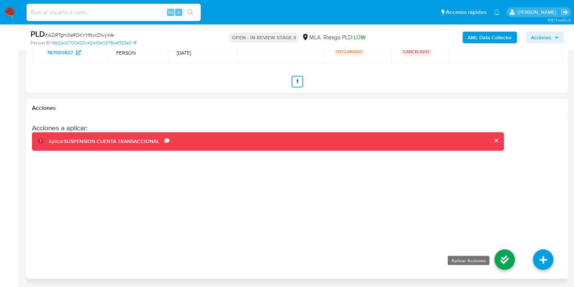
click at [504, 257] on icon at bounding box center [505, 259] width 20 height 20
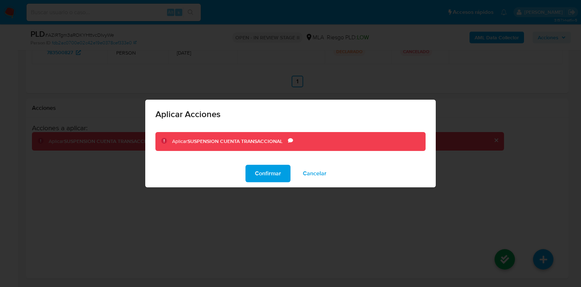
click at [256, 159] on div "Confirmar Cancelar" at bounding box center [290, 173] width 291 height 28
click at [265, 170] on span "Confirmar" at bounding box center [268, 173] width 26 height 16
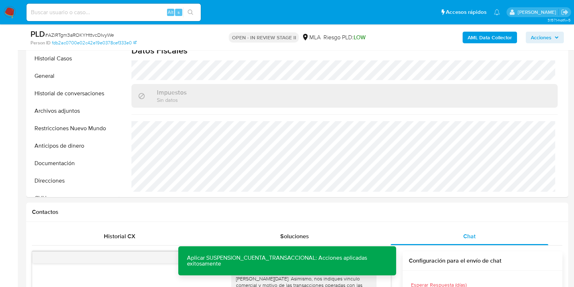
scroll to position [126, 0]
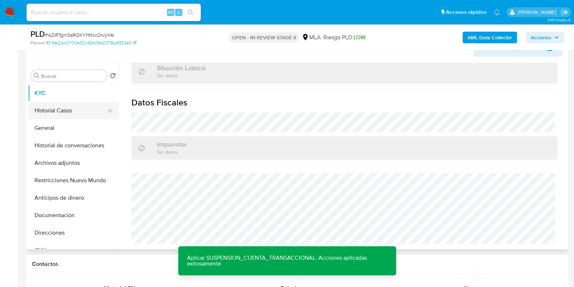
click at [73, 113] on button "Historial Casos" at bounding box center [70, 110] width 85 height 17
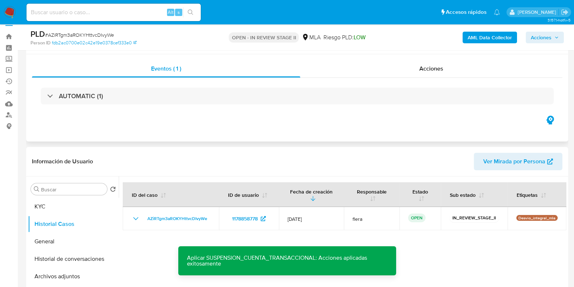
scroll to position [0, 0]
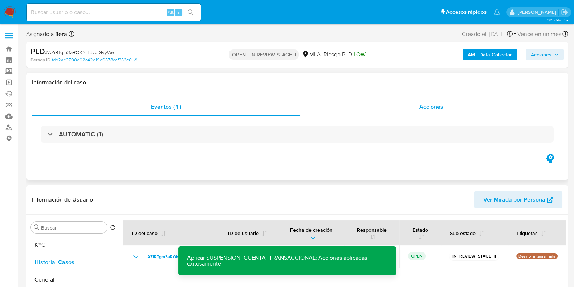
click at [417, 110] on div "Acciones" at bounding box center [431, 106] width 262 height 17
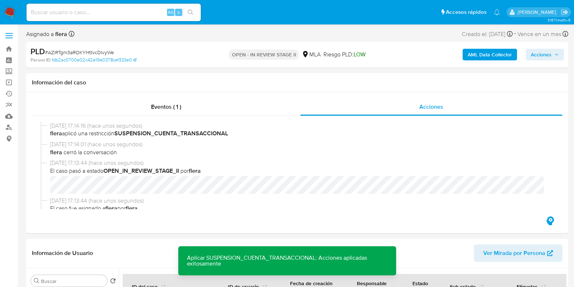
click at [538, 52] on span "Acciones" at bounding box center [541, 55] width 21 height 12
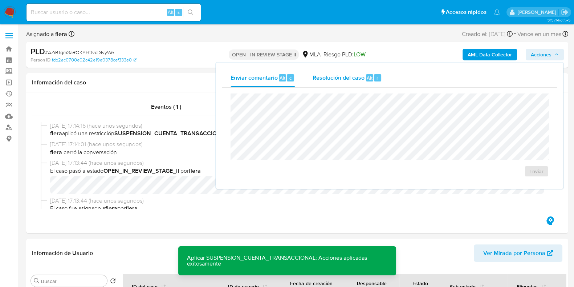
click at [347, 78] on span "Resolución del caso" at bounding box center [339, 77] width 52 height 8
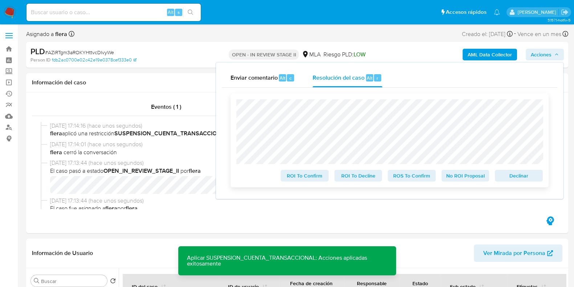
click at [531, 177] on span "Declinar" at bounding box center [519, 175] width 38 height 10
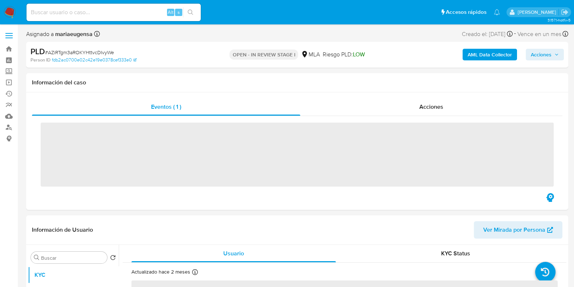
click at [543, 56] on span "Acciones" at bounding box center [541, 55] width 21 height 12
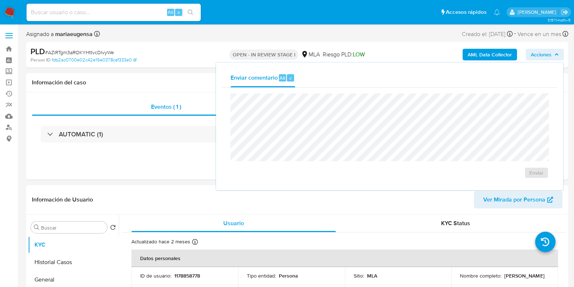
select select "10"
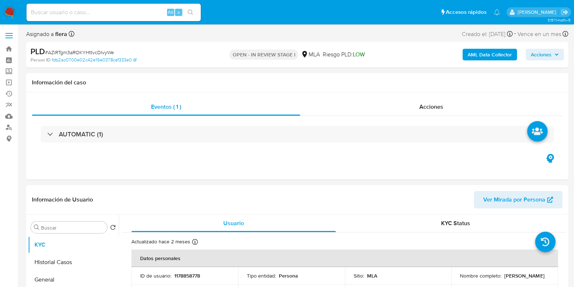
click at [555, 50] on span "Acciones" at bounding box center [545, 54] width 28 height 10
select select "10"
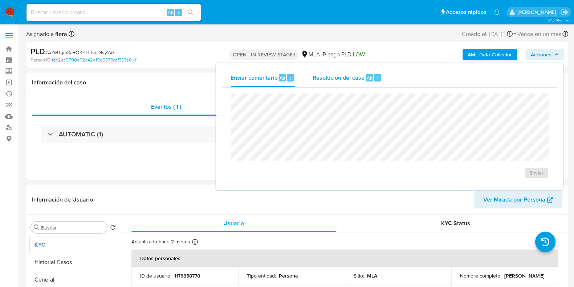
click at [377, 78] on div "r" at bounding box center [377, 77] width 7 height 7
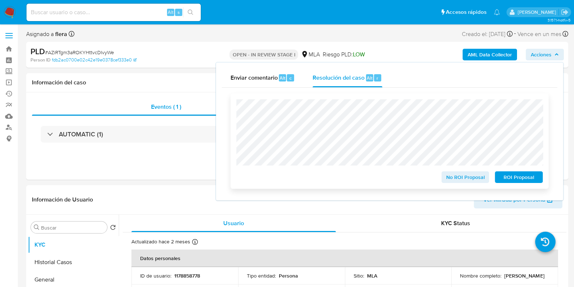
click at [515, 181] on span "ROI Proposal" at bounding box center [519, 177] width 38 height 10
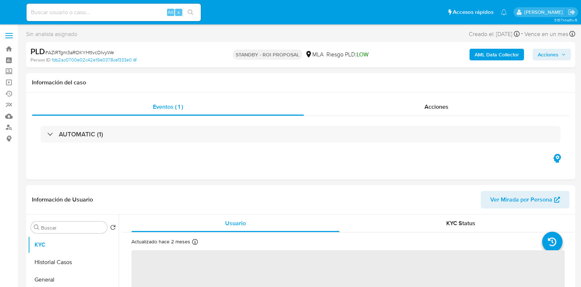
select select "10"
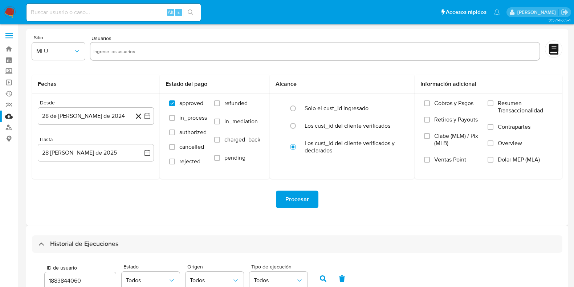
select select "10"
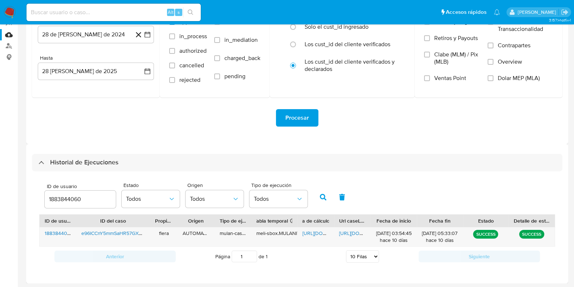
click at [64, 203] on div "1883844060" at bounding box center [80, 198] width 71 height 17
click at [67, 200] on input "1883844060" at bounding box center [80, 198] width 71 height 9
click at [316, 195] on button "button" at bounding box center [323, 196] width 19 height 17
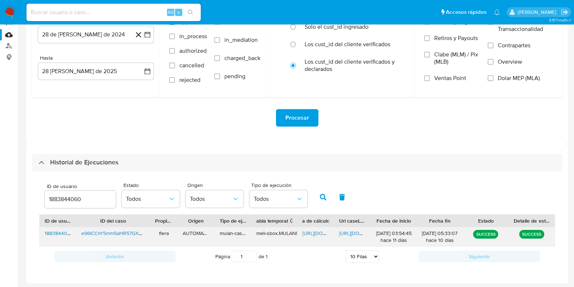
click at [311, 232] on span "https://docs.google.com/spreadsheets/d/14ODHCuAgly3XVYhDvrsEvbxIzvjvT6iJcxmuhec…" at bounding box center [328, 232] width 50 height 7
click at [349, 232] on span "https://docs.google.com/document/d/1kl4C0hvrroptr4aTngcv91r12NhjbrdHltipPqqwkmU…" at bounding box center [364, 232] width 50 height 7
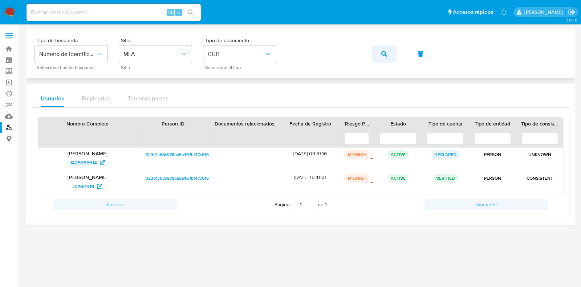
click at [384, 53] on icon "button" at bounding box center [384, 54] width 6 height 6
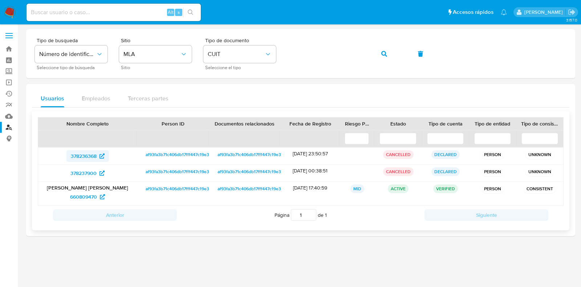
click at [77, 157] on span "378236368" at bounding box center [84, 156] width 26 height 12
click at [74, 175] on span "378237900" at bounding box center [83, 173] width 26 height 12
click at [94, 197] on span "660809470" at bounding box center [83, 197] width 27 height 12
click at [378, 53] on button "button" at bounding box center [384, 53] width 25 height 17
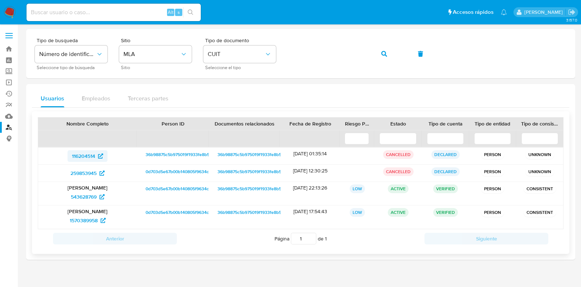
click at [86, 158] on span "116204514" at bounding box center [83, 156] width 23 height 12
click at [79, 173] on span "259853945" at bounding box center [83, 173] width 26 height 12
click at [85, 194] on span "543628769" at bounding box center [84, 197] width 26 height 12
click at [80, 218] on span "1570389958" at bounding box center [84, 220] width 28 height 12
click at [378, 52] on button "button" at bounding box center [384, 53] width 25 height 17
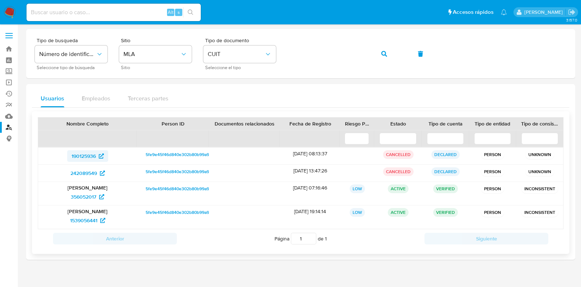
click at [89, 154] on span "190125936" at bounding box center [84, 156] width 24 height 12
click at [82, 172] on span "242089549" at bounding box center [83, 173] width 27 height 12
click at [75, 194] on span "356052017" at bounding box center [83, 197] width 25 height 12
click at [81, 220] on span "1539056441" at bounding box center [83, 220] width 27 height 12
click at [384, 53] on icon "button" at bounding box center [384, 54] width 6 height 6
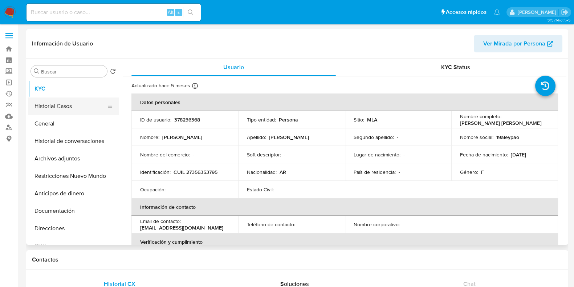
select select "10"
click at [66, 101] on button "Historial Casos" at bounding box center [70, 105] width 85 height 17
select select "10"
click at [76, 103] on button "Historial Casos" at bounding box center [70, 105] width 85 height 17
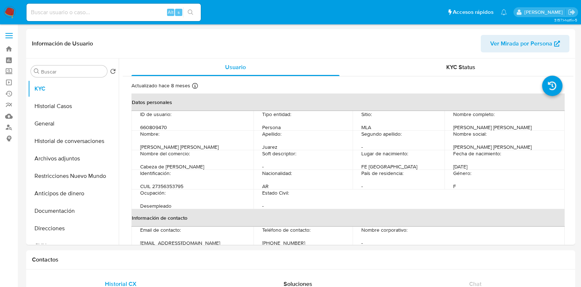
select select "10"
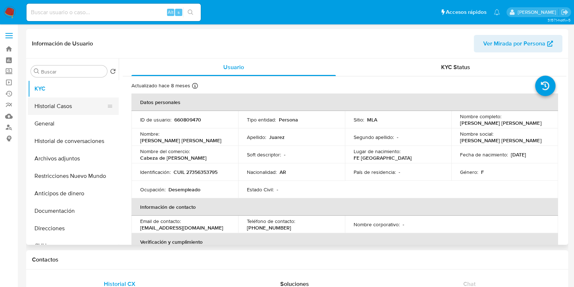
click at [61, 103] on button "Historial Casos" at bounding box center [70, 105] width 85 height 17
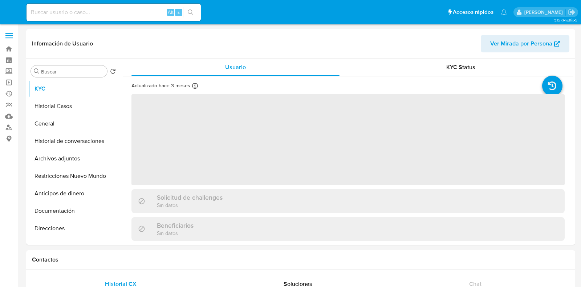
select select "10"
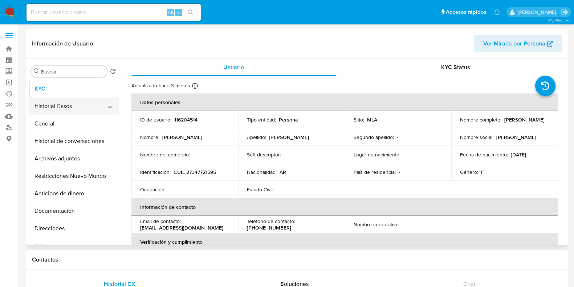
click at [78, 102] on button "Historial Casos" at bounding box center [70, 105] width 85 height 17
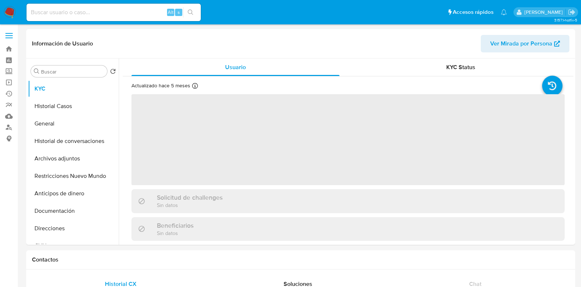
select select "10"
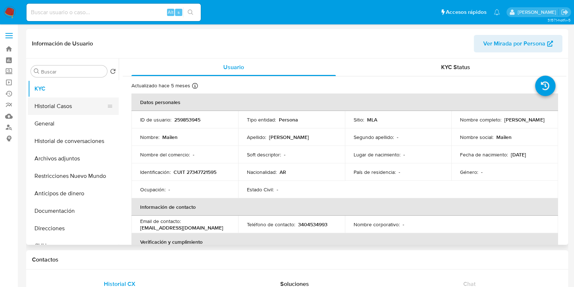
click at [68, 105] on button "Historial Casos" at bounding box center [70, 105] width 85 height 17
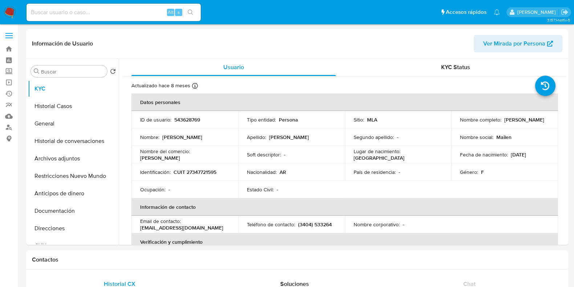
select select "10"
click at [77, 105] on button "Historial Casos" at bounding box center [70, 105] width 85 height 17
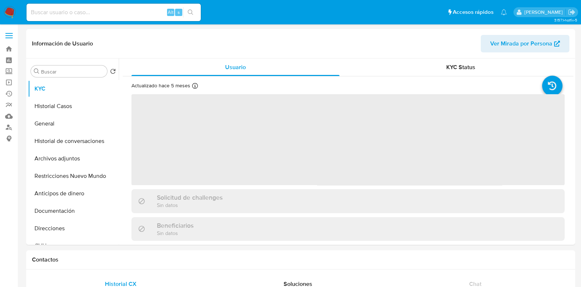
select select "10"
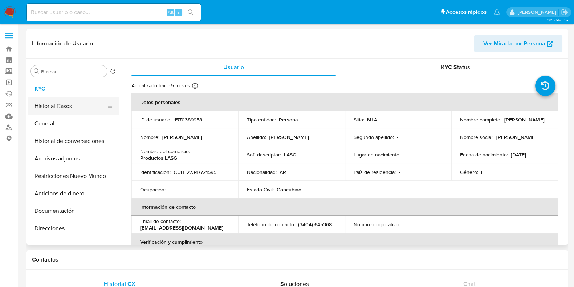
click at [67, 105] on button "Historial Casos" at bounding box center [70, 105] width 85 height 17
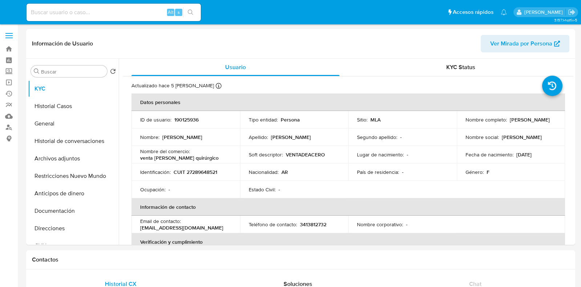
select select "10"
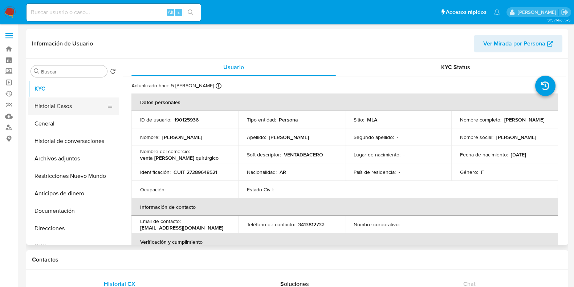
click at [71, 110] on button "Historial Casos" at bounding box center [70, 105] width 85 height 17
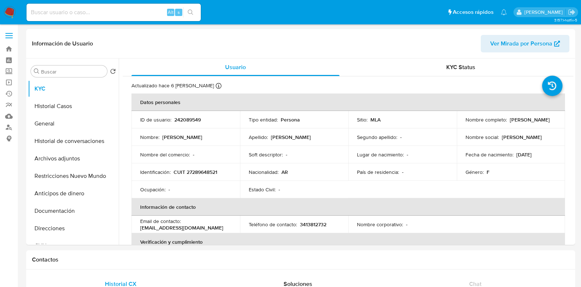
select select "10"
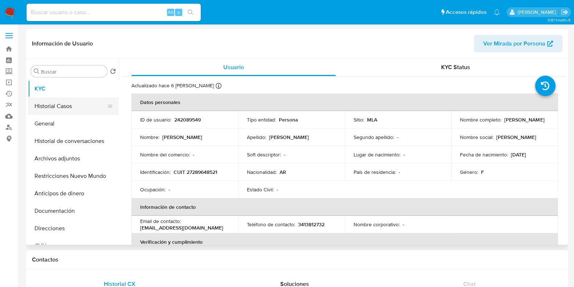
click at [56, 101] on button "Historial Casos" at bounding box center [70, 105] width 85 height 17
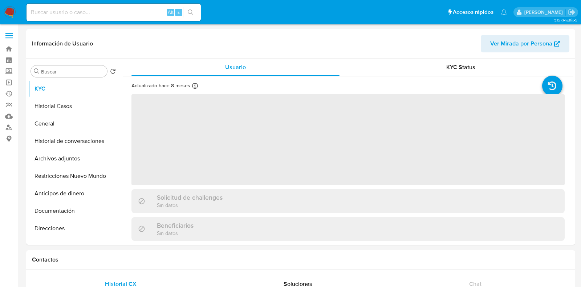
select select "10"
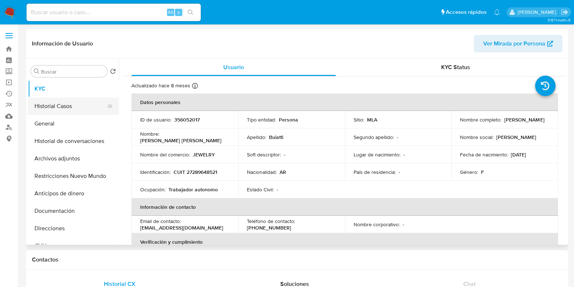
click at [74, 105] on button "Historial Casos" at bounding box center [70, 105] width 85 height 17
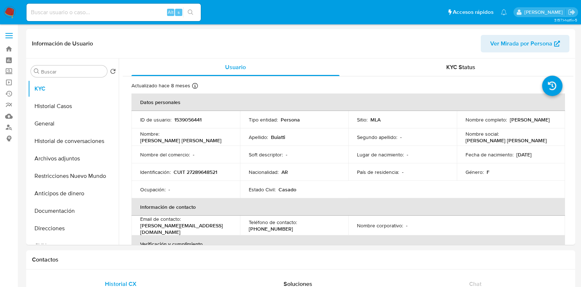
select select "10"
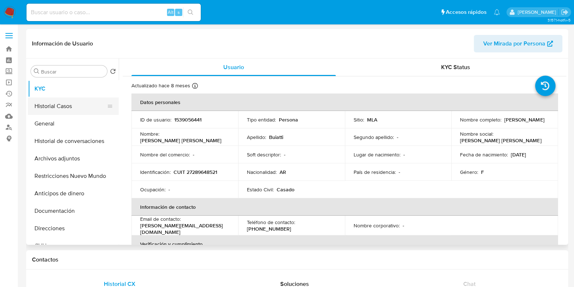
click at [62, 105] on button "Historial Casos" at bounding box center [70, 105] width 85 height 17
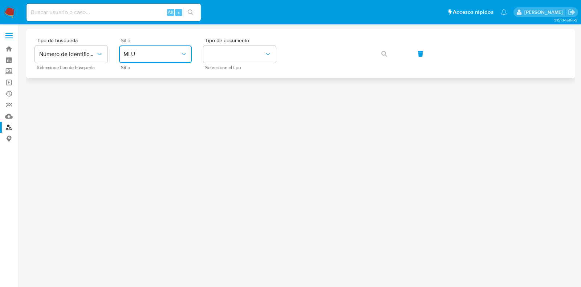
click at [150, 48] on button "MLU" at bounding box center [155, 53] width 73 height 17
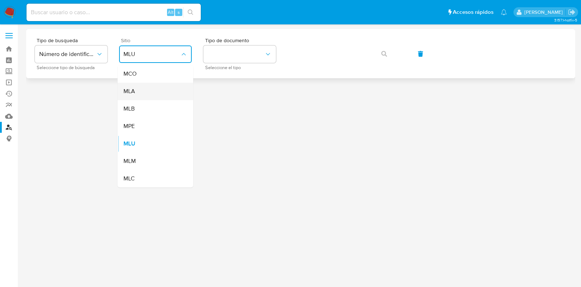
click at [158, 90] on div "MLA" at bounding box center [153, 90] width 60 height 17
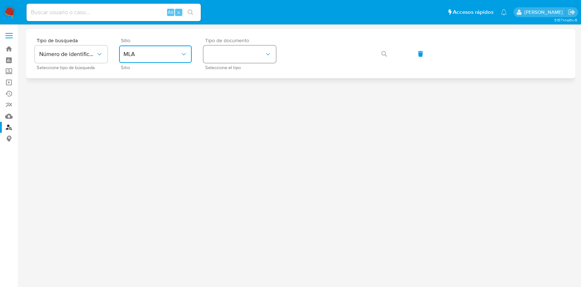
click at [231, 58] on button "identificationType" at bounding box center [239, 53] width 73 height 17
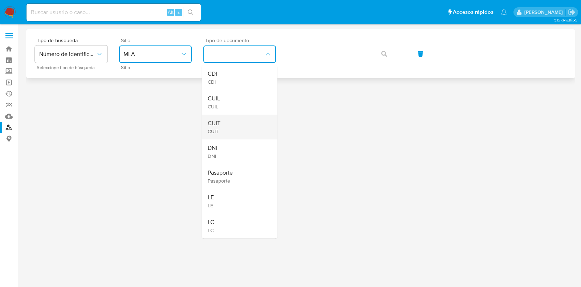
click at [247, 126] on div "CUIT CUIT" at bounding box center [238, 126] width 60 height 25
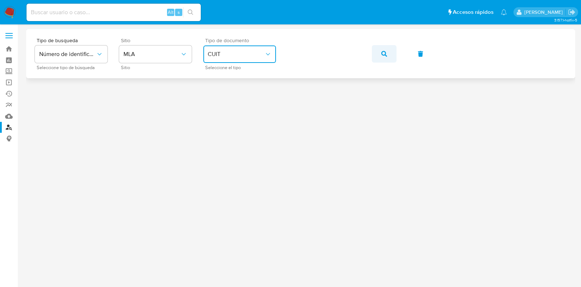
click at [387, 56] on icon "button" at bounding box center [384, 54] width 6 height 6
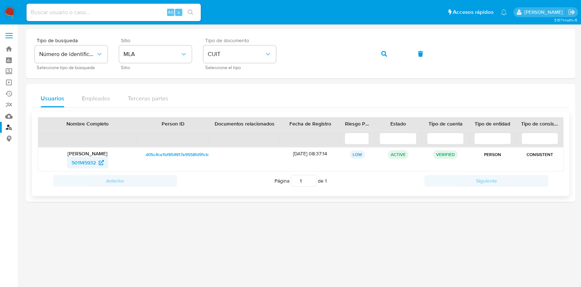
click at [94, 160] on span "501145932" at bounding box center [84, 163] width 24 height 12
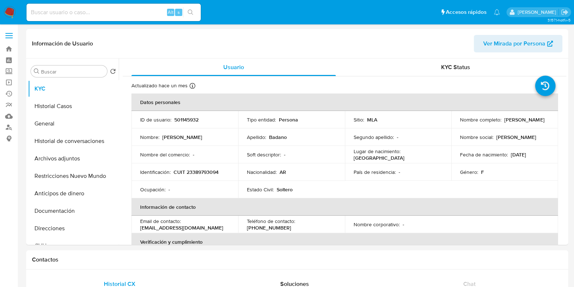
select select "10"
click at [57, 105] on button "Historial Casos" at bounding box center [70, 105] width 85 height 17
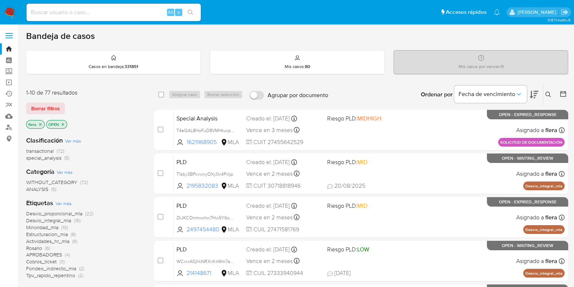
click at [550, 93] on icon at bounding box center [548, 94] width 5 height 5
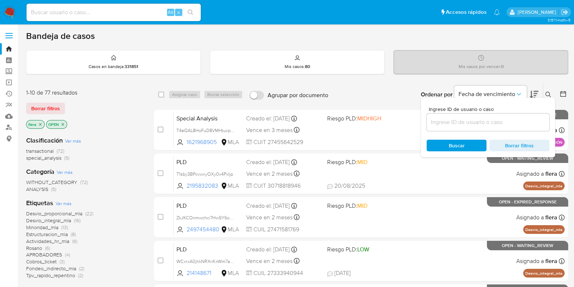
click at [478, 121] on input at bounding box center [488, 121] width 123 height 9
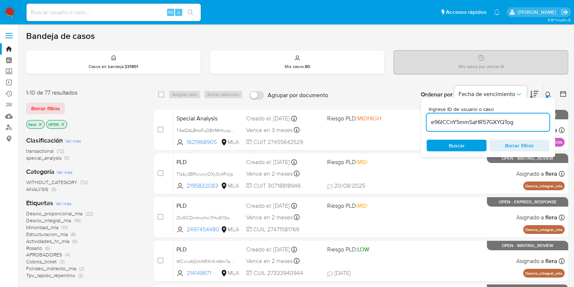
type input "e96ICCnY5mmSaHR57GXYQTog"
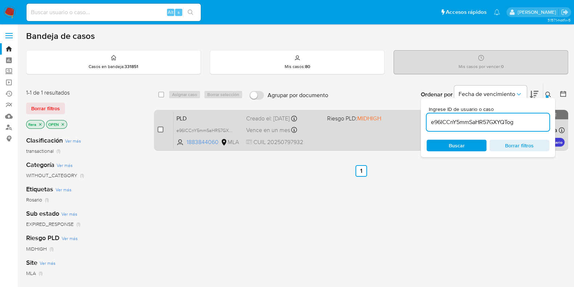
click at [161, 129] on input "checkbox" at bounding box center [161, 129] width 6 height 6
checkbox input "true"
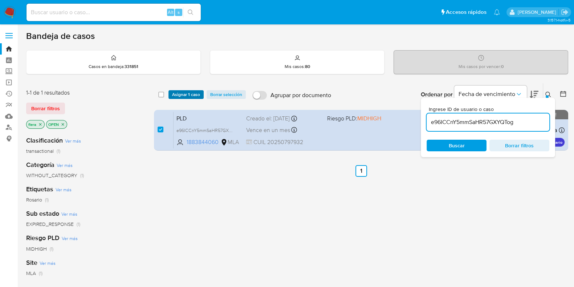
click at [185, 94] on span "Asignar 1 caso" at bounding box center [186, 94] width 28 height 7
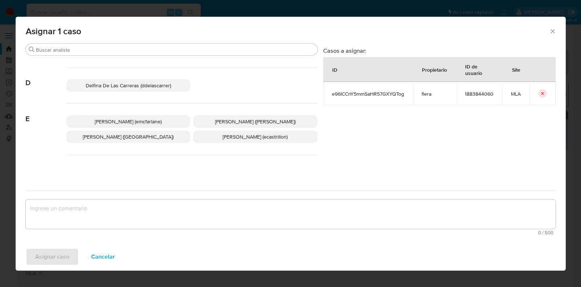
scroll to position [136, 0]
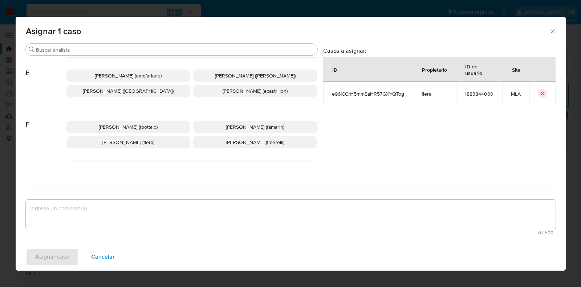
click at [147, 141] on span "Florencia Cecilia Lera (flera)" at bounding box center [128, 141] width 52 height 7
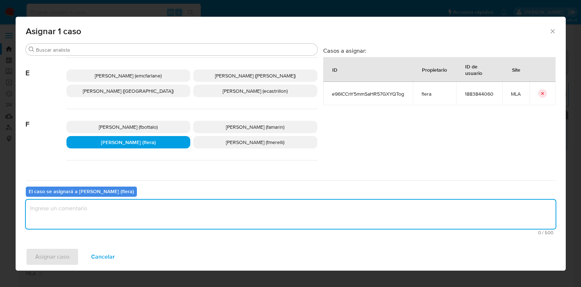
click at [139, 205] on textarea "assign-modal" at bounding box center [291, 213] width 530 height 29
click at [37, 257] on span "Asignar caso" at bounding box center [52, 256] width 34 height 16
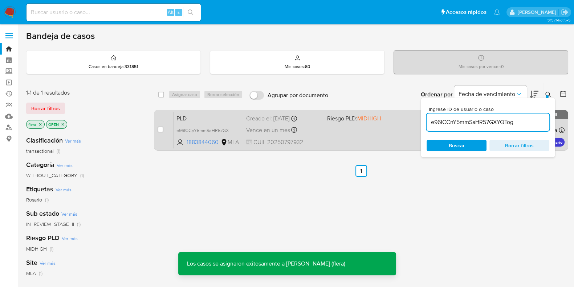
click at [191, 114] on span "PLD" at bounding box center [209, 117] width 64 height 9
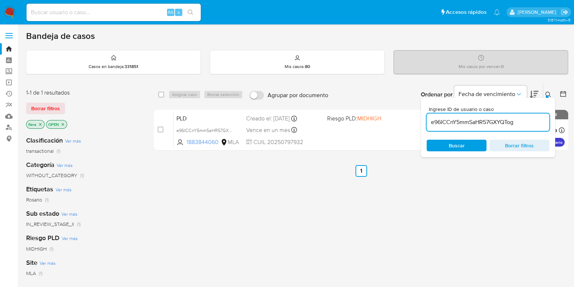
click at [459, 123] on input "e96ICCnY5mmSaHR57GXYQTog" at bounding box center [488, 121] width 123 height 9
paste input "Sc8lqGPleImB528gltc2omy"
type input "eSc8lqGPleImB528gltc2omy"
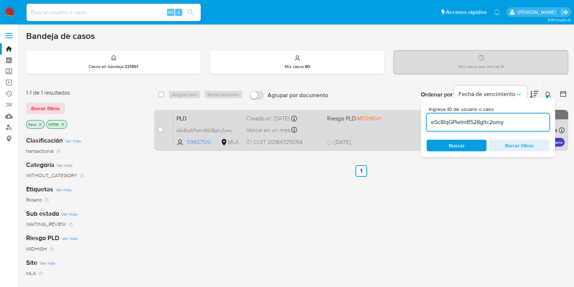
click at [157, 131] on div "case-item-checkbox No es posible asignar el caso PLD eSc8lqGPleImB528gltc2omy 5…" at bounding box center [361, 130] width 414 height 41
click at [161, 130] on input "checkbox" at bounding box center [161, 129] width 6 height 6
checkbox input "true"
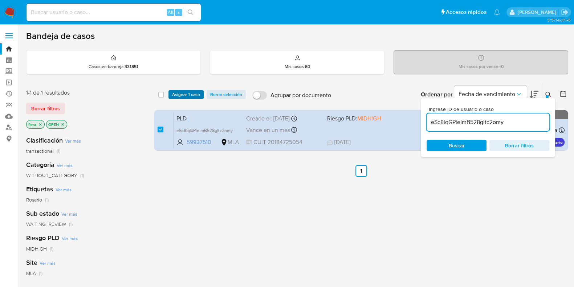
click at [191, 96] on span "Asignar 1 caso" at bounding box center [186, 94] width 28 height 7
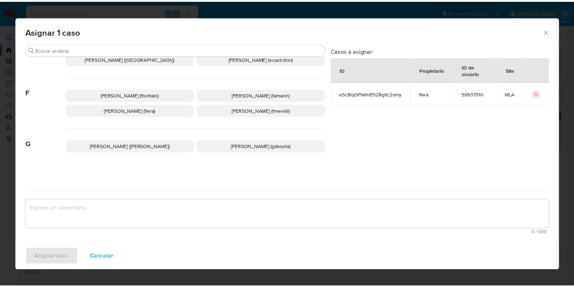
scroll to position [181, 0]
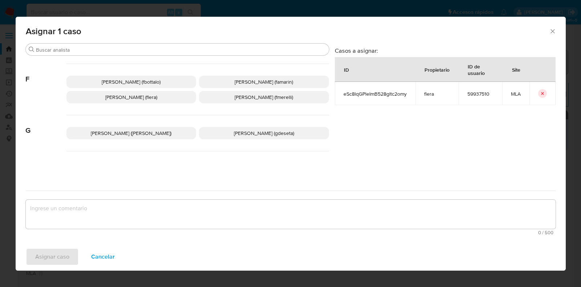
click at [170, 94] on p "Florencia Cecilia Lera (flera)" at bounding box center [131, 97] width 130 height 12
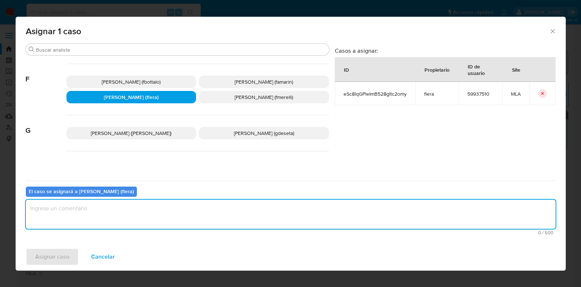
click at [162, 213] on textarea "assign-modal" at bounding box center [291, 213] width 530 height 29
click at [53, 255] on span "Asignar caso" at bounding box center [52, 256] width 34 height 16
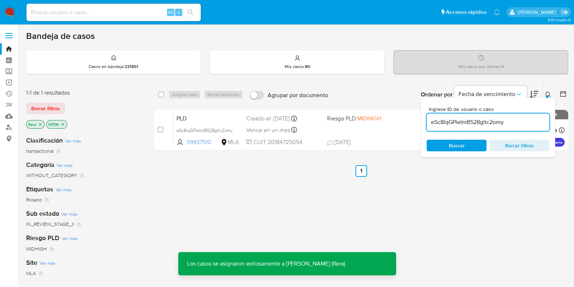
click at [203, 115] on span "PLD" at bounding box center [209, 117] width 64 height 9
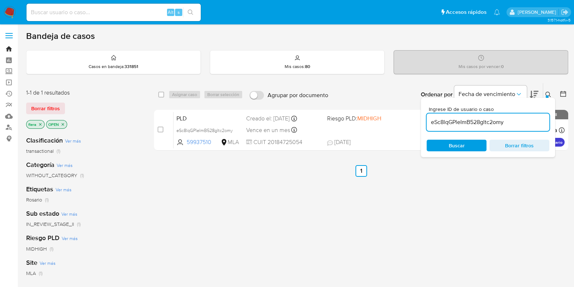
click at [11, 46] on link "Bandeja" at bounding box center [43, 48] width 86 height 11
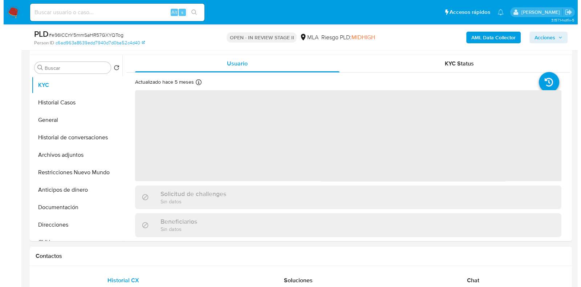
scroll to position [136, 0]
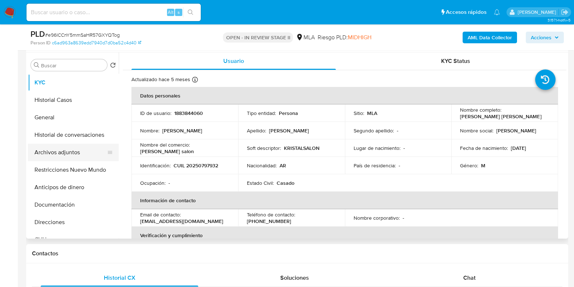
select select "10"
click at [53, 153] on button "Archivos adjuntos" at bounding box center [70, 151] width 85 height 17
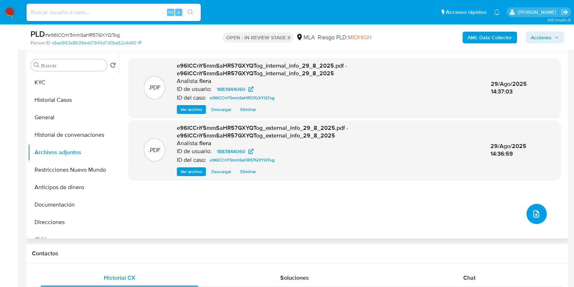
click at [534, 219] on button "upload-file" at bounding box center [537, 213] width 20 height 20
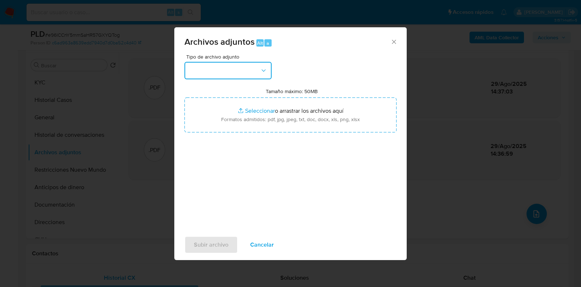
click at [238, 71] on button "button" at bounding box center [227, 70] width 87 height 17
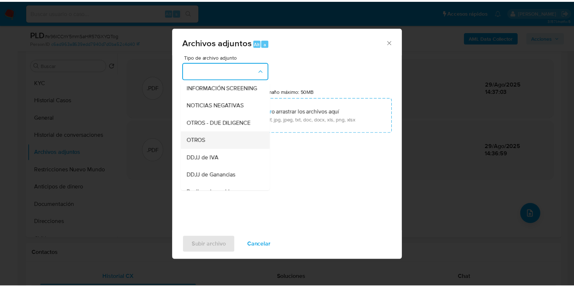
scroll to position [90, 0]
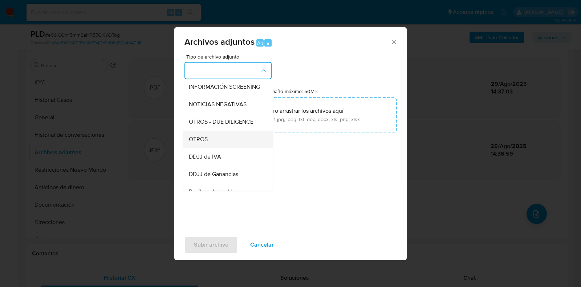
click at [234, 147] on div "OTROS" at bounding box center [226, 138] width 74 height 17
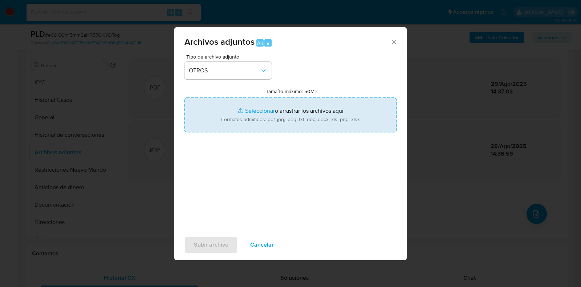
type input "C:\fakepath\Movimientos-Aladdin- Claudio Alejandro Acuña.xlsx"
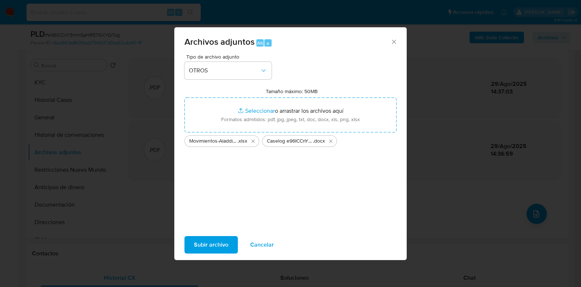
click at [215, 246] on span "Subir archivo" at bounding box center [211, 244] width 35 height 16
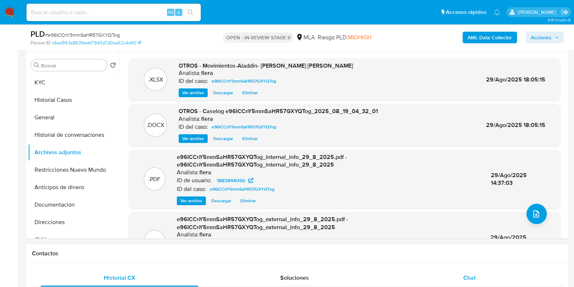
click at [470, 283] on div "Chat" at bounding box center [470, 277] width 158 height 17
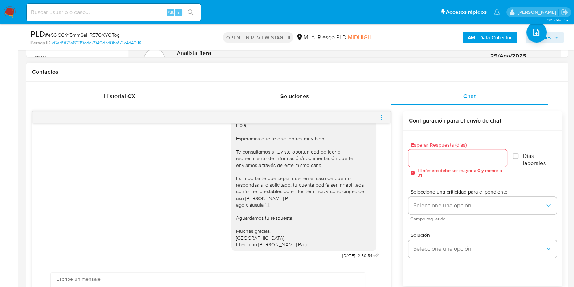
scroll to position [363, 0]
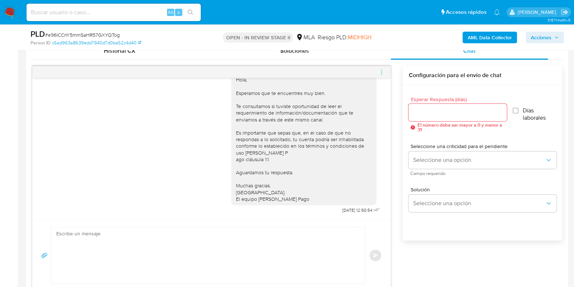
click at [383, 70] on icon "menu-action" at bounding box center [381, 72] width 7 height 7
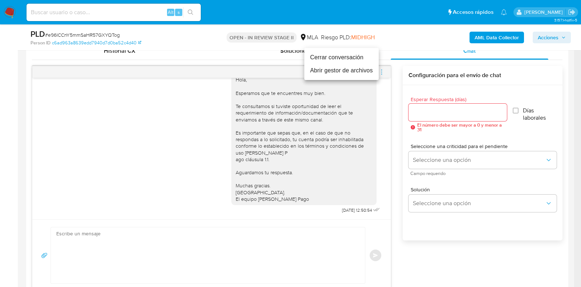
click at [362, 57] on li "Cerrar conversación" at bounding box center [341, 57] width 74 height 13
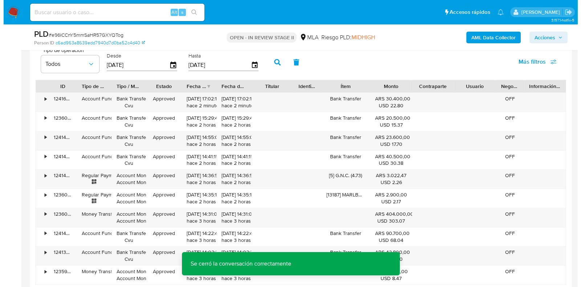
scroll to position [1276, 0]
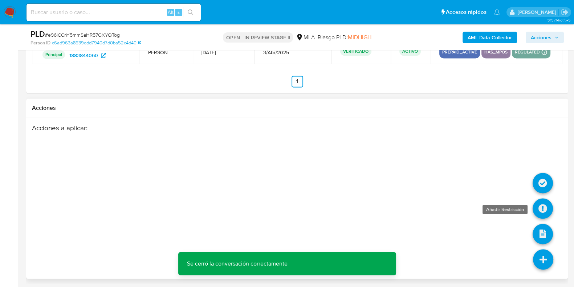
click at [543, 206] on link at bounding box center [543, 208] width 20 height 20
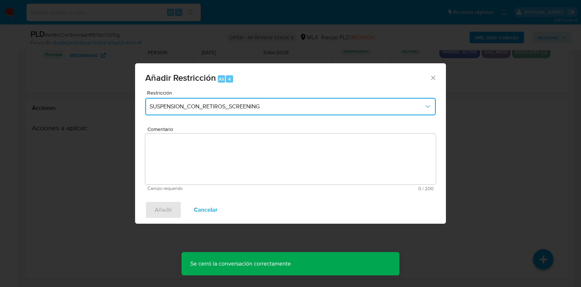
click at [282, 107] on span "SUSPENSION_CON_RETIROS_SCREENING" at bounding box center [287, 106] width 275 height 7
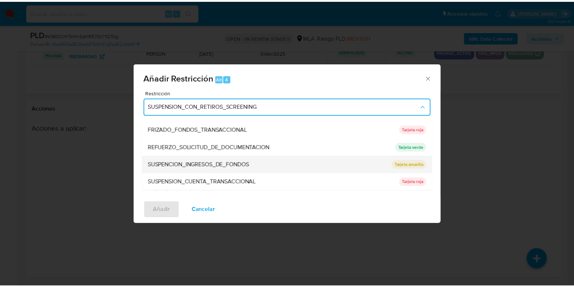
scroll to position [154, 0]
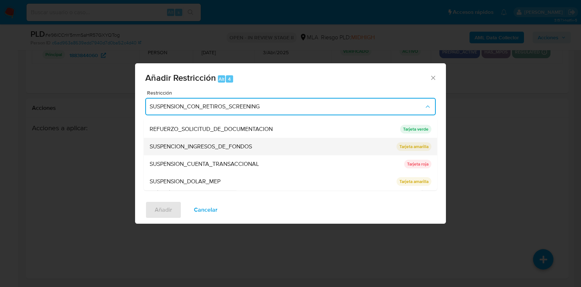
click at [266, 162] on div "SUSPENSION_CUENTA_TRANSACCIONAL" at bounding box center [275, 163] width 250 height 17
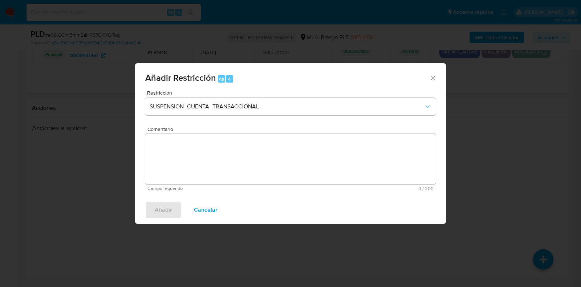
click at [265, 166] on textarea "Comentario" at bounding box center [290, 158] width 291 height 51
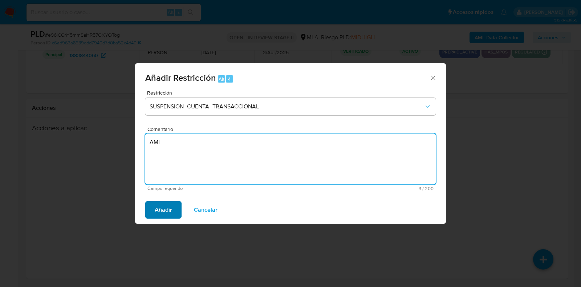
type textarea "AML"
click at [152, 206] on button "Añadir" at bounding box center [163, 209] width 36 height 17
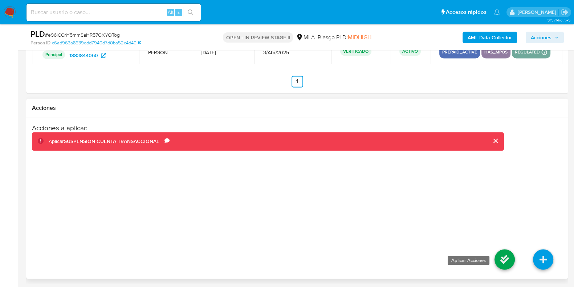
click at [501, 261] on link at bounding box center [505, 259] width 20 height 20
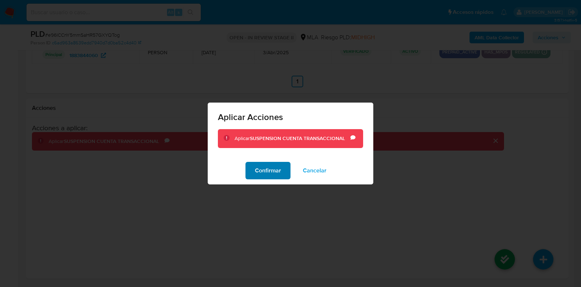
click at [247, 166] on button "Confirmar" at bounding box center [268, 170] width 45 height 17
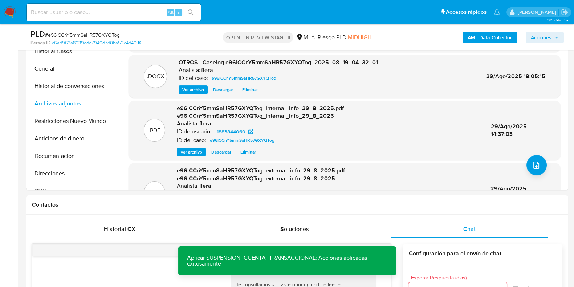
scroll to position [95, 0]
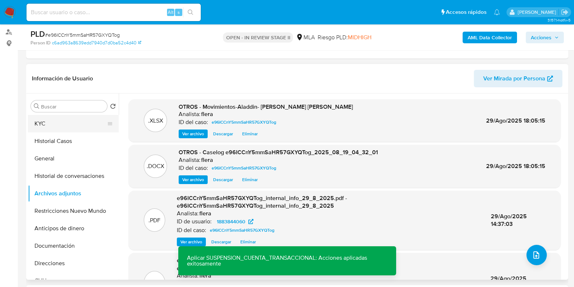
click at [53, 119] on button "KYC" at bounding box center [70, 123] width 85 height 17
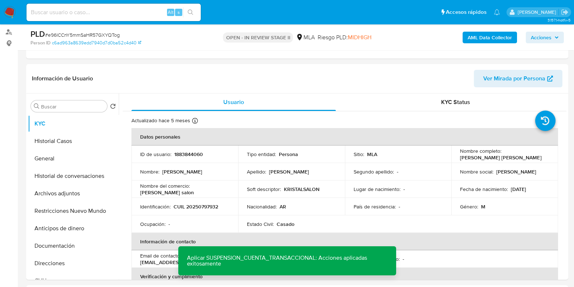
click at [552, 39] on span "Acciones" at bounding box center [545, 37] width 28 height 10
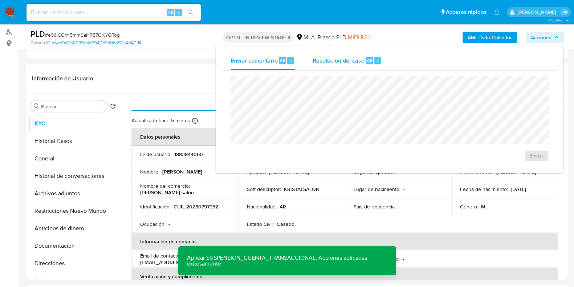
click at [381, 63] on button "Resolución del caso Alt r" at bounding box center [347, 60] width 87 height 19
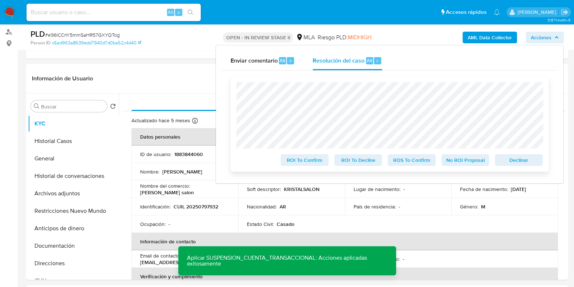
click at [512, 165] on span "Declinar" at bounding box center [519, 160] width 38 height 10
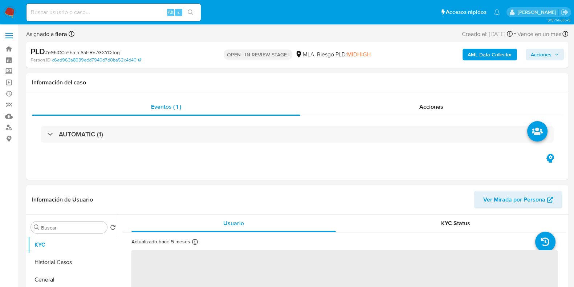
click at [552, 57] on span "Acciones" at bounding box center [541, 55] width 21 height 12
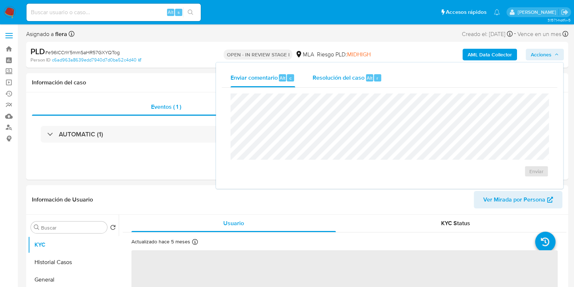
click at [360, 73] on span "Resolución del caso" at bounding box center [339, 77] width 52 height 8
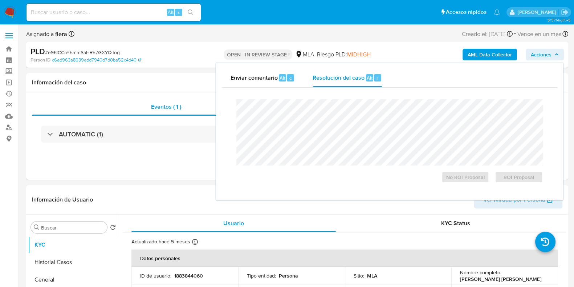
select select "10"
click at [518, 177] on span "ROI Proposal" at bounding box center [519, 177] width 38 height 10
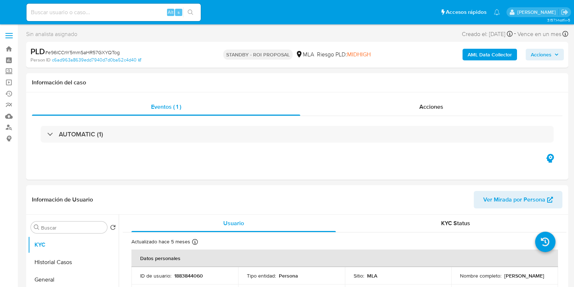
select select "10"
click at [73, 12] on input at bounding box center [114, 12] width 174 height 9
paste input "eSc8lqGPleImB528gltc2omy"
type input "eSc8lqGPleImB528gltc2omy"
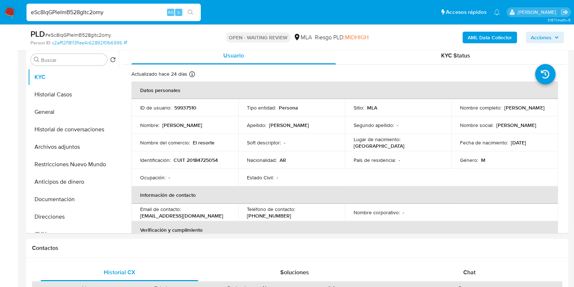
scroll to position [227, 0]
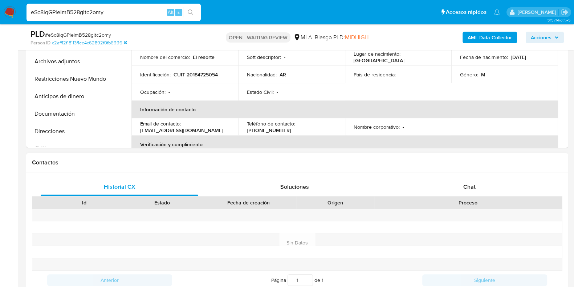
select select "10"
click at [463, 181] on div "Chat" at bounding box center [470, 186] width 158 height 17
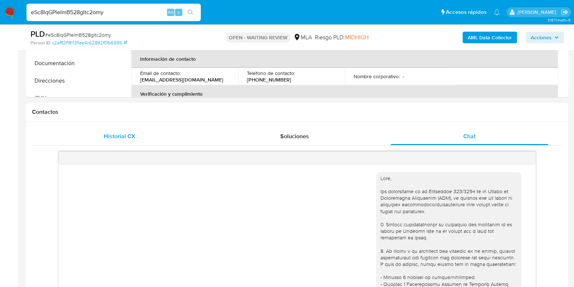
scroll to position [181, 0]
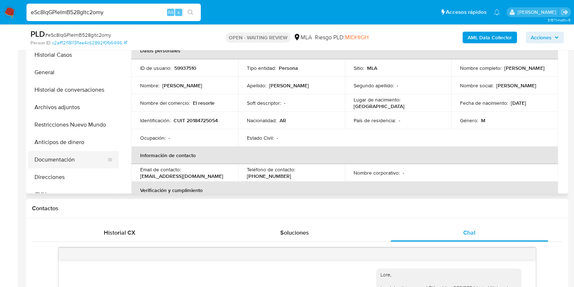
click at [52, 158] on button "Documentación" at bounding box center [70, 159] width 85 height 17
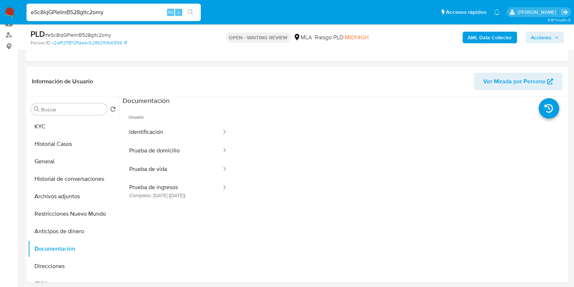
scroll to position [90, 0]
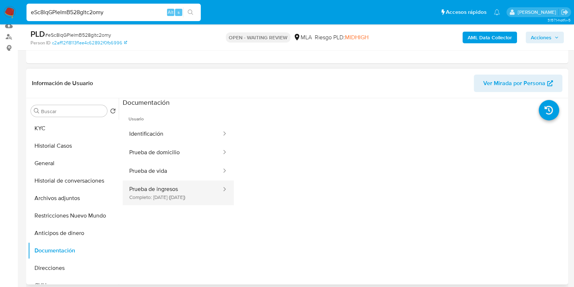
click at [176, 196] on button "Prueba de ingresos Completo: [DATE] ([DATE])" at bounding box center [173, 192] width 100 height 25
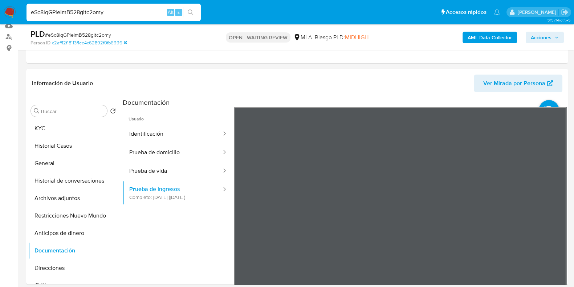
click at [69, 128] on button "KYC" at bounding box center [70, 127] width 85 height 17
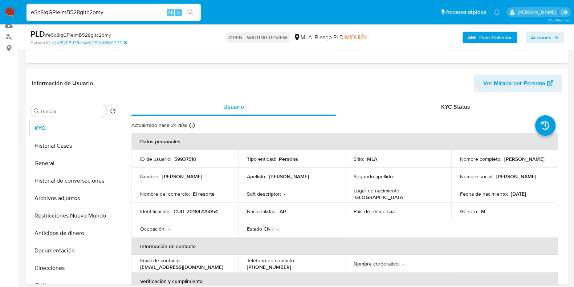
click at [90, 35] on span "# eSc8lqGPleImB528gltc2omy" at bounding box center [78, 34] width 66 height 7
copy span "eSc8lqGPleImB528gltc2omy"
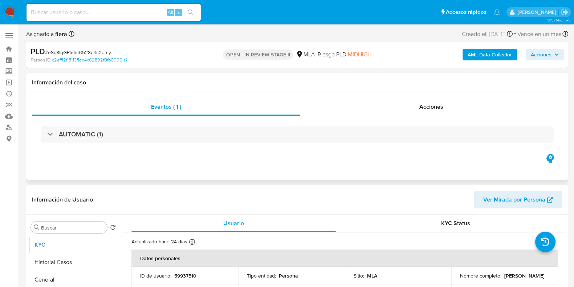
select select "10"
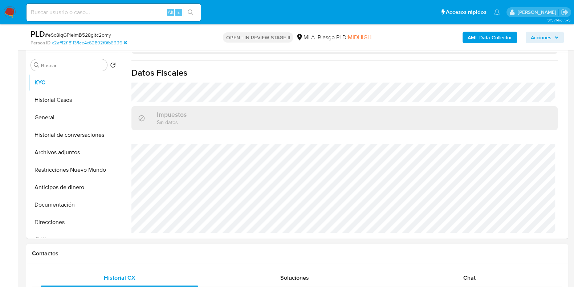
scroll to position [227, 0]
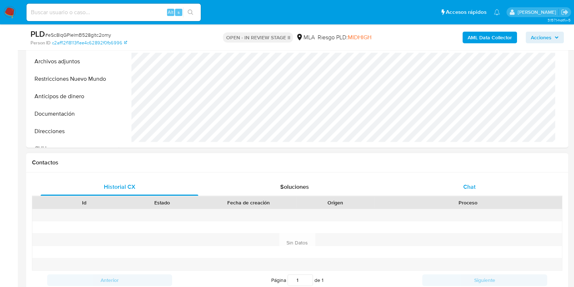
click at [473, 183] on span "Chat" at bounding box center [469, 186] width 12 height 8
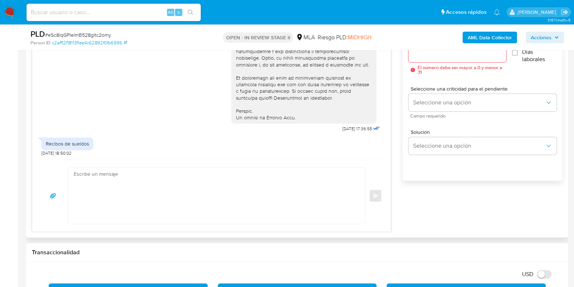
scroll to position [454, 0]
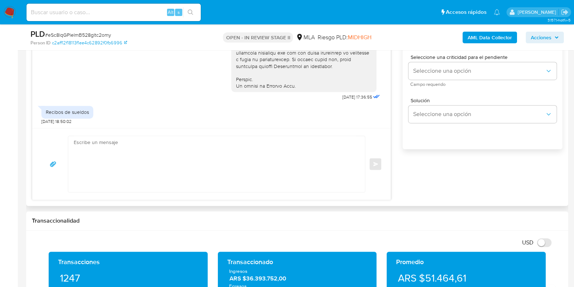
click at [170, 170] on textarea at bounding box center [215, 164] width 282 height 56
paste textarea "Hola, Esperamos que te encuentres muy bien. Te consultamos si tuviste oportunid…"
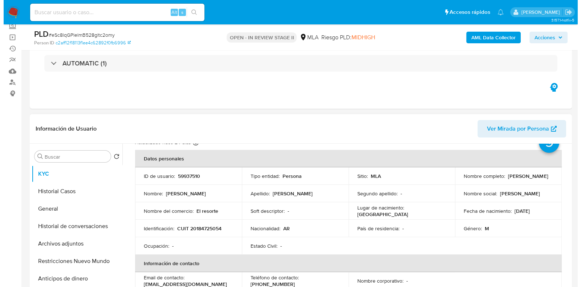
scroll to position [0, 0]
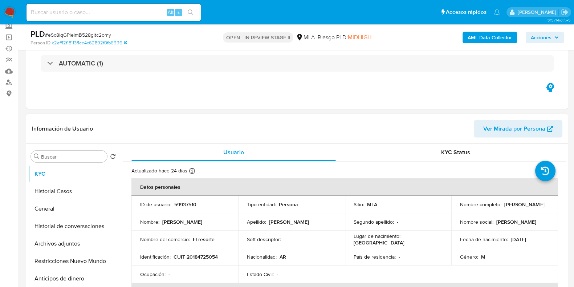
click at [189, 204] on p "59937510" at bounding box center [185, 204] width 22 height 7
copy p "59937510"
drag, startPoint x: 511, startPoint y: 210, endPoint x: 460, endPoint y: 208, distance: 50.5
click at [460, 207] on div "Nombre completo : Walter Ariel Cosacow" at bounding box center [504, 204] width 89 height 7
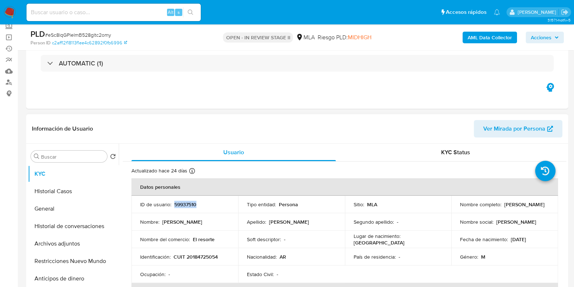
copy p "Walter Ariel Cosacow"
click at [486, 33] on b "AML Data Collector" at bounding box center [490, 38] width 44 height 12
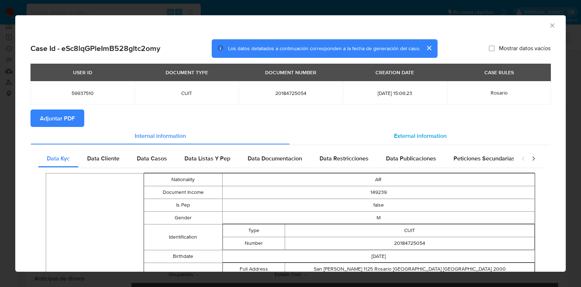
click at [407, 132] on span "External information" at bounding box center [420, 135] width 53 height 8
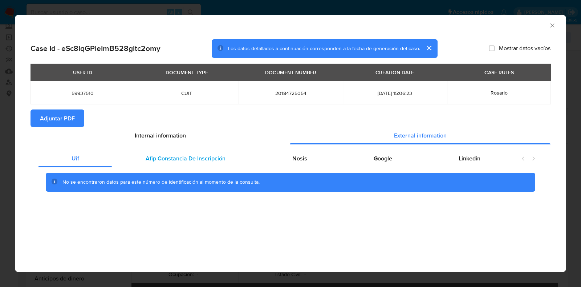
click at [192, 161] on span "Afip Constancia De Inscripción" at bounding box center [186, 158] width 80 height 8
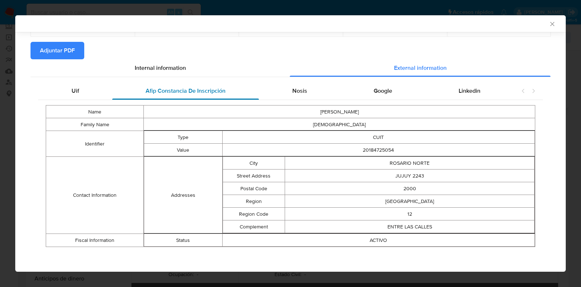
scroll to position [68, 0]
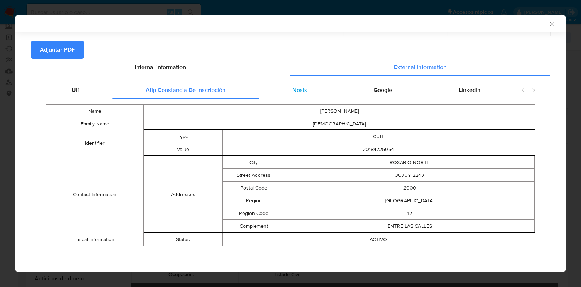
click at [307, 88] on div "Nosis" at bounding box center [299, 89] width 81 height 17
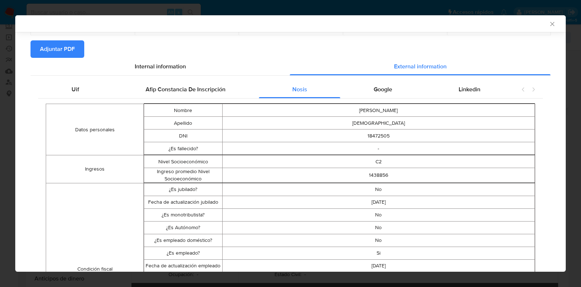
click at [267, 160] on td "C2" at bounding box center [378, 161] width 313 height 13
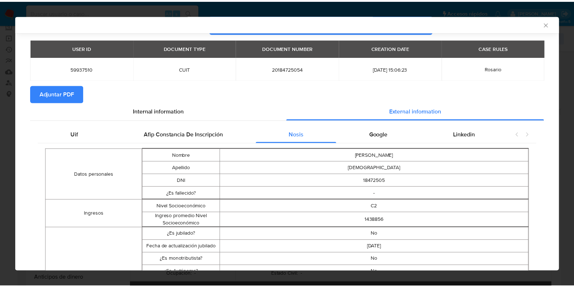
scroll to position [22, 0]
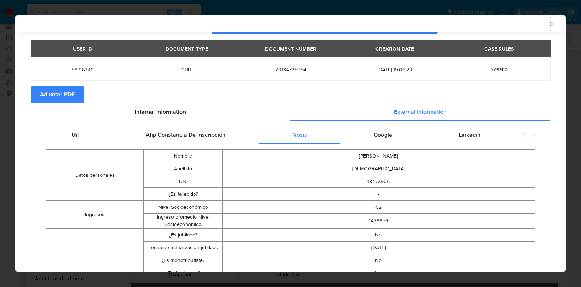
click at [52, 100] on span "Adjuntar PDF" at bounding box center [57, 94] width 35 height 16
click at [549, 21] on icon "Cerrar ventana" at bounding box center [552, 23] width 7 height 7
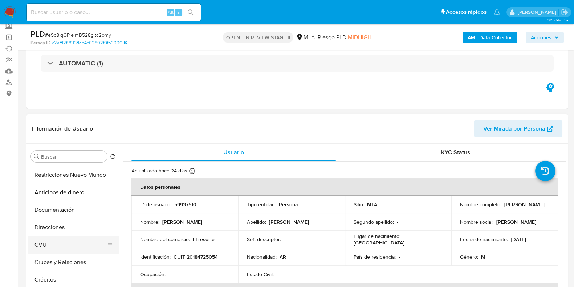
scroll to position [90, 0]
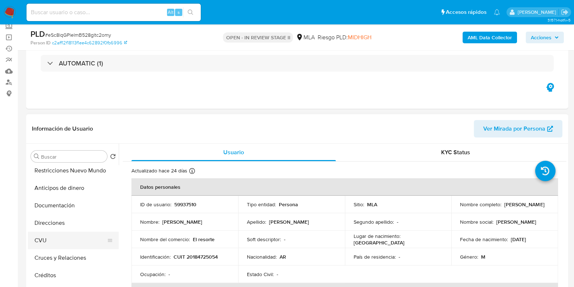
click at [50, 237] on button "CVU" at bounding box center [70, 239] width 85 height 17
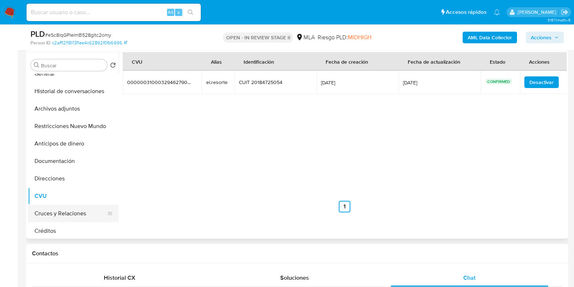
scroll to position [0, 0]
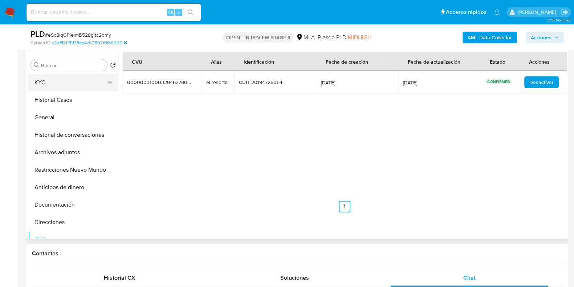
click at [65, 82] on button "KYC" at bounding box center [70, 82] width 85 height 17
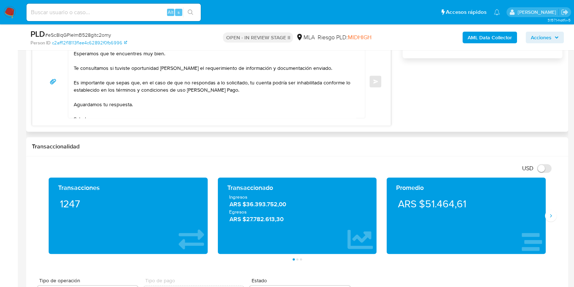
scroll to position [34, 0]
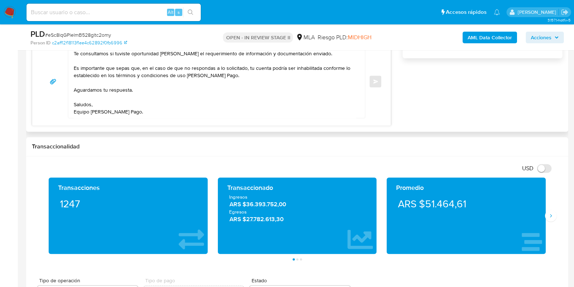
click at [131, 83] on textarea "Hola, Esperamos que te encuentres muy bien. Te consultamos si tuviste oportunid…" at bounding box center [215, 81] width 282 height 73
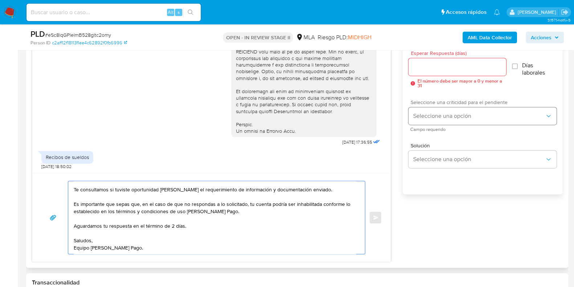
scroll to position [409, 0]
type textarea "Hola, Esperamos que te encuentres muy bien. Te consultamos si tuviste oportunid…"
click at [439, 70] on input "Esperar Respuesta (días)" at bounding box center [457, 66] width 97 height 9
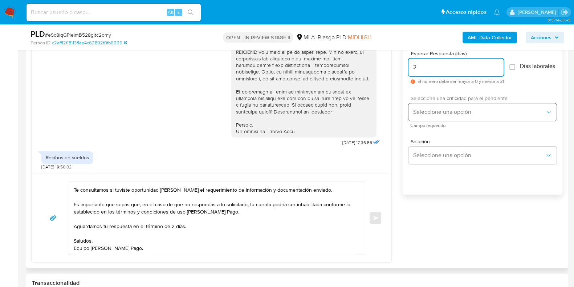
type input "2"
click at [440, 114] on span "Seleccione una opción" at bounding box center [479, 111] width 132 height 7
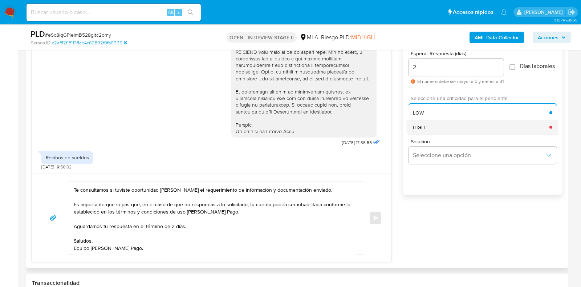
click at [441, 130] on div "HIGH" at bounding box center [481, 126] width 137 height 15
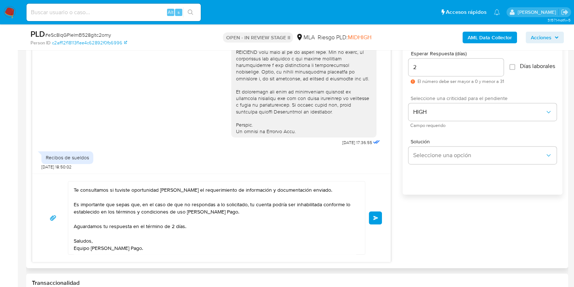
click at [378, 220] on button "Enviar" at bounding box center [375, 217] width 13 height 13
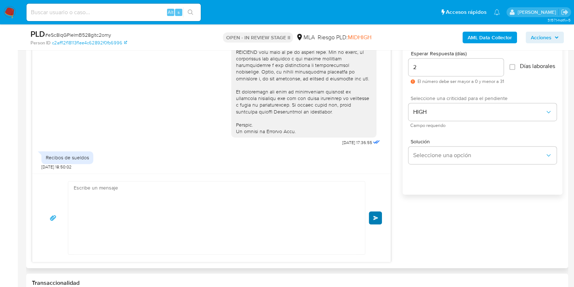
scroll to position [425, 0]
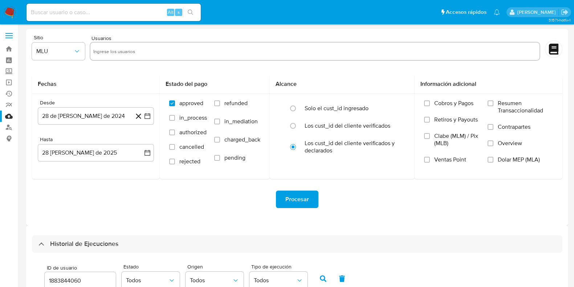
select select "10"
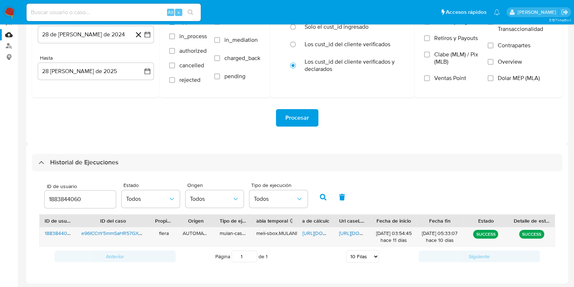
click at [65, 200] on input "1883844060" at bounding box center [80, 198] width 71 height 9
click at [324, 198] on icon "button" at bounding box center [323, 197] width 7 height 7
click at [315, 231] on span "https://docs.google.com/spreadsheets/d/1LijJSRXGjamfC1LrDeJq_44HDtSDnniOXrrUh-b…" at bounding box center [328, 232] width 50 height 7
click at [357, 233] on span "https://docs.google.com/document/d/1c-_buy4FkKZautF2CGrtk_WYzrF2t2zglyx87rPUezI…" at bounding box center [364, 232] width 50 height 7
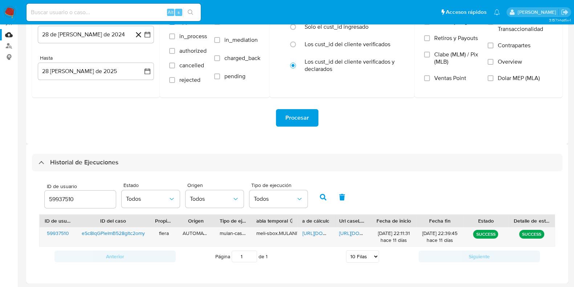
click at [76, 203] on input "59937510" at bounding box center [80, 198] width 71 height 9
click at [64, 198] on input "59937510" at bounding box center [80, 198] width 71 height 9
type input "1802416601"
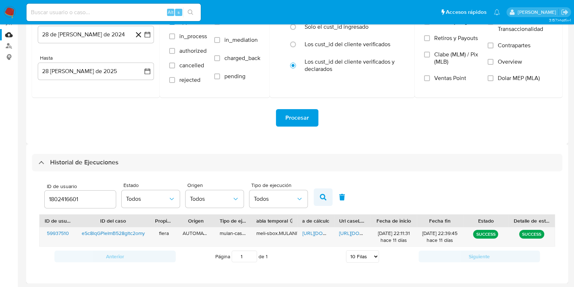
click at [324, 199] on icon "button" at bounding box center [323, 197] width 7 height 7
click at [319, 229] on span "https://docs.google.com/spreadsheets/d/1G7TcxvRTbC8N92nzn2h5bDu3ZkEA7xeIFACEUez…" at bounding box center [328, 232] width 50 height 7
click at [349, 231] on span "https://docs.google.com/document/d/1LJWH686MNbqDhS8UJJKDisxCAtCBJdKJMu6DRDjGlSM…" at bounding box center [364, 232] width 50 height 7
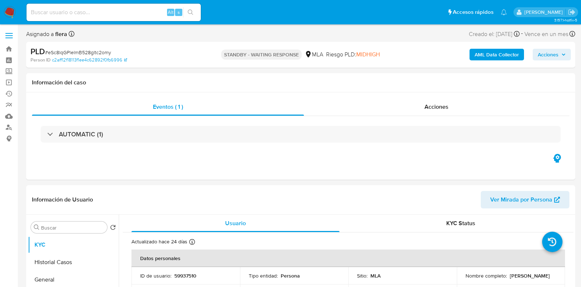
select select "10"
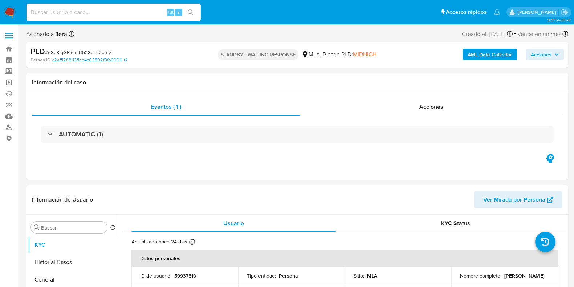
click at [102, 11] on input at bounding box center [114, 12] width 174 height 9
paste input "JL3IdWAujOh7QXJkshlyn5Ae"
type input "JL3IdWAujOh7QXJkshlyn5Ae"
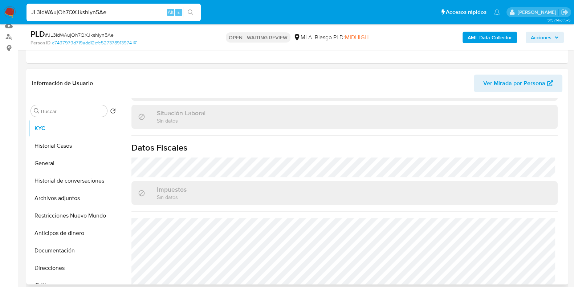
scroll to position [389, 0]
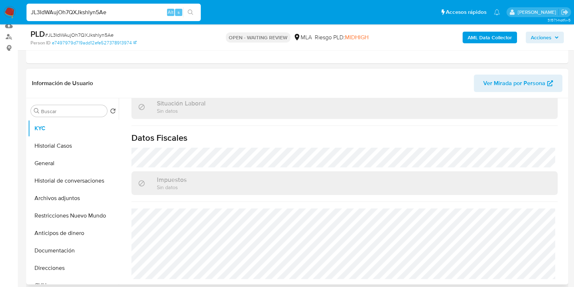
select select "10"
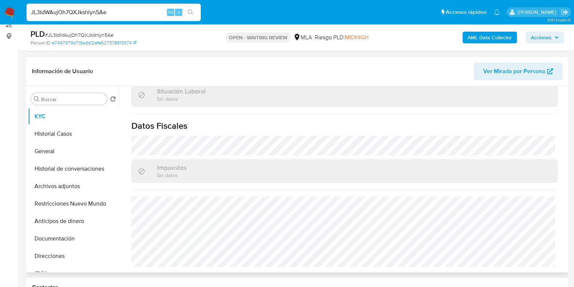
scroll to position [181, 0]
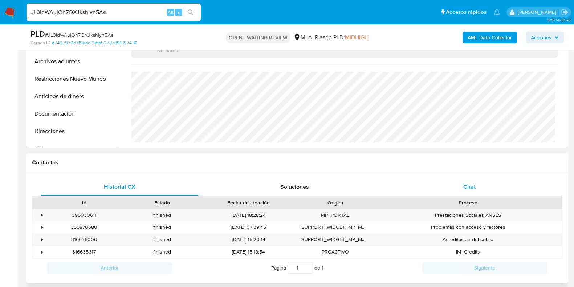
click at [460, 181] on div "Chat" at bounding box center [470, 186] width 158 height 17
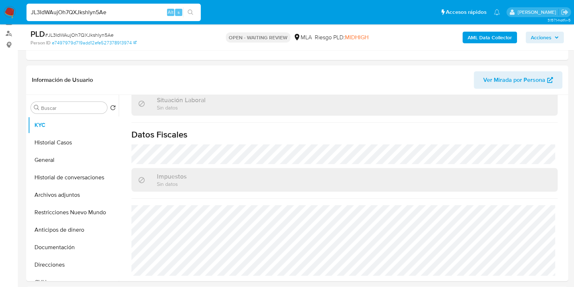
scroll to position [90, 0]
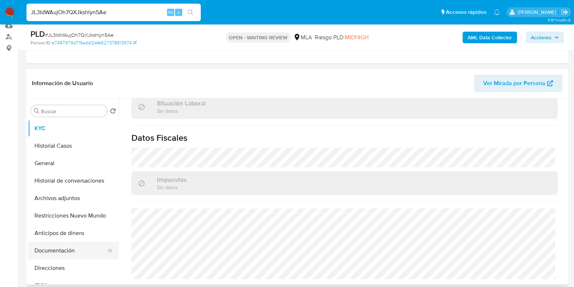
click at [62, 244] on button "Documentación" at bounding box center [70, 250] width 85 height 17
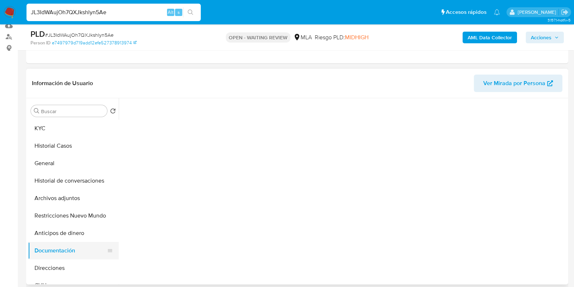
scroll to position [0, 0]
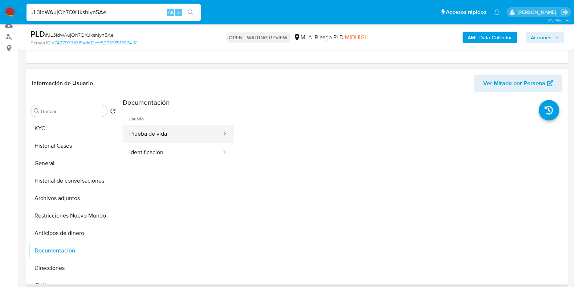
click at [177, 130] on button "Prueba de vida" at bounding box center [173, 134] width 100 height 19
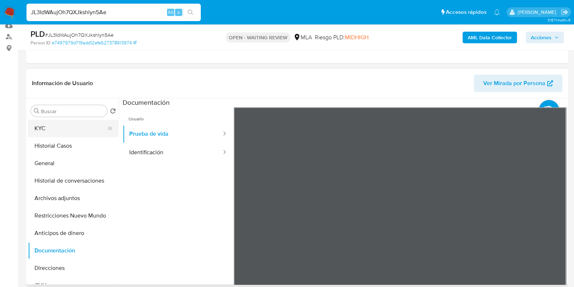
click at [78, 127] on button "KYC" at bounding box center [70, 127] width 85 height 17
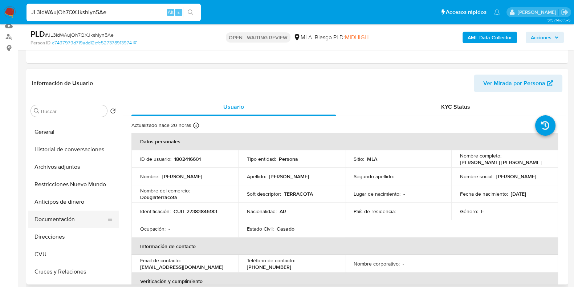
scroll to position [45, 0]
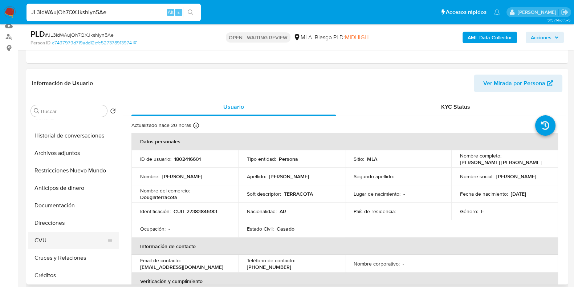
click at [64, 240] on button "CVU" at bounding box center [70, 239] width 85 height 17
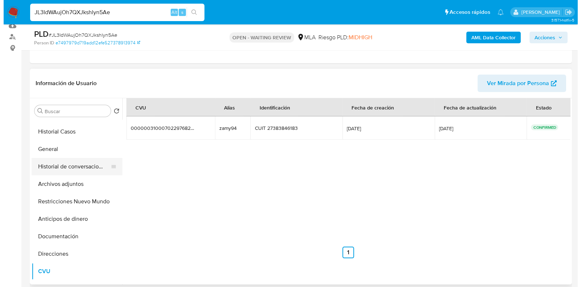
scroll to position [0, 0]
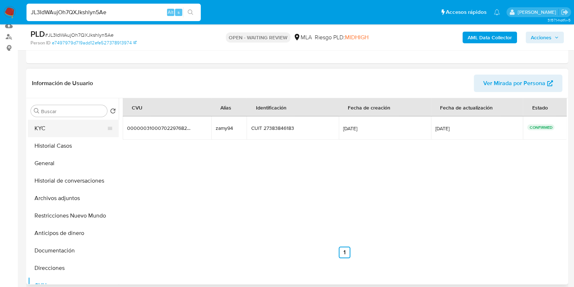
click at [81, 128] on button "KYC" at bounding box center [70, 127] width 85 height 17
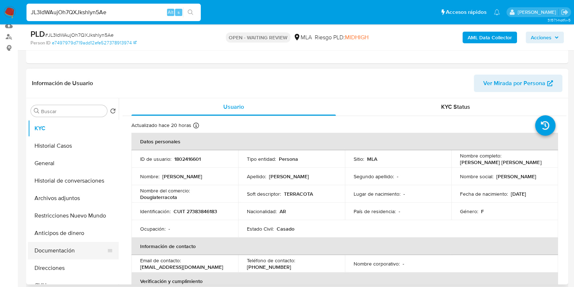
click at [75, 254] on button "Documentación" at bounding box center [70, 250] width 85 height 17
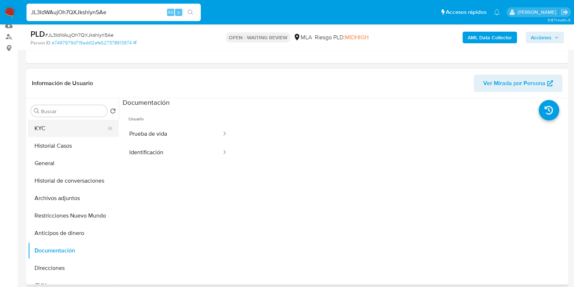
click at [77, 126] on button "KYC" at bounding box center [70, 127] width 85 height 17
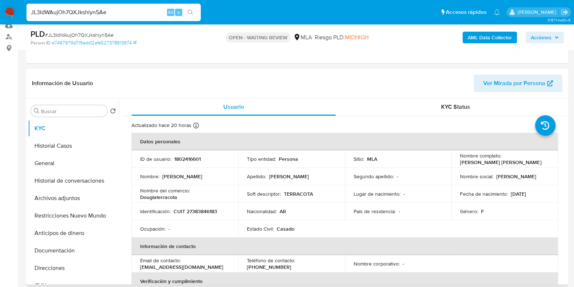
click at [187, 156] on p "1802416601" at bounding box center [187, 158] width 27 height 7
copy p "1802416601"
drag, startPoint x: 512, startPoint y: 159, endPoint x: 458, endPoint y: 162, distance: 54.2
click at [458, 162] on td "Nombre completo : Sandra Mariana Alvarez" at bounding box center [504, 158] width 107 height 17
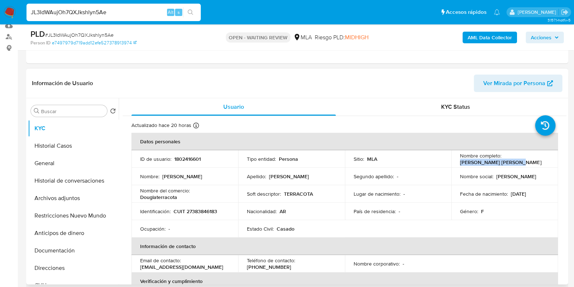
copy p "[PERSON_NAME]"
click at [486, 36] on b "AML Data Collector" at bounding box center [490, 38] width 44 height 12
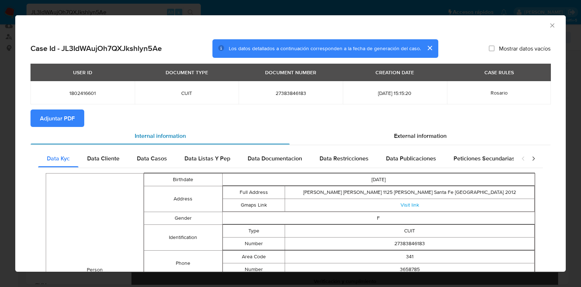
click at [178, 136] on span "Internal information" at bounding box center [160, 135] width 51 height 8
click at [453, 144] on div "External information" at bounding box center [420, 135] width 261 height 17
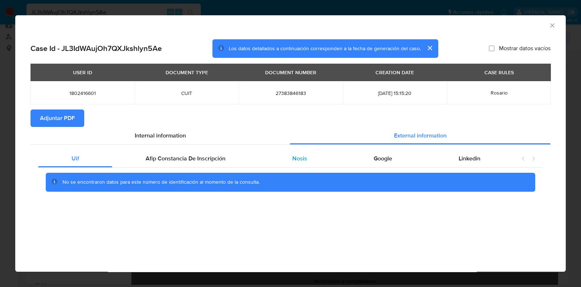
click at [295, 164] on div "Nosis" at bounding box center [299, 158] width 81 height 17
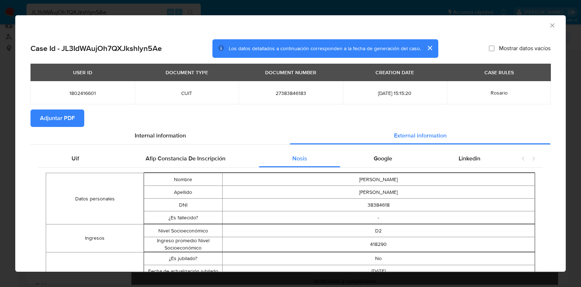
click at [63, 120] on span "Adjuntar PDF" at bounding box center [57, 118] width 35 height 16
click at [549, 23] on icon "Cerrar ventana" at bounding box center [552, 25] width 7 height 7
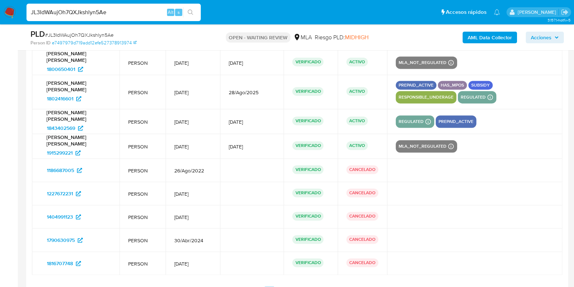
scroll to position [1260, 0]
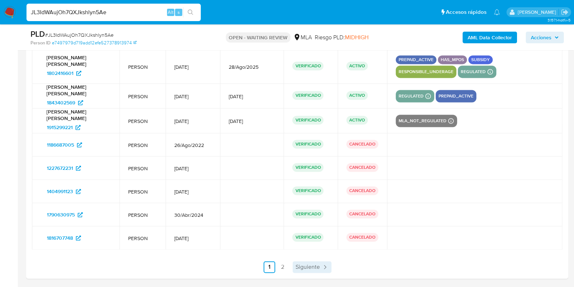
click at [307, 264] on span "Siguiente" at bounding box center [308, 267] width 24 height 6
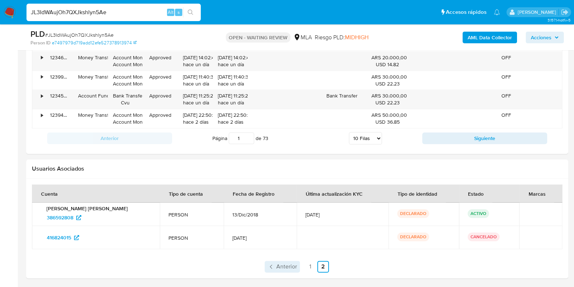
click at [296, 264] on span "Anterior" at bounding box center [286, 266] width 21 height 6
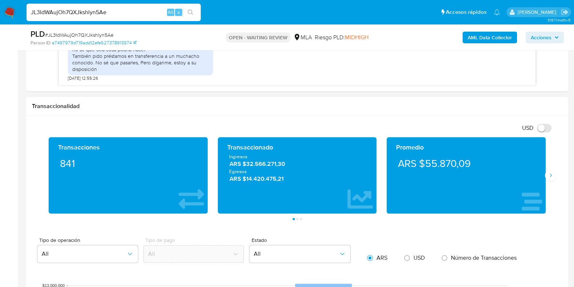
scroll to position [361, 0]
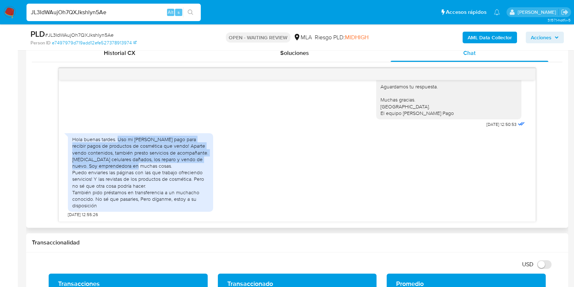
drag, startPoint x: 118, startPoint y: 139, endPoint x: 151, endPoint y: 166, distance: 42.5
click at [151, 166] on div "Hola buenas tardes. Uso mi mercado pago para recibir pagos de productos de cosm…" at bounding box center [140, 172] width 137 height 73
copy div "Uso mi mercado pago para recibir pagos de productos de cosmética que vendo! Apa…"
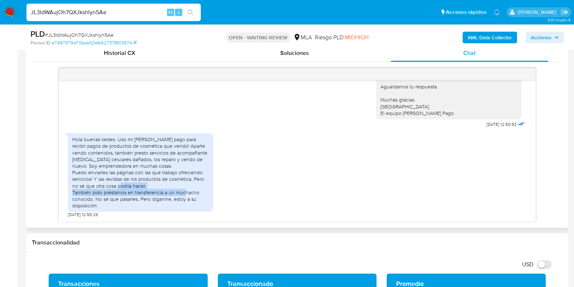
drag, startPoint x: 73, startPoint y: 192, endPoint x: 93, endPoint y: 198, distance: 20.9
click at [93, 198] on div "Hola buenas tardes. Uso mi mercado pago para recibir pagos de productos de cosm…" at bounding box center [140, 172] width 137 height 73
copy div "También pido préstamos en transferencia a un muchacho conocido"
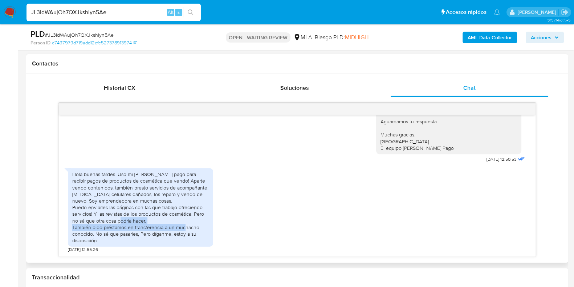
scroll to position [315, 0]
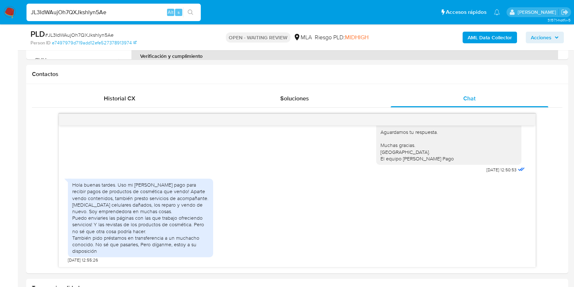
click at [90, 30] on div "PLD # JL3IdWAujOh7QXJkshlyn5Ae" at bounding box center [118, 34] width 175 height 11
click at [92, 33] on span "# JL3IdWAujOh7QXJkshlyn5Ae" at bounding box center [79, 34] width 69 height 7
copy span "JL3IdWAujOh7QXJkshlyn5Ae"
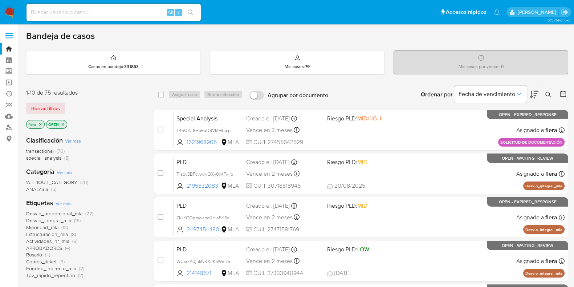
click at [547, 93] on icon at bounding box center [549, 95] width 6 height 6
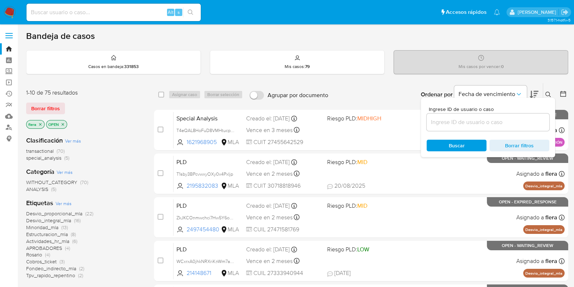
click at [464, 129] on div at bounding box center [488, 121] width 123 height 17
click at [464, 126] on div at bounding box center [488, 121] width 123 height 17
click at [468, 125] on input at bounding box center [488, 121] width 123 height 9
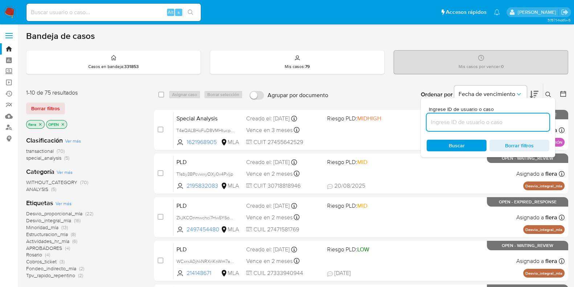
paste input "JL3IdWAujOh7QXJkshlyn5Ae"
type input "JL3IdWAujOh7QXJkshlyn5Ae"
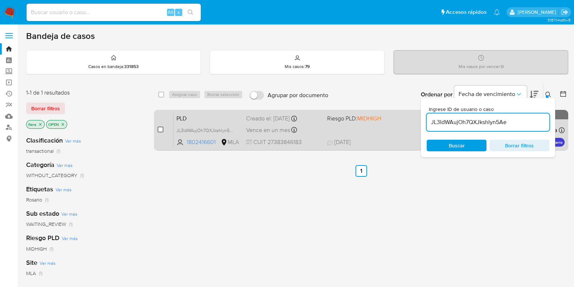
click at [161, 130] on input "checkbox" at bounding box center [161, 129] width 6 height 6
checkbox input "true"
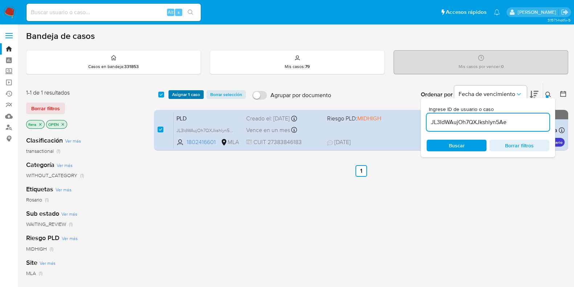
click at [194, 93] on span "Asignar 1 caso" at bounding box center [186, 94] width 28 height 7
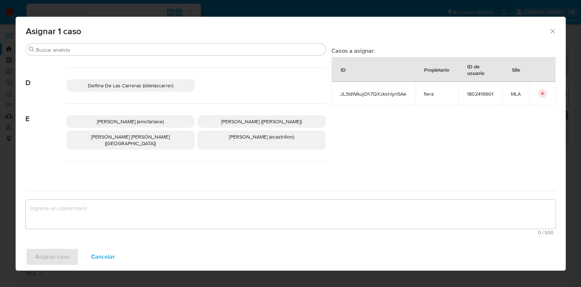
scroll to position [136, 0]
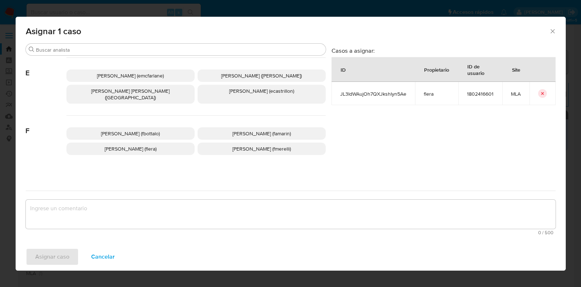
click at [166, 142] on p "Florencia Cecilia Lera (flera)" at bounding box center [130, 148] width 128 height 12
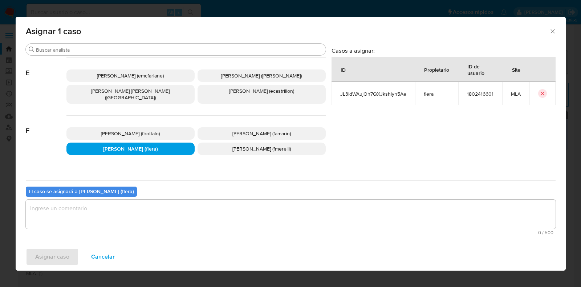
click at [134, 220] on textarea "assign-modal" at bounding box center [291, 213] width 530 height 29
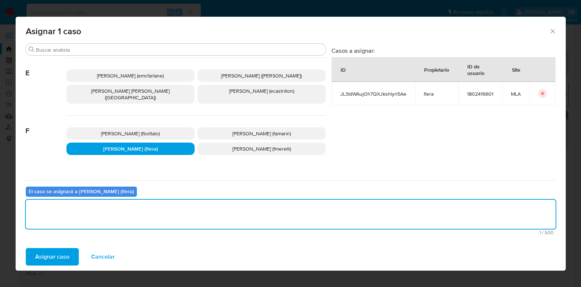
click at [56, 251] on span "Asignar caso" at bounding box center [52, 256] width 34 height 16
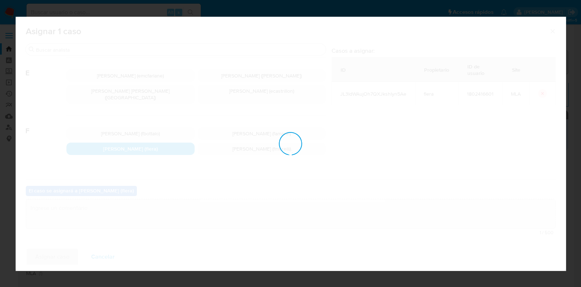
checkbox input "false"
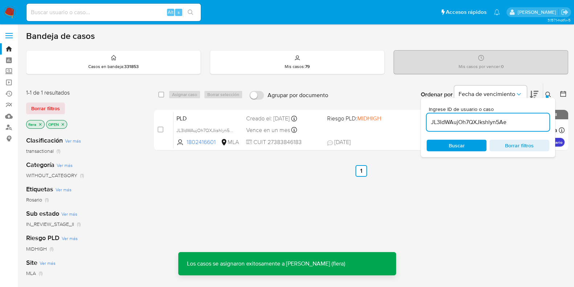
click at [214, 122] on div "PLD JL3IdWAujOh7QXJkshlyn5Ae 1802416601 MLA Riesgo PLD: MIDHIGH Creado el: 12/0…" at bounding box center [369, 129] width 391 height 37
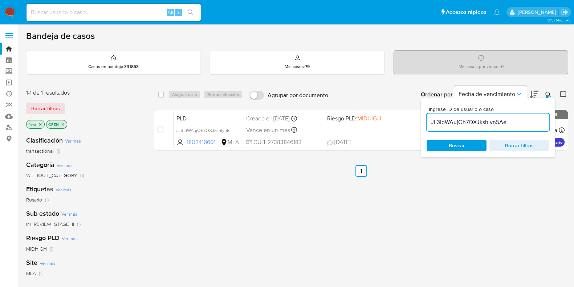
click at [479, 125] on input "JL3IdWAujOh7QXJkshlyn5Ae" at bounding box center [488, 121] width 123 height 9
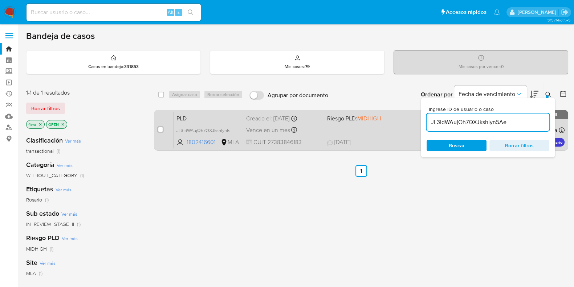
click at [159, 130] on input "checkbox" at bounding box center [161, 129] width 6 height 6
checkbox input "true"
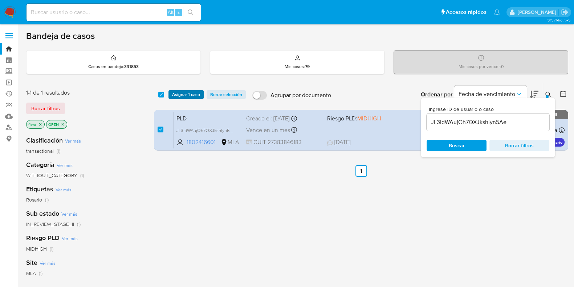
click at [190, 93] on span "Asignar 1 caso" at bounding box center [186, 94] width 28 height 7
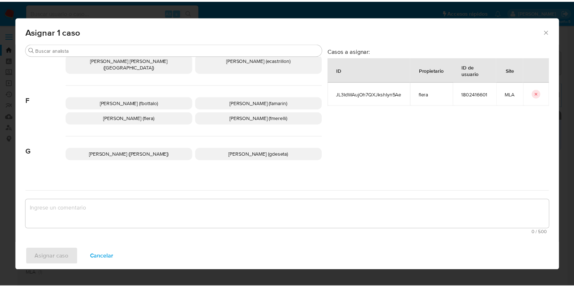
scroll to position [181, 0]
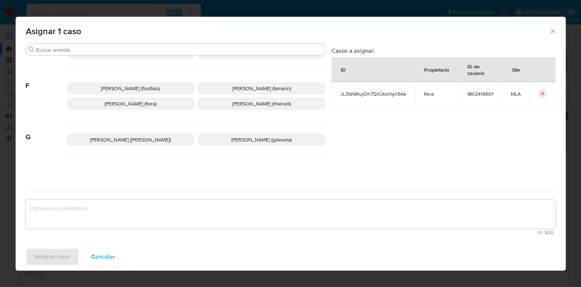
click at [141, 100] on p "Florencia Cecilia Lera (flera)" at bounding box center [130, 103] width 128 height 12
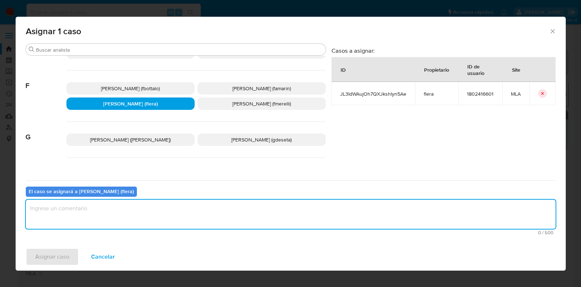
click at [153, 212] on textarea "assign-modal" at bounding box center [291, 213] width 530 height 29
click at [56, 251] on span "Asignar caso" at bounding box center [52, 256] width 34 height 16
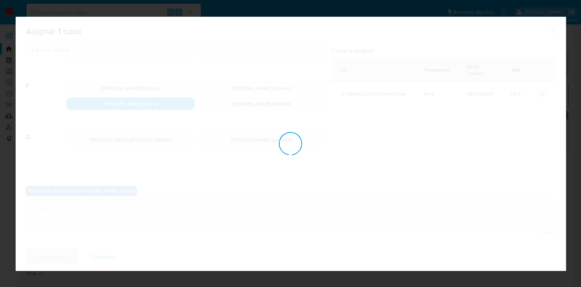
checkbox input "false"
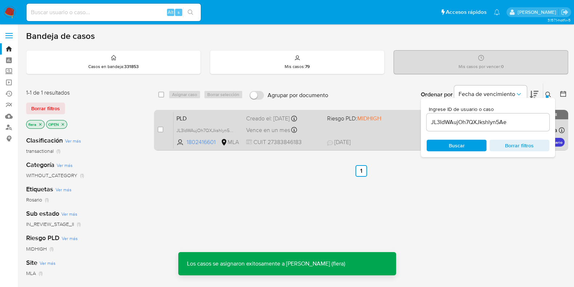
click at [206, 115] on span "PLD" at bounding box center [209, 117] width 64 height 9
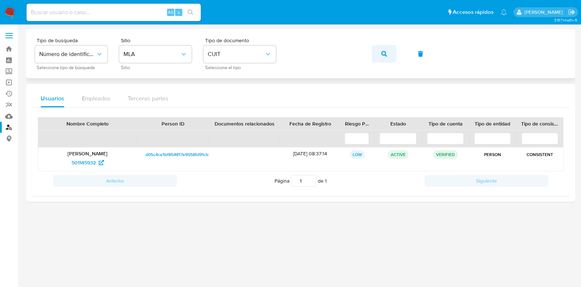
click at [392, 52] on button "button" at bounding box center [384, 53] width 25 height 17
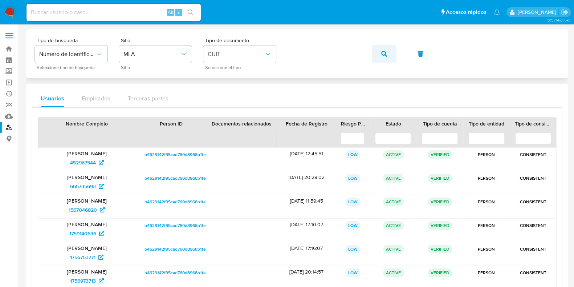
click at [392, 53] on button "button" at bounding box center [384, 53] width 25 height 17
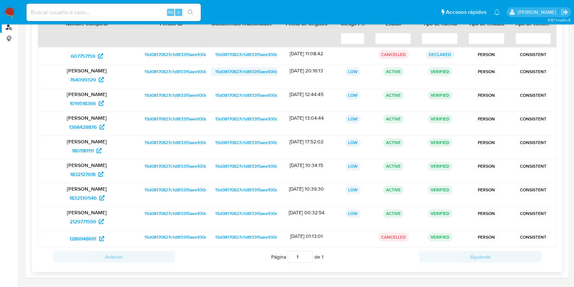
scroll to position [54, 0]
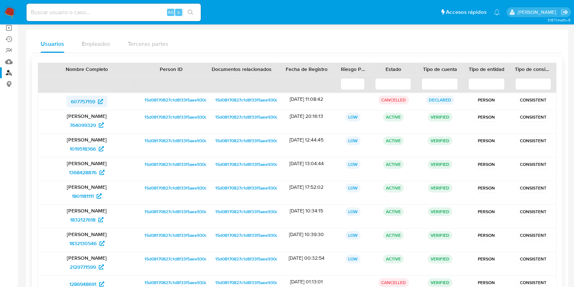
click at [77, 97] on span "607757159" at bounding box center [83, 102] width 24 height 12
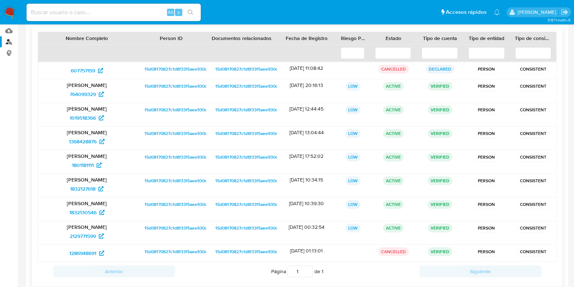
scroll to position [100, 0]
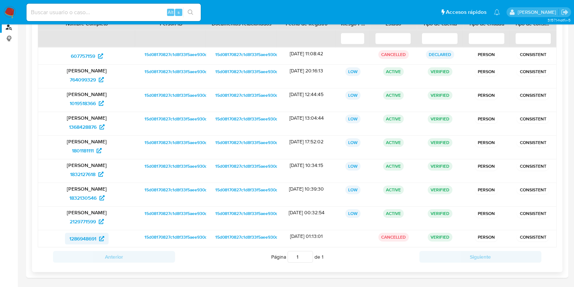
click at [78, 236] on span "1286948691" at bounding box center [82, 238] width 27 height 12
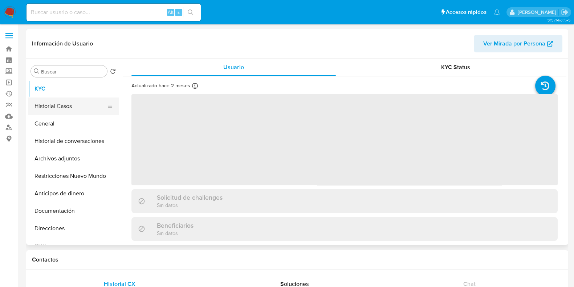
click at [52, 102] on button "Historial Casos" at bounding box center [70, 105] width 85 height 17
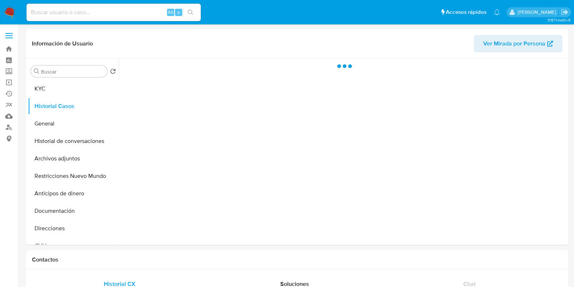
select select "10"
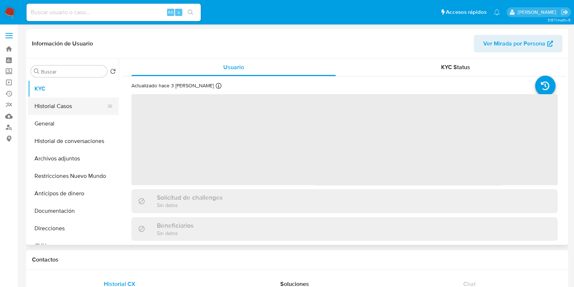
click at [55, 106] on button "Historial Casos" at bounding box center [70, 105] width 85 height 17
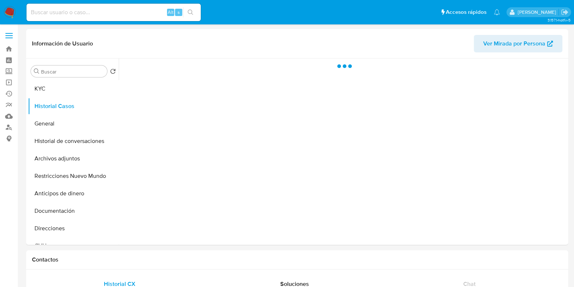
select select "10"
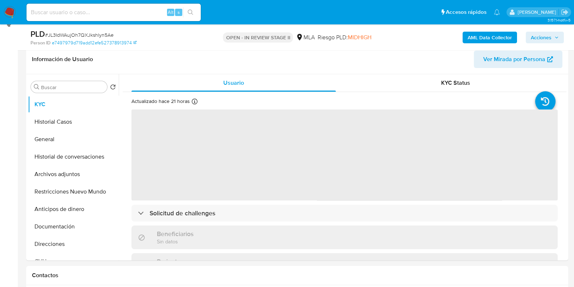
scroll to position [136, 0]
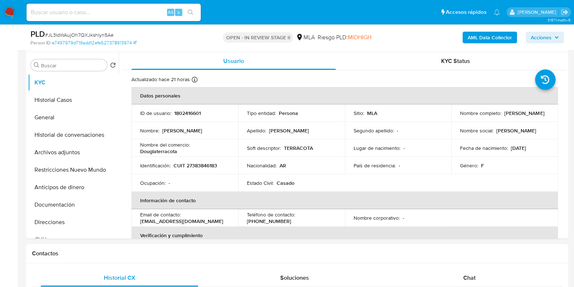
select select "10"
click at [471, 280] on span "Chat" at bounding box center [469, 277] width 12 height 8
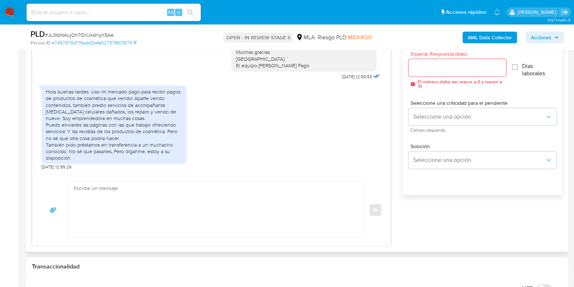
scroll to position [409, 0]
click at [247, 211] on textarea at bounding box center [215, 209] width 282 height 56
paste textarea "Hola XXX, Muchas gracias por tu respuesta. Analizamos tu caso y verificamos que…"
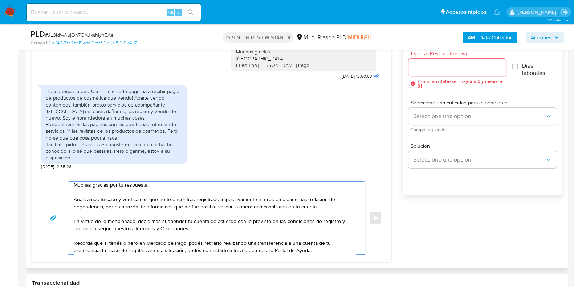
scroll to position [0, 0]
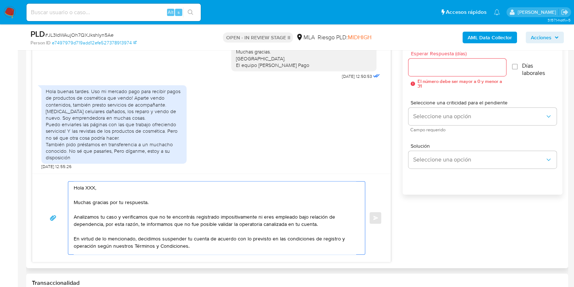
click at [95, 186] on textarea "Hola XXX, Muchas gracias por tu respuesta. Analizamos tu caso y verificamos que…" at bounding box center [215, 217] width 282 height 73
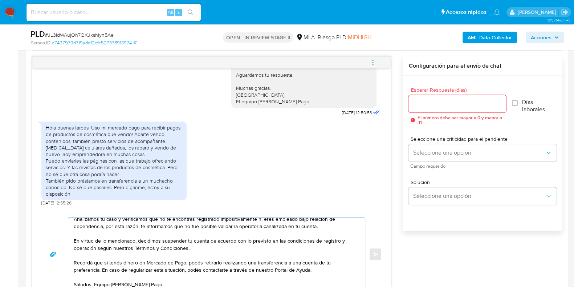
scroll to position [317, 0]
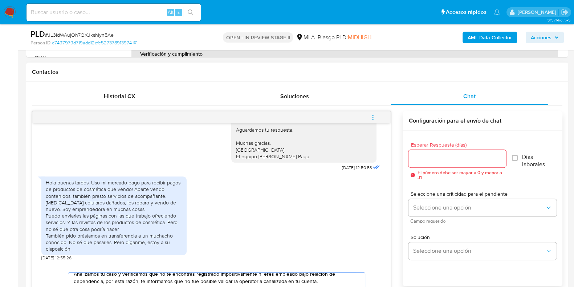
type textarea "Hola, Muchas gracias por tu respuesta. Analizamos tu caso y verificamos que no …"
click at [420, 161] on input "Esperar Respuesta (días)" at bounding box center [457, 158] width 97 height 9
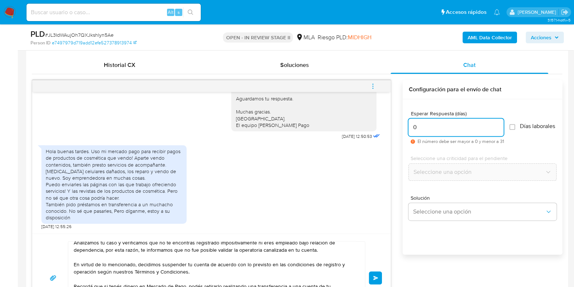
scroll to position [363, 0]
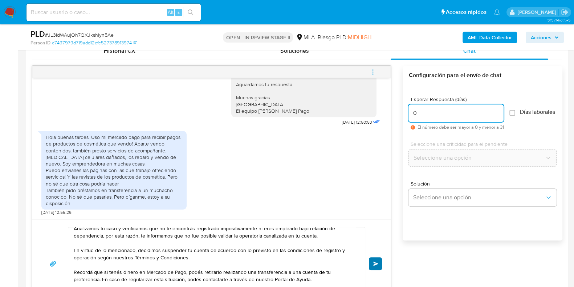
type input "0"
click at [379, 259] on button "Enviar" at bounding box center [375, 263] width 13 height 13
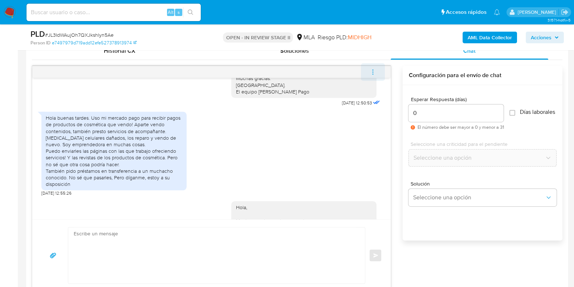
scroll to position [670, 0]
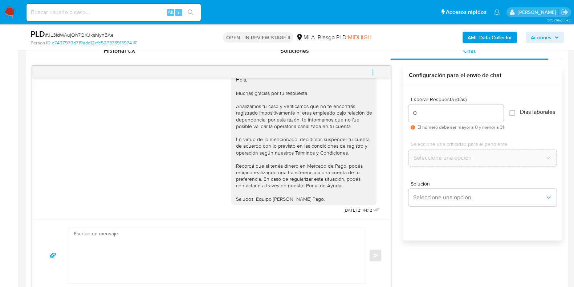
click at [372, 70] on icon "menu-action" at bounding box center [373, 72] width 7 height 7
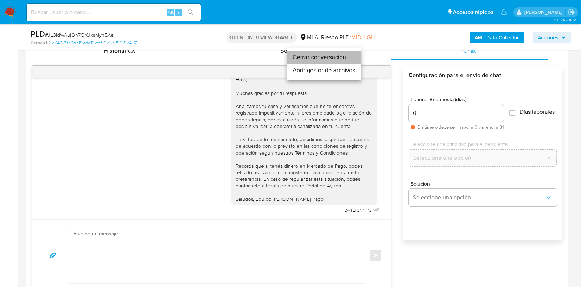
click at [319, 56] on li "Cerrar conversación" at bounding box center [324, 57] width 74 height 13
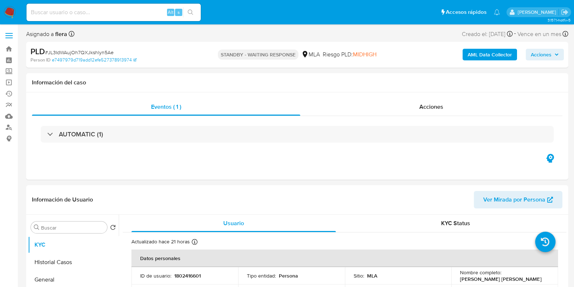
click at [85, 53] on span "# JL3IdWAujOh7QXJkshlyn5Ae" at bounding box center [79, 52] width 69 height 7
select select "10"
copy span "JL3IdWAujOh7QXJkshlyn5Ae"
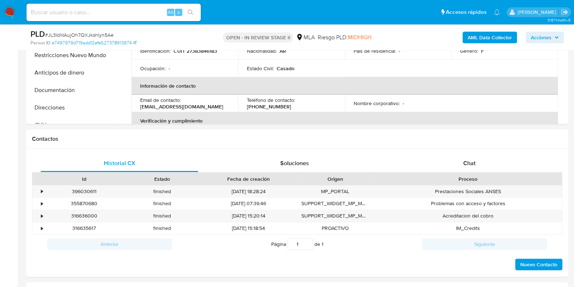
select select "10"
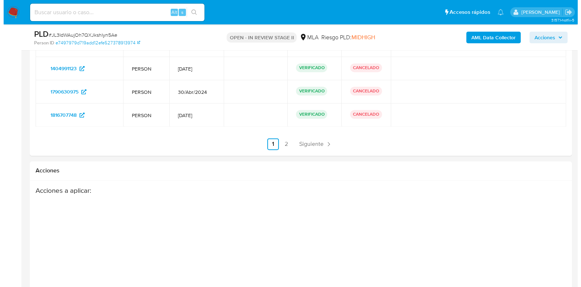
scroll to position [1384, 0]
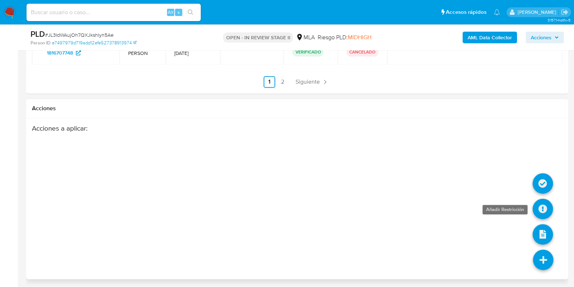
click at [544, 205] on icon at bounding box center [543, 208] width 20 height 20
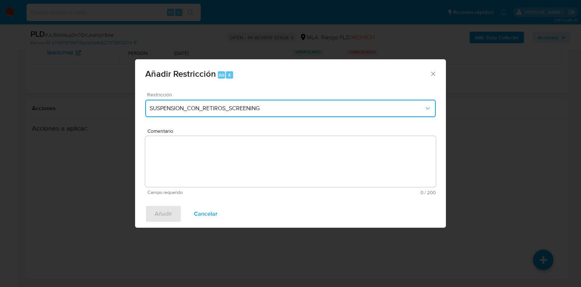
click at [195, 110] on span "SUSPENSION_CON_RETIROS_SCREENING" at bounding box center [287, 108] width 275 height 7
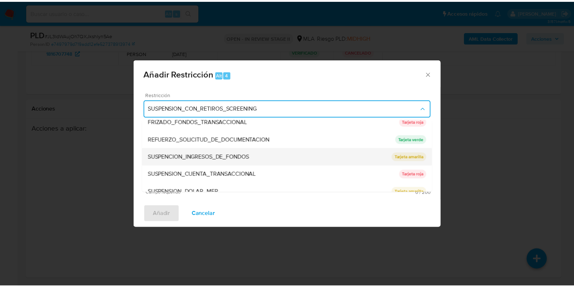
scroll to position [154, 0]
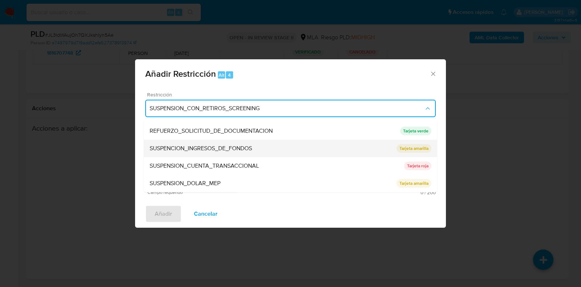
click at [261, 166] on div "SUSPENSION_CUENTA_TRANSACCIONAL" at bounding box center [277, 165] width 255 height 17
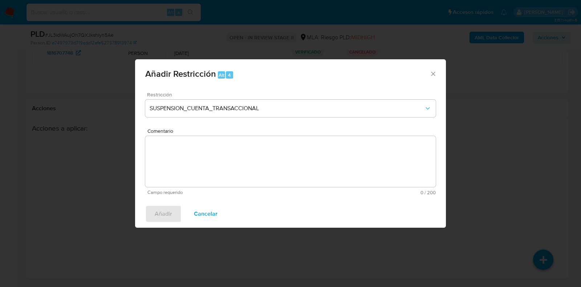
click at [261, 166] on textarea "Comentario" at bounding box center [290, 161] width 291 height 51
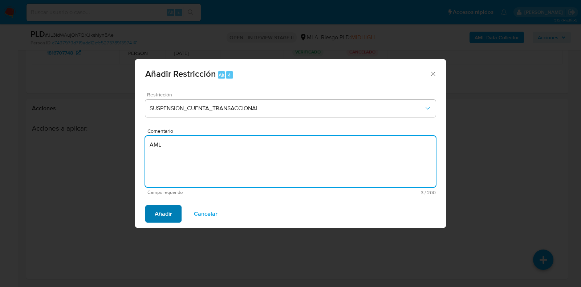
type textarea "AML"
click at [157, 207] on span "Añadir" at bounding box center [163, 214] width 17 height 16
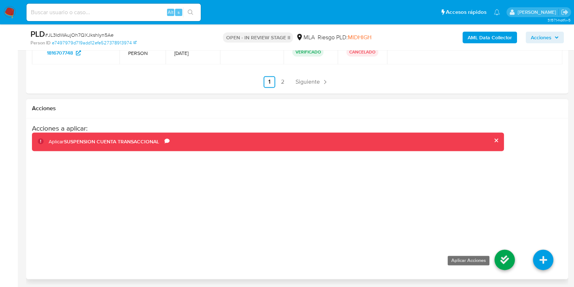
click at [513, 259] on icon at bounding box center [505, 259] width 20 height 20
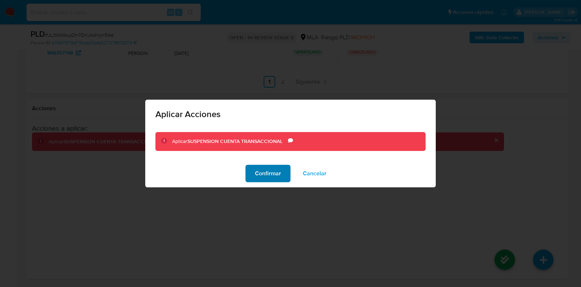
click at [271, 171] on span "Confirmar" at bounding box center [268, 173] width 26 height 16
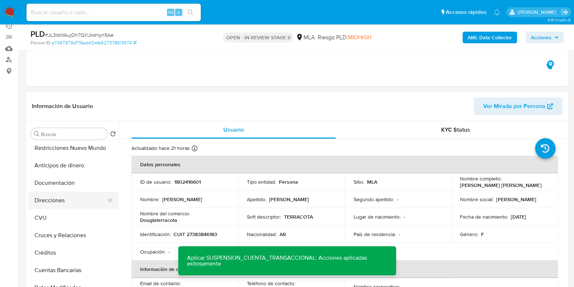
scroll to position [45, 0]
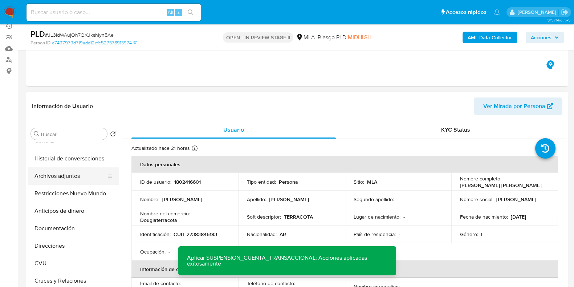
click at [67, 178] on button "Archivos adjuntos" at bounding box center [70, 175] width 85 height 17
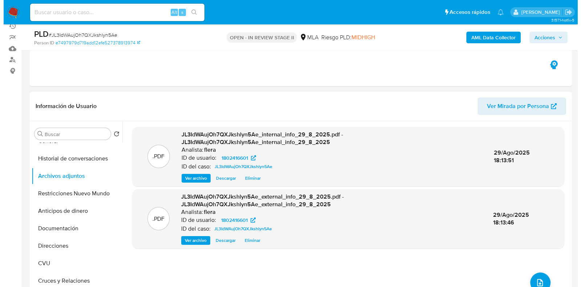
scroll to position [158, 0]
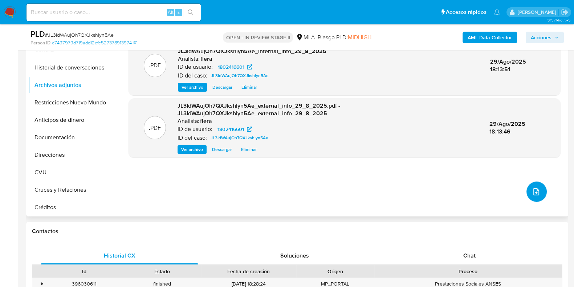
click at [532, 188] on icon "upload-file" at bounding box center [536, 191] width 9 height 9
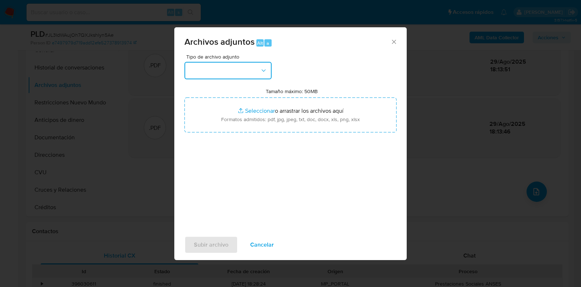
click at [230, 76] on button "button" at bounding box center [227, 70] width 87 height 17
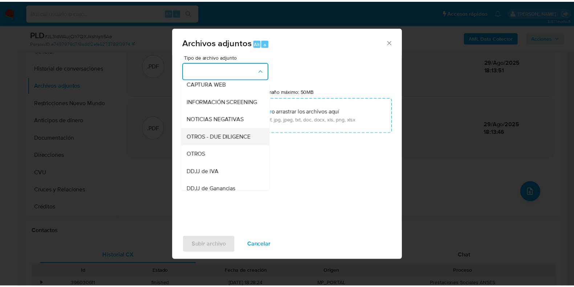
scroll to position [90, 0]
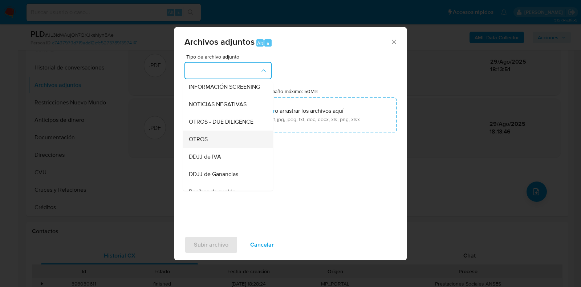
click at [230, 141] on div "OTROS" at bounding box center [226, 138] width 74 height 17
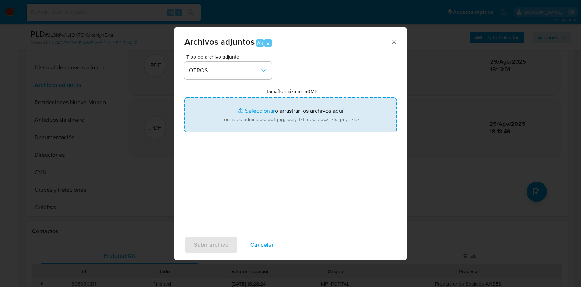
type input "C:\fakepath\Movimientos-Aladdin- Sandra Mariana Alvarez.xlsx"
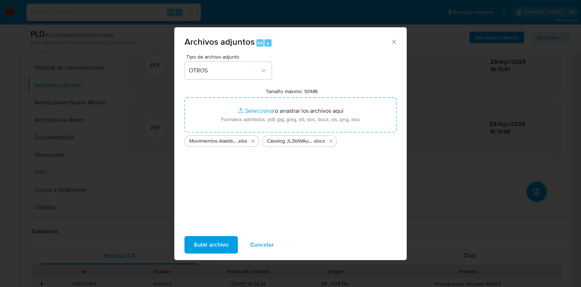
click at [204, 244] on span "Subir archivo" at bounding box center [211, 244] width 35 height 16
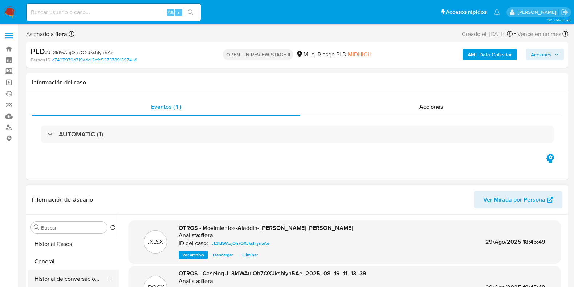
scroll to position [0, 0]
click at [64, 239] on button "KYC" at bounding box center [70, 244] width 85 height 17
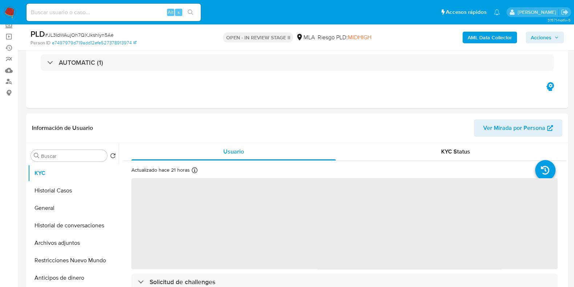
scroll to position [90, 0]
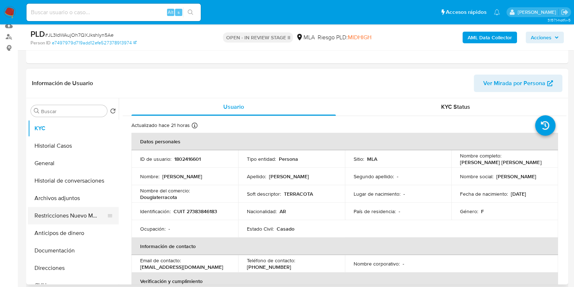
click at [56, 217] on button "Restricciones Nuevo Mundo" at bounding box center [70, 215] width 85 height 17
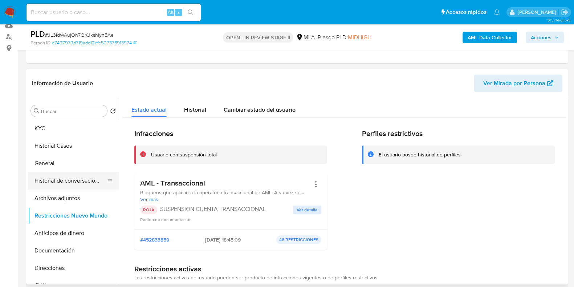
click at [59, 182] on button "Historial de conversaciones" at bounding box center [70, 180] width 85 height 17
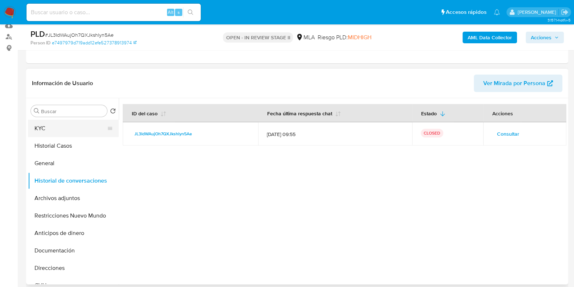
click at [61, 131] on button "KYC" at bounding box center [70, 127] width 85 height 17
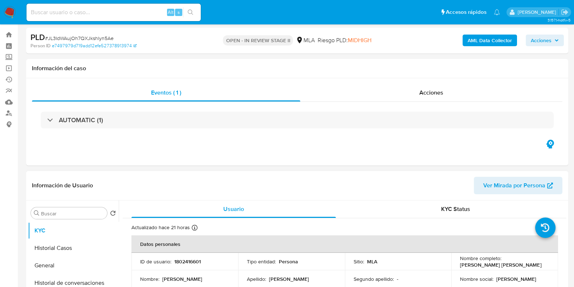
scroll to position [0, 0]
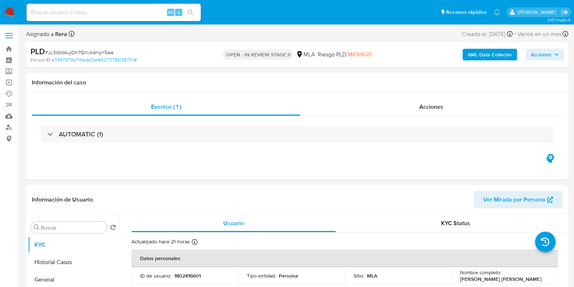
click at [549, 50] on span "Acciones" at bounding box center [541, 55] width 21 height 12
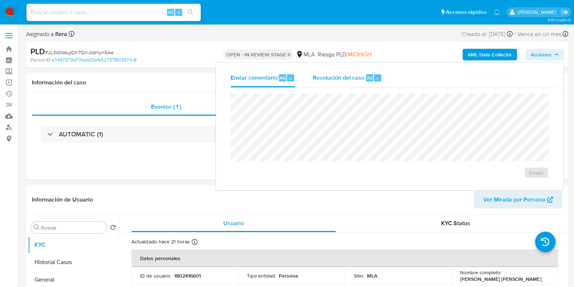
click at [357, 85] on div "Resolución del caso Alt r" at bounding box center [347, 77] width 69 height 19
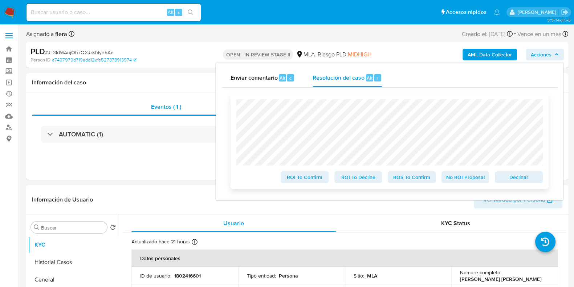
click at [536, 177] on span "Declinar" at bounding box center [519, 177] width 38 height 10
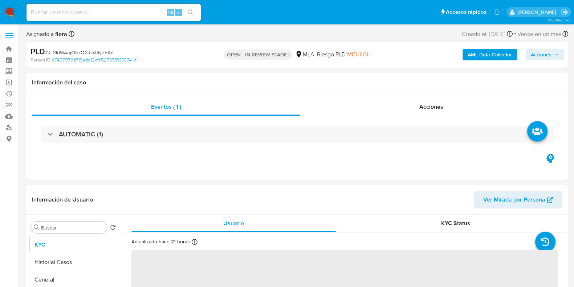
click at [547, 55] on span "Acciones" at bounding box center [541, 55] width 21 height 12
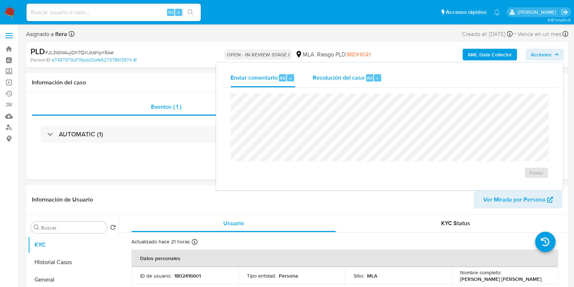
click at [342, 74] on span "Resolución del caso" at bounding box center [339, 77] width 52 height 8
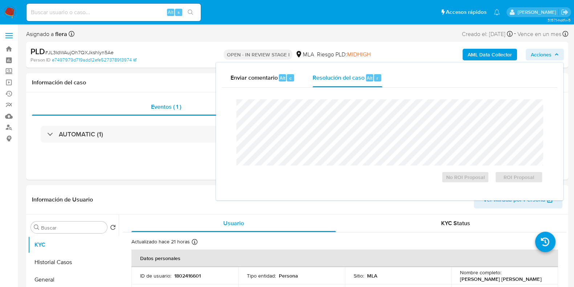
select select "10"
click at [528, 181] on span "ROI Proposal" at bounding box center [519, 177] width 38 height 10
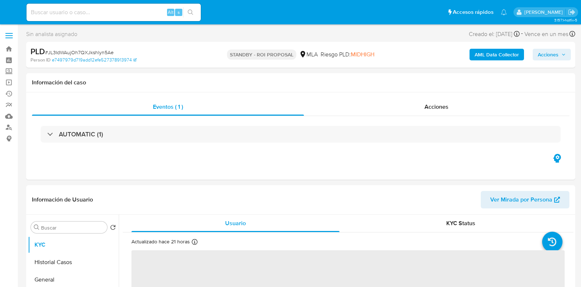
select select "10"
